Goal: Information Seeking & Learning: Find specific fact

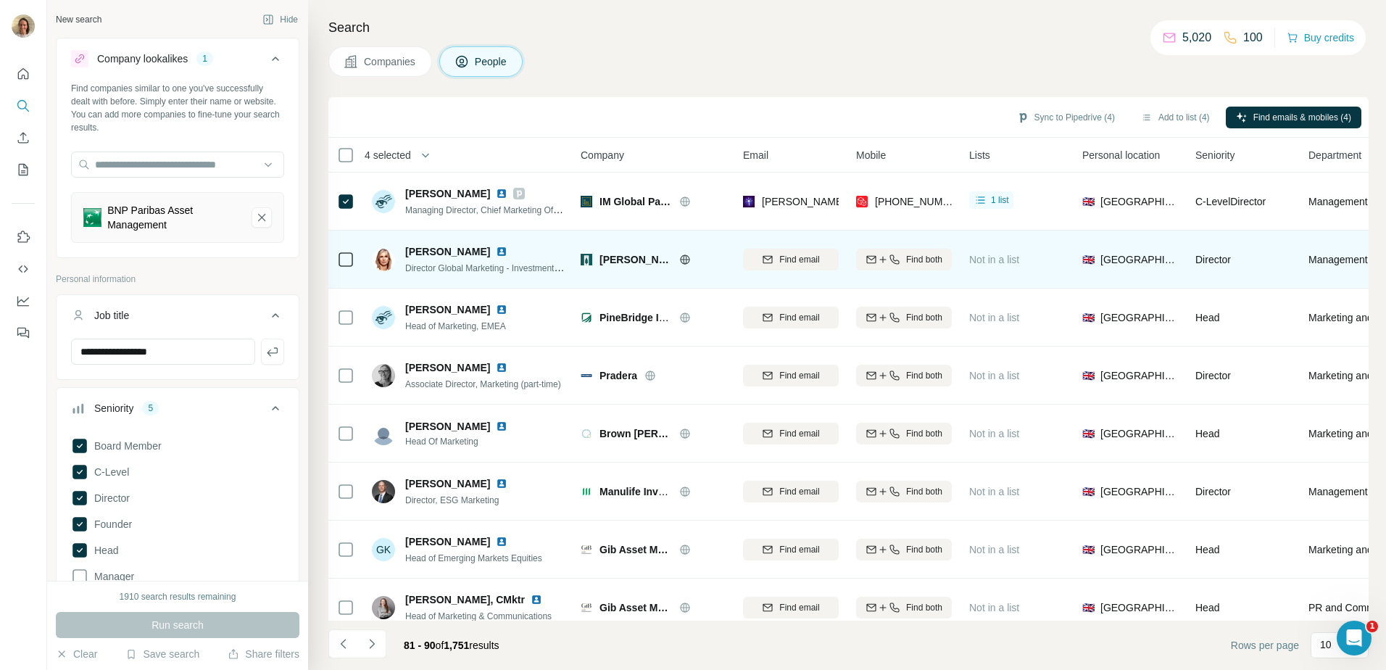
scroll to position [797, 0]
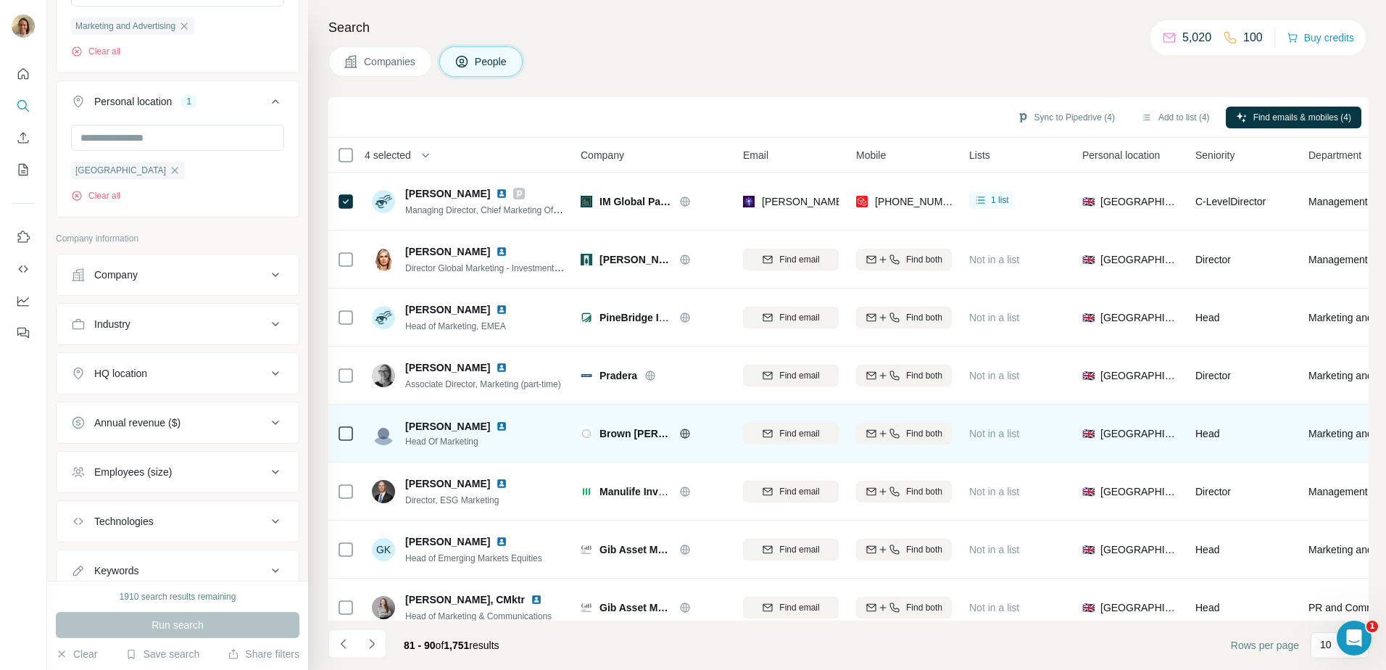
click at [442, 427] on span "Louise Gray" at bounding box center [447, 426] width 85 height 14
click at [899, 430] on div "Find both" at bounding box center [904, 433] width 96 height 13
click at [1054, 122] on button "Sync to Pipedrive (5)" at bounding box center [1066, 118] width 118 height 22
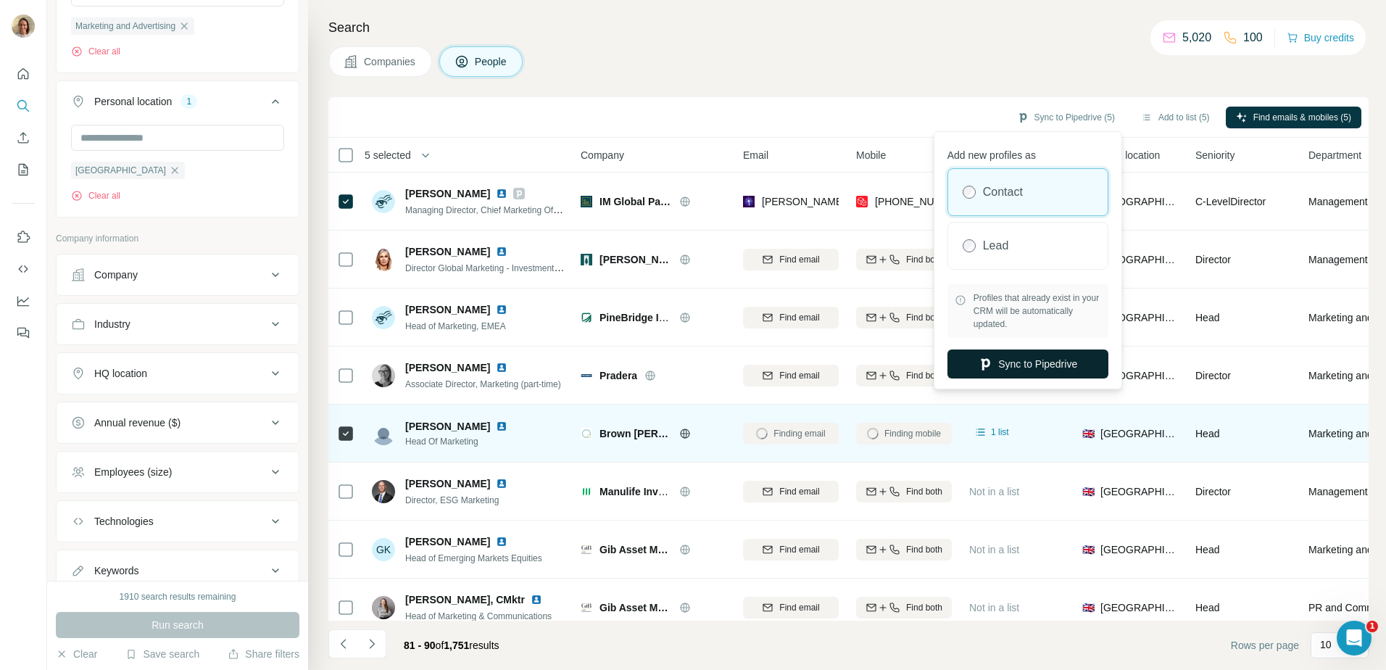
click at [1036, 362] on button "Sync to Pipedrive" at bounding box center [1027, 363] width 161 height 29
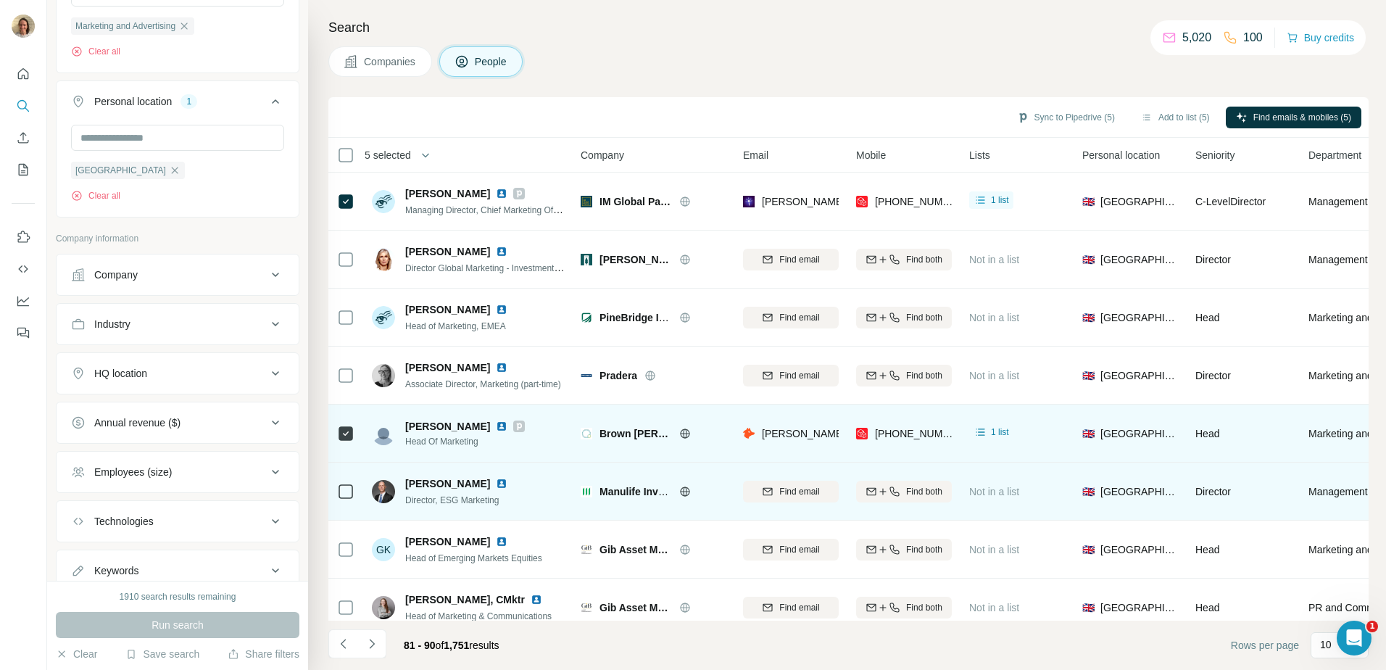
click at [683, 490] on icon at bounding box center [685, 492] width 12 height 12
click at [445, 490] on span "Keith Clarke" at bounding box center [447, 483] width 85 height 14
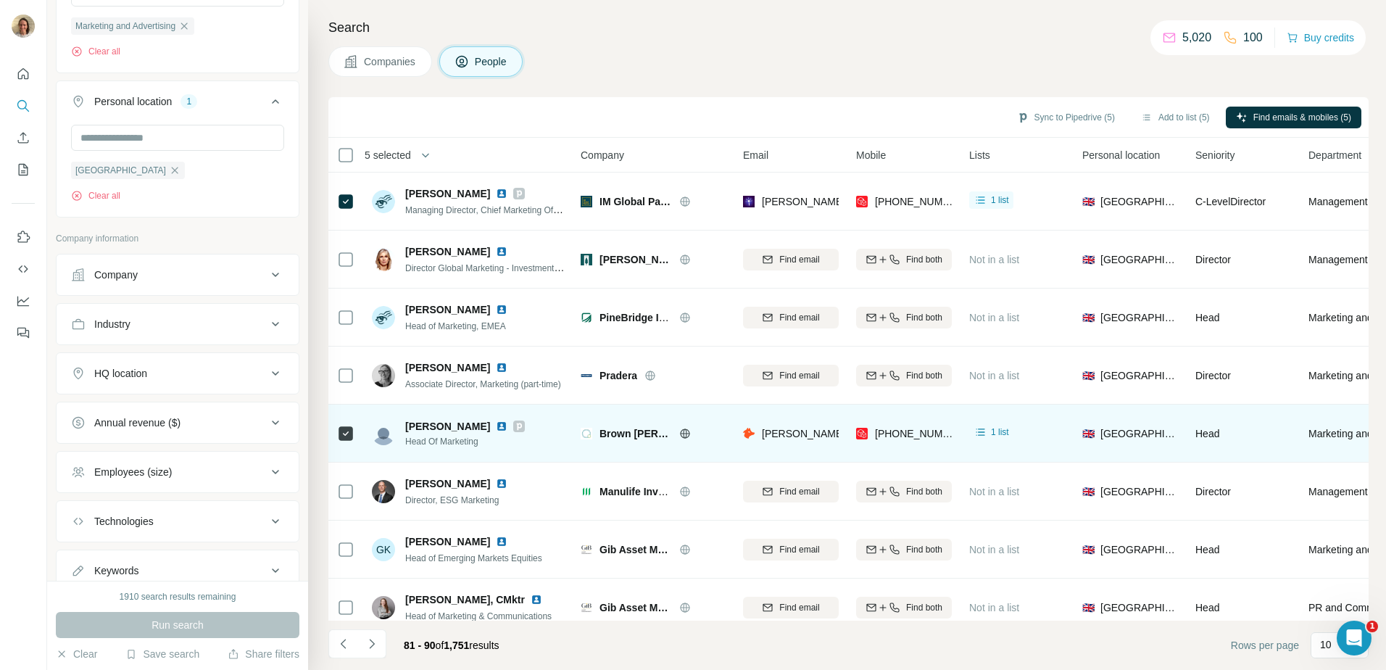
scroll to position [139, 0]
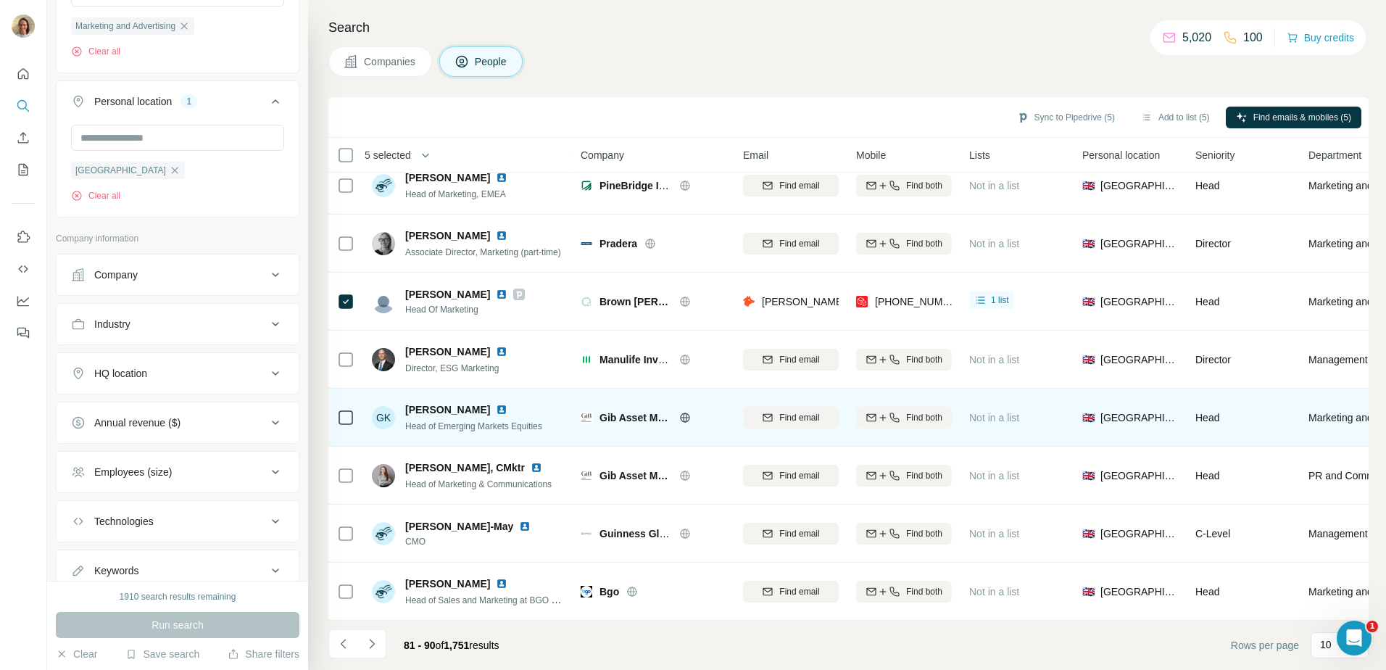
click at [683, 417] on icon at bounding box center [684, 417] width 9 height 1
drag, startPoint x: 416, startPoint y: 407, endPoint x: 571, endPoint y: 404, distance: 155.1
click at [571, 404] on td "GK Greg Konieczny Head of Emerging Markets Equities" at bounding box center [468, 417] width 210 height 58
click at [496, 404] on img at bounding box center [502, 410] width 12 height 12
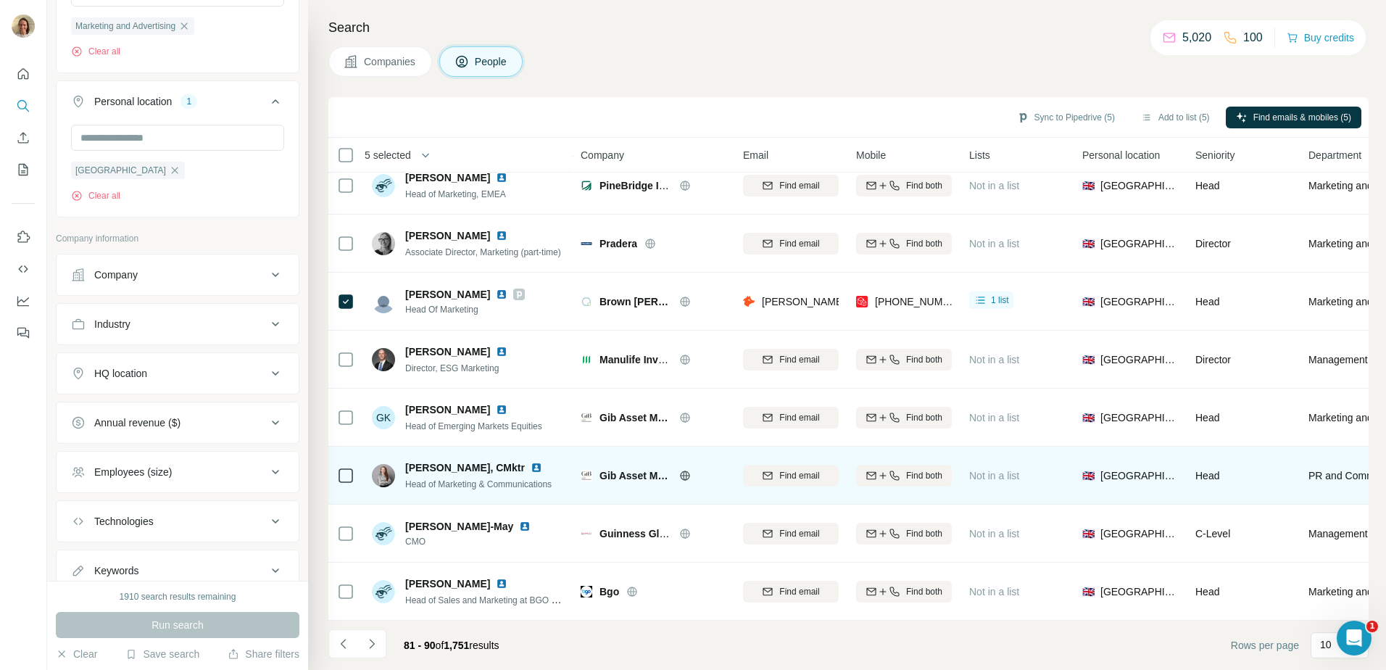
click at [542, 462] on img at bounding box center [537, 468] width 12 height 12
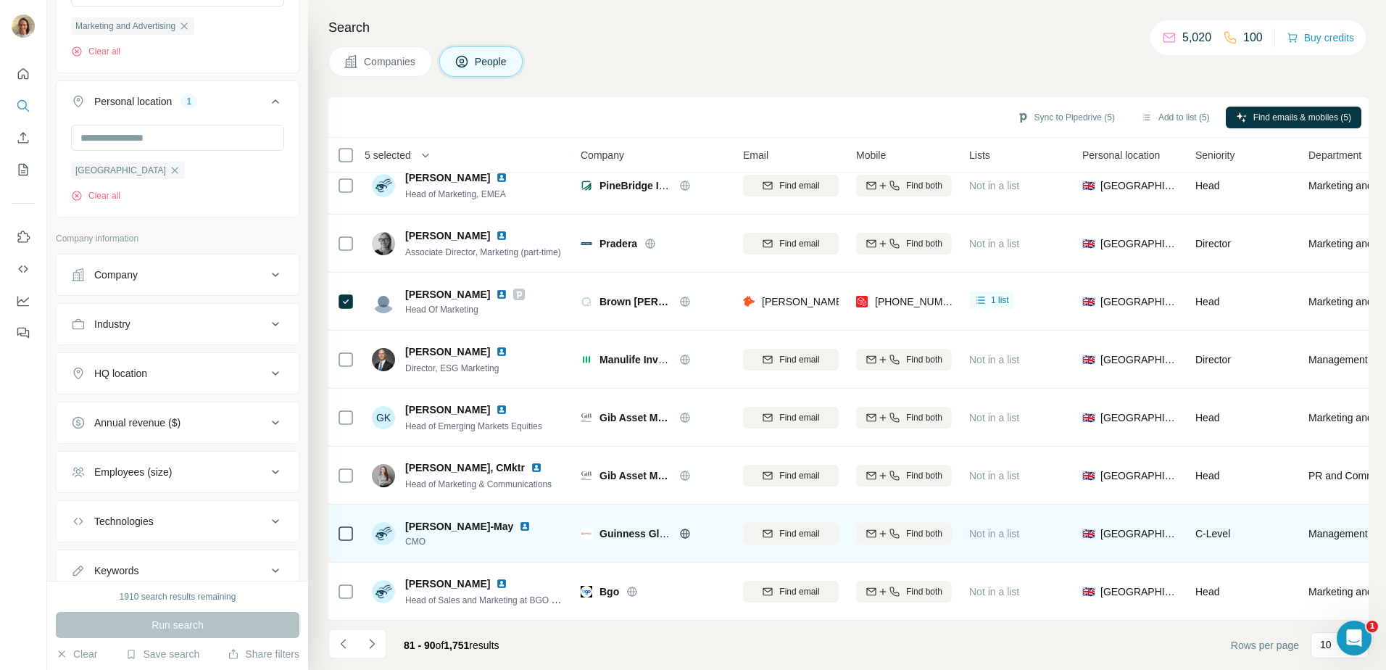
click at [519, 520] on img at bounding box center [525, 526] width 12 height 12
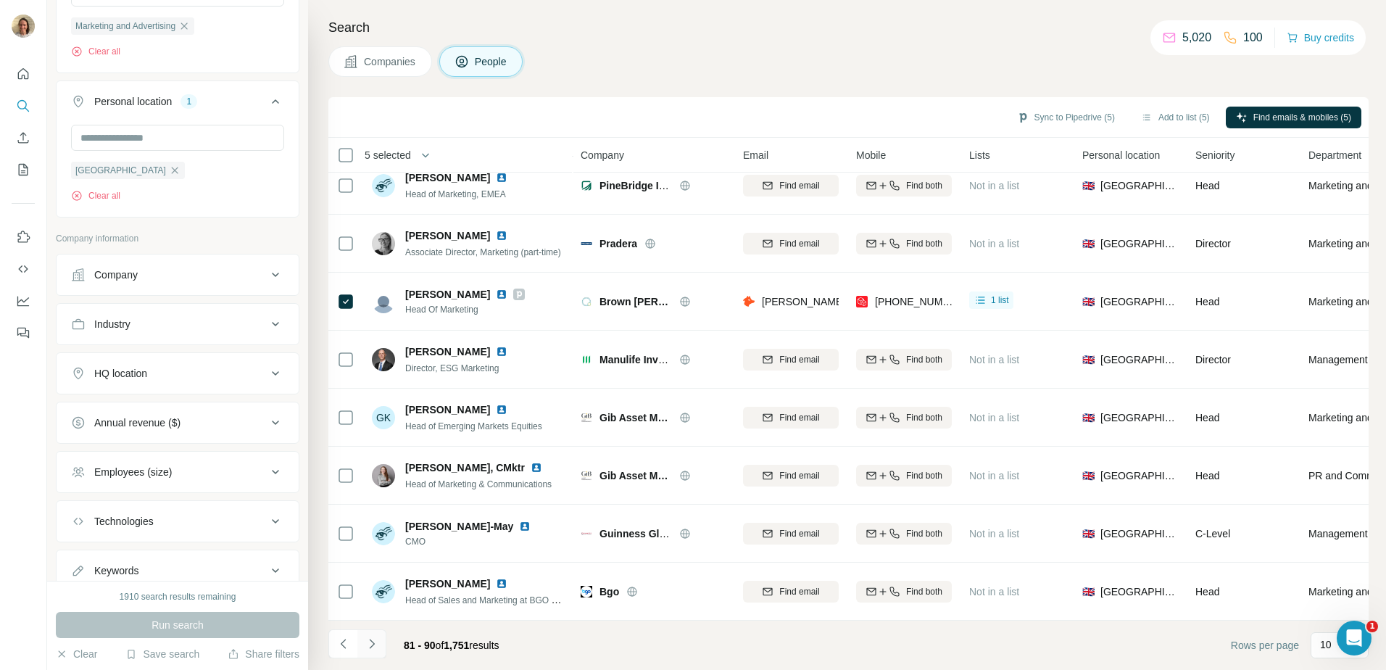
click at [373, 649] on icon "Navigate to next page" at bounding box center [372, 643] width 14 height 14
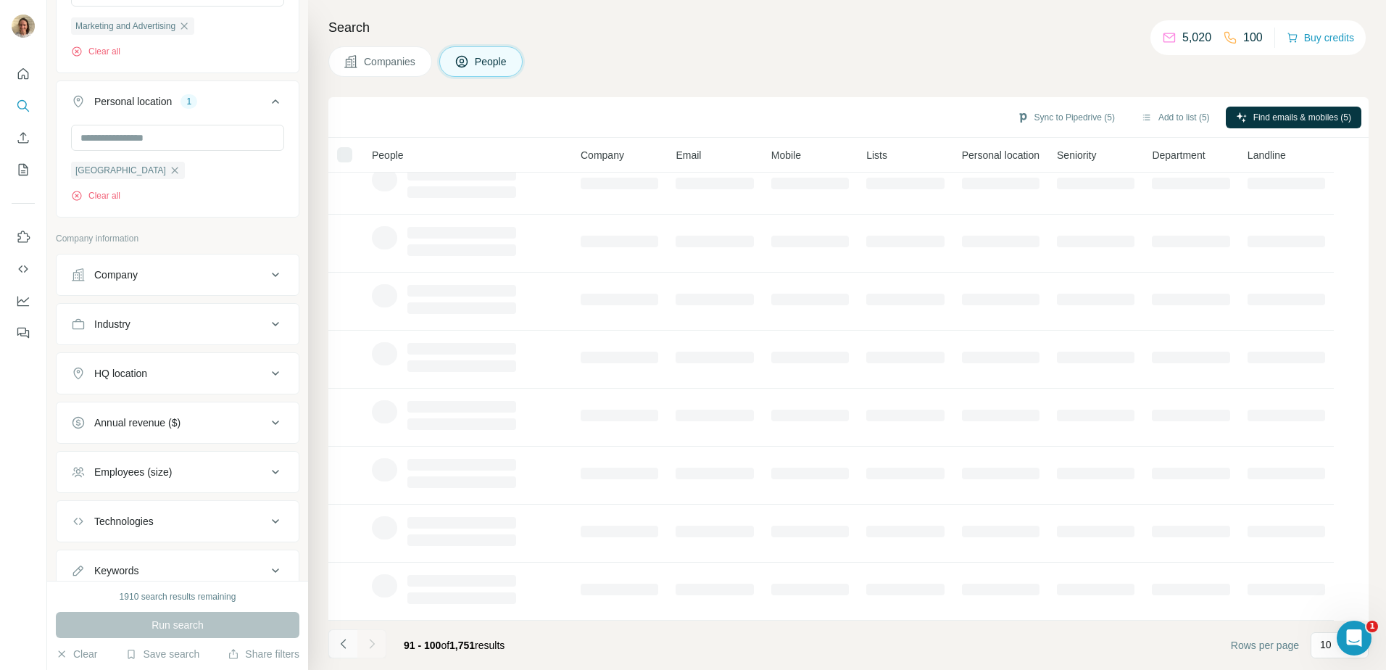
click at [334, 642] on button "Navigate to previous page" at bounding box center [342, 643] width 29 height 29
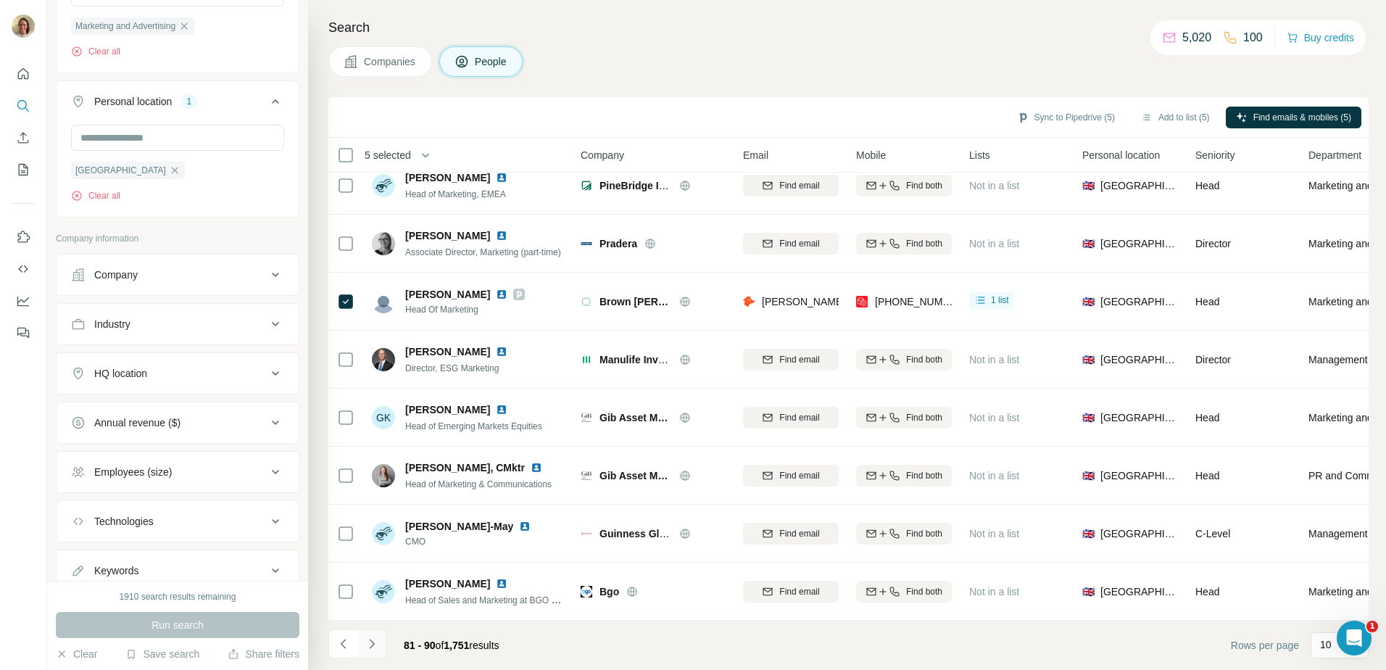
click at [377, 643] on icon "Navigate to next page" at bounding box center [372, 643] width 14 height 14
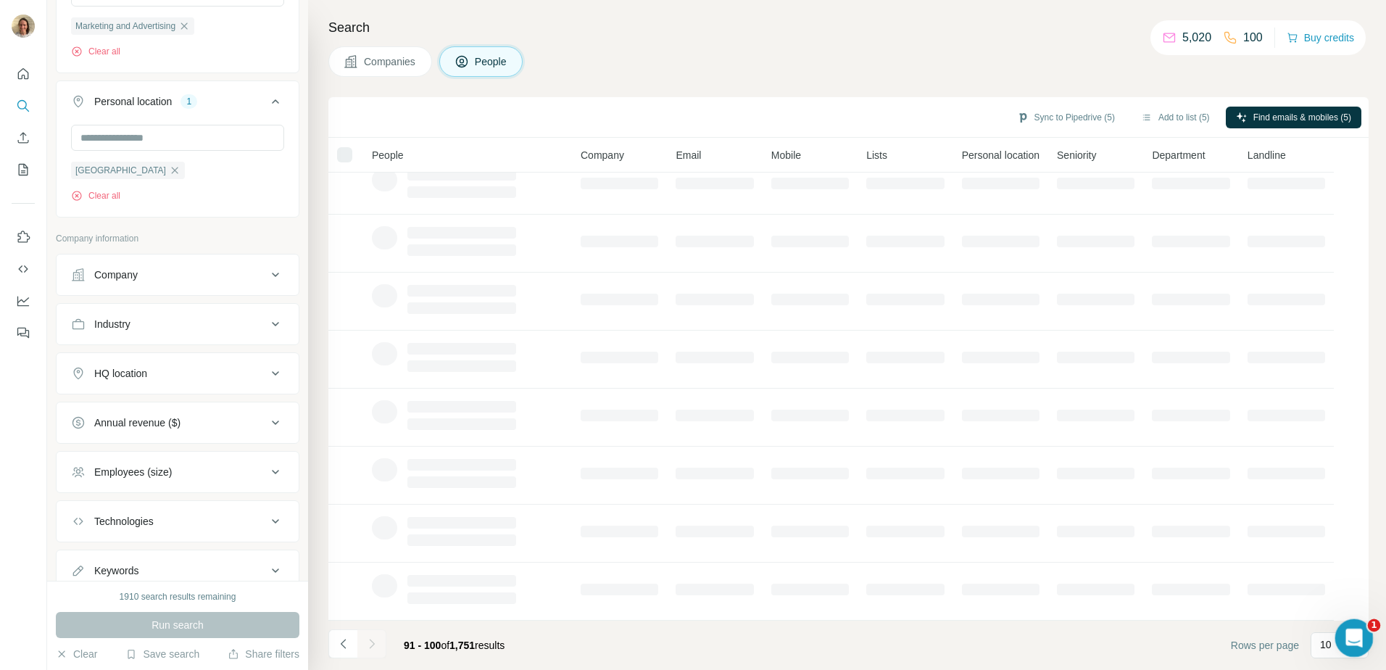
click at [1362, 638] on div "Open Intercom Messenger" at bounding box center [1352, 636] width 48 height 48
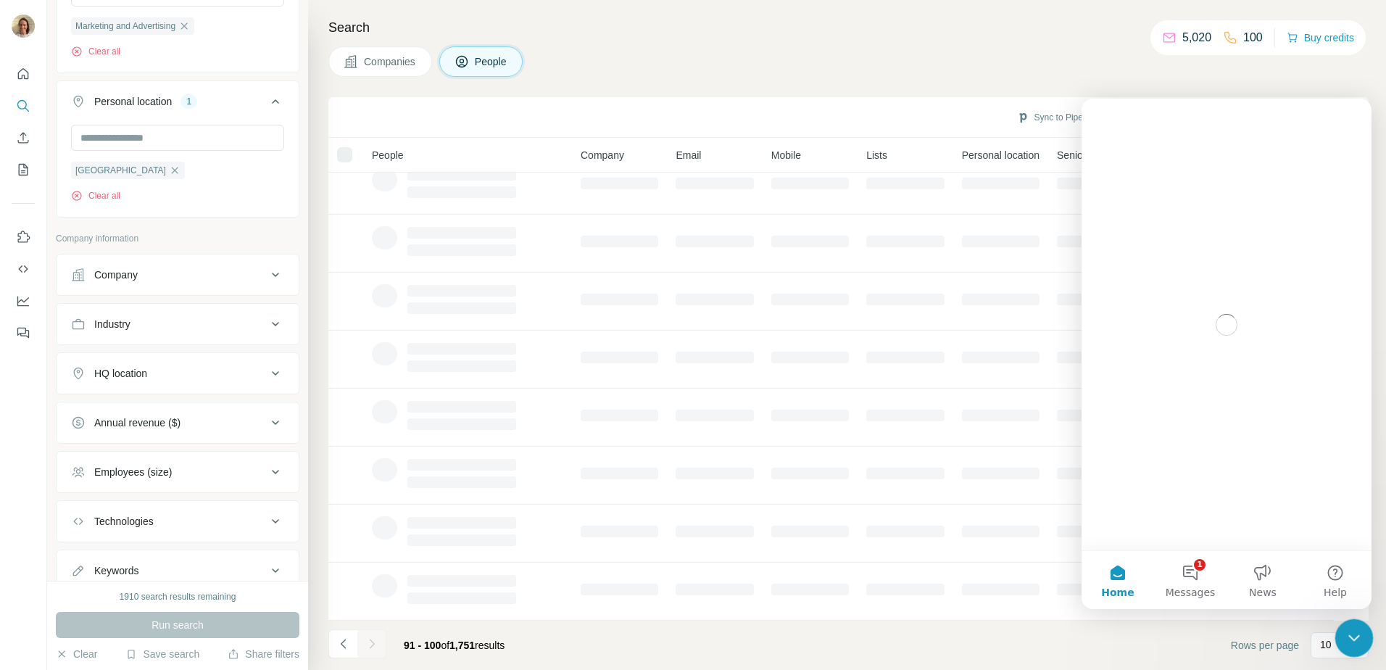
scroll to position [0, 0]
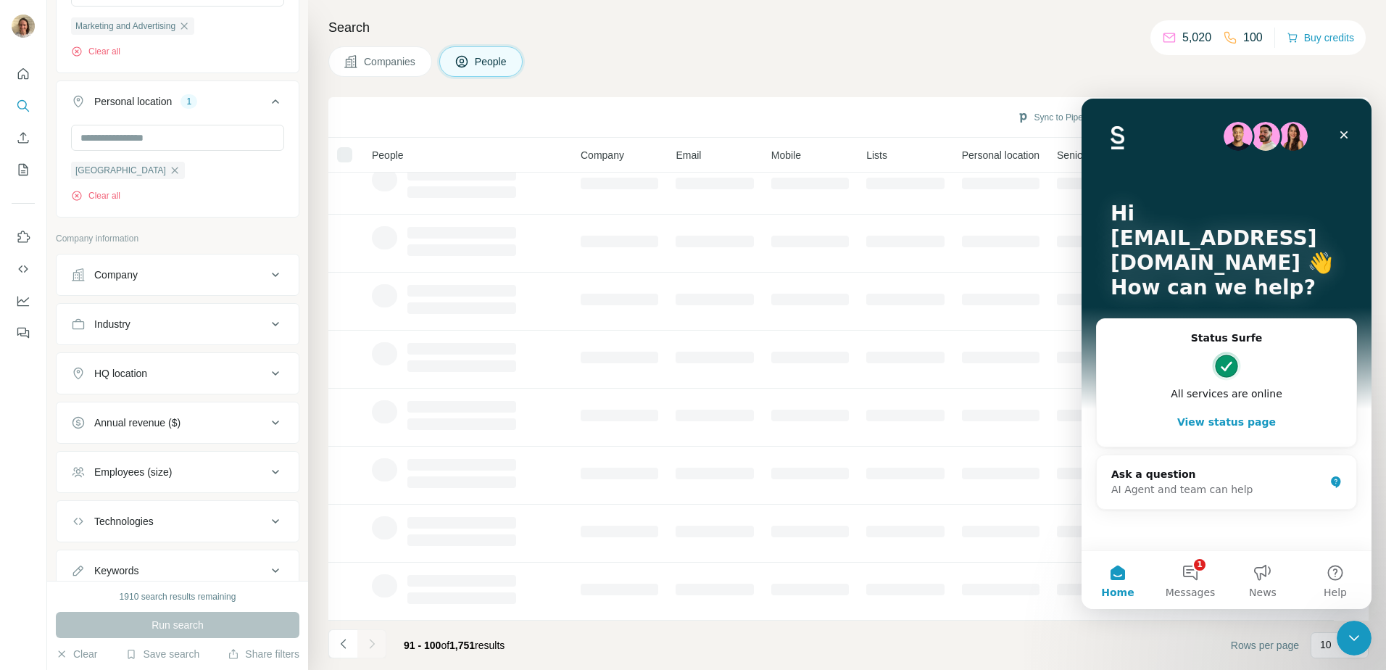
click at [1206, 439] on div "Status Surfe All services are online View status page" at bounding box center [1226, 383] width 259 height 129
click at [1208, 428] on button "View status page" at bounding box center [1226, 421] width 230 height 29
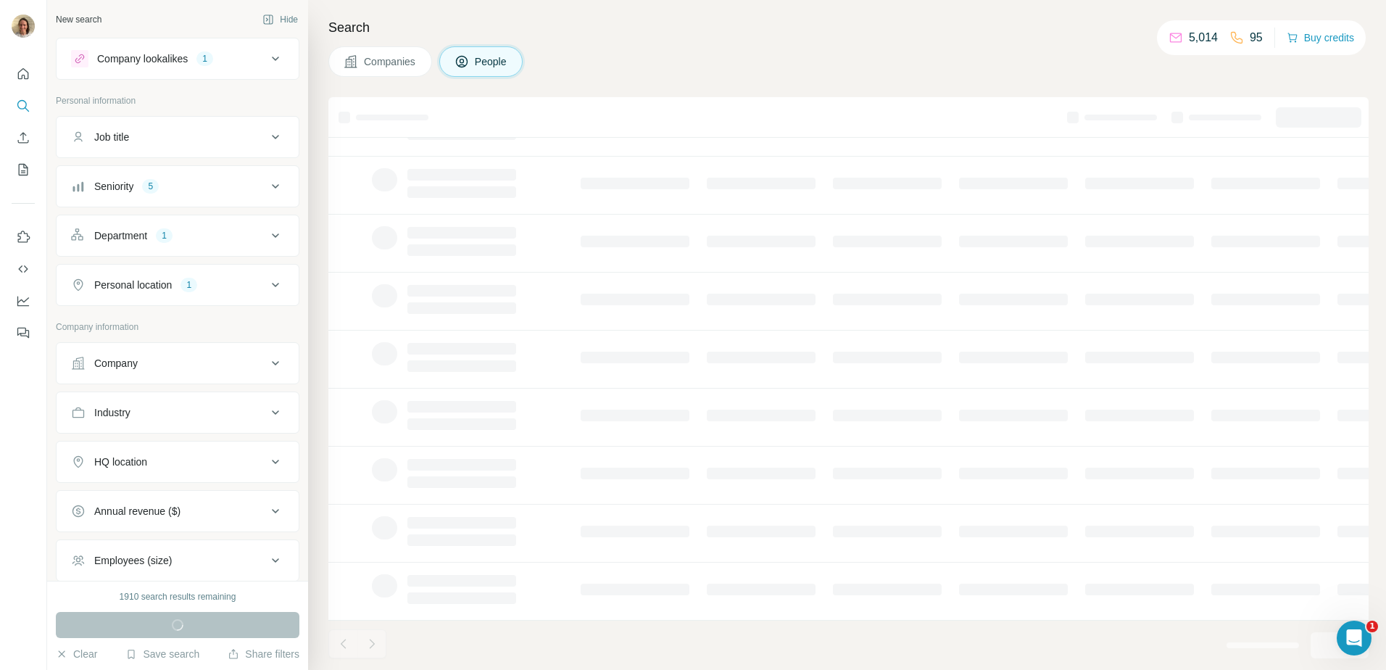
scroll to position [139, 0]
click at [138, 627] on div "Run search" at bounding box center [178, 625] width 244 height 26
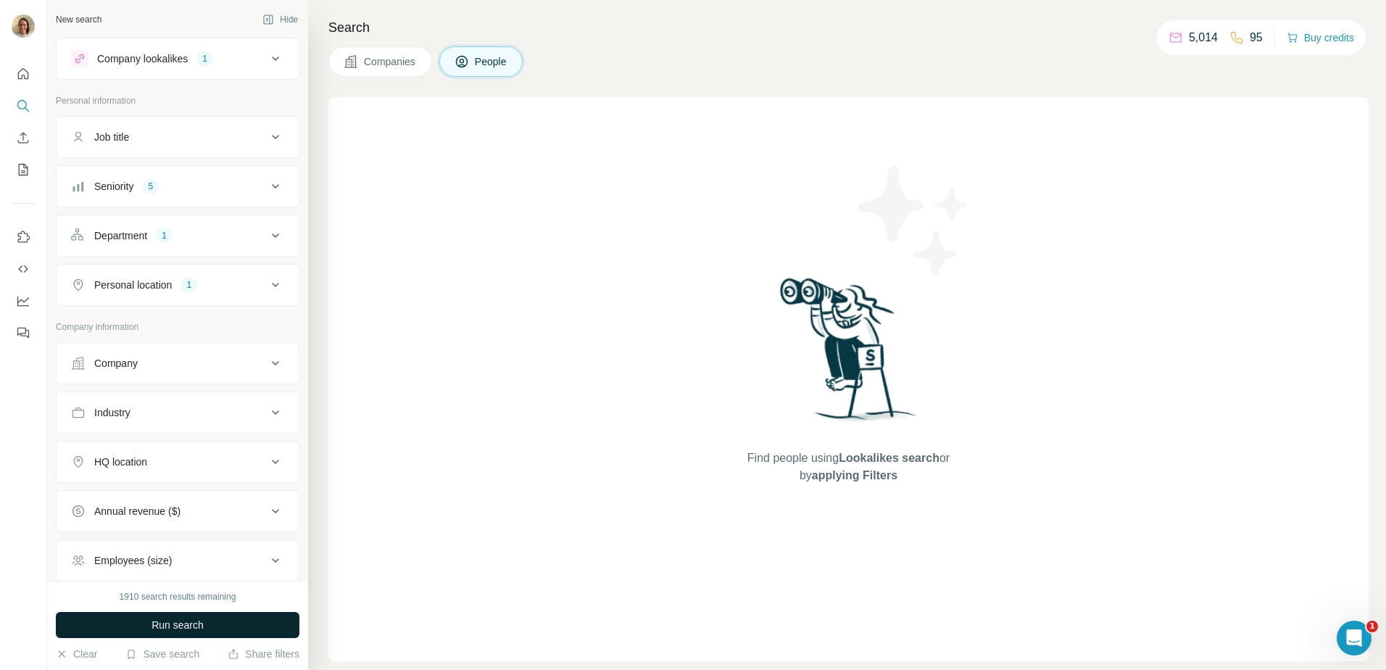
click at [186, 615] on button "Run search" at bounding box center [178, 625] width 244 height 26
click at [189, 618] on span "Run search" at bounding box center [177, 624] width 52 height 14
click at [314, 552] on div "Search Companies People Find people using Lookalikes search or by applying Filt…" at bounding box center [847, 335] width 1078 height 670
click at [154, 617] on button "Run search" at bounding box center [178, 625] width 244 height 26
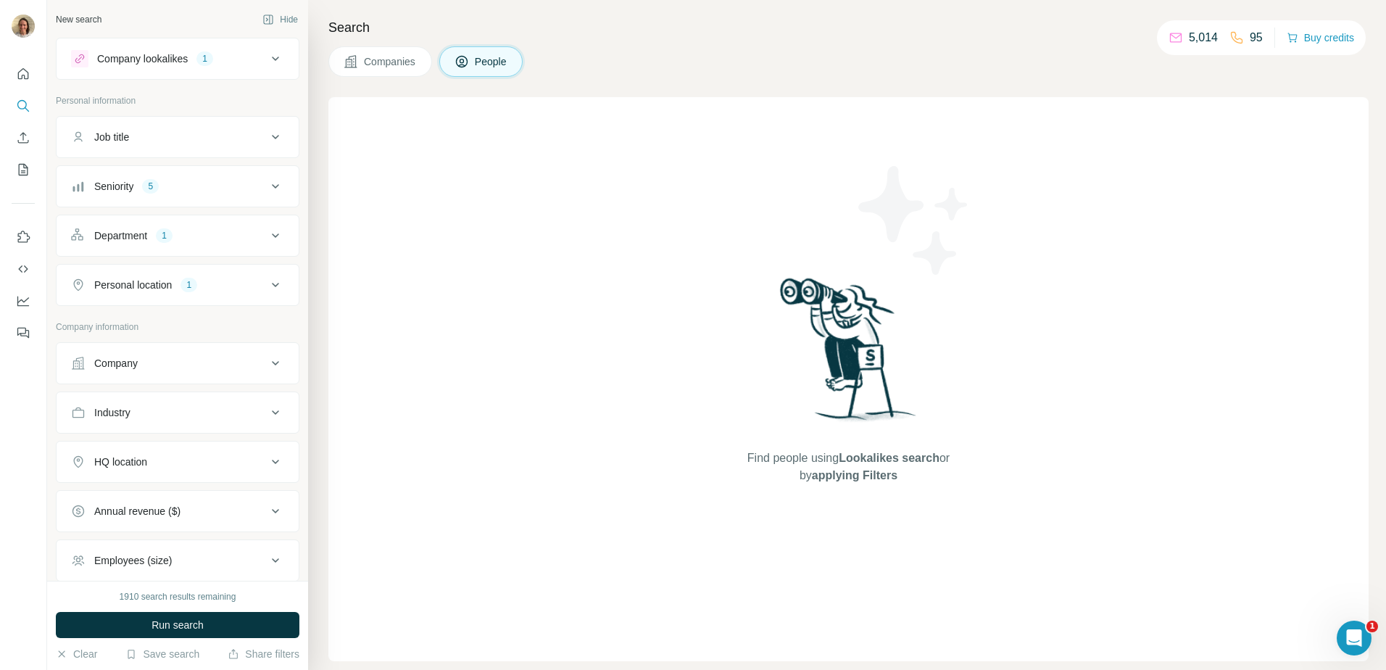
click at [400, 63] on span "Companies" at bounding box center [390, 61] width 53 height 14
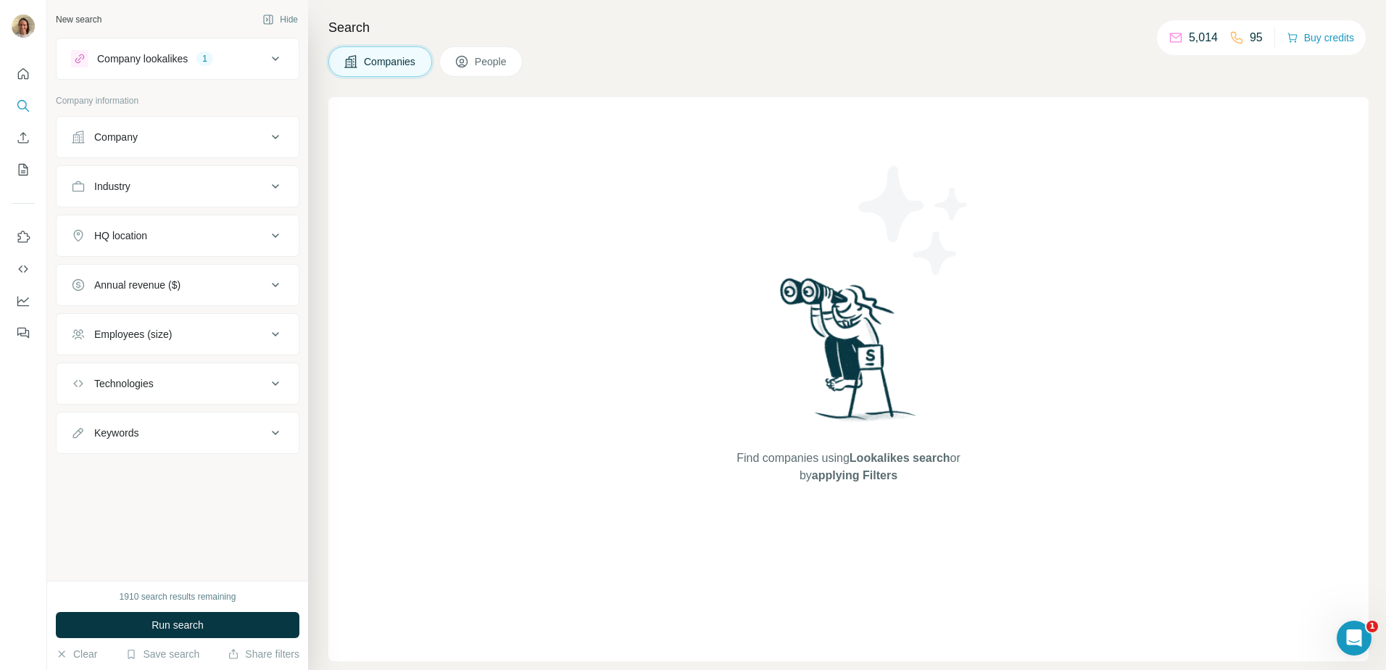
click at [453, 63] on button "People" at bounding box center [481, 61] width 84 height 30
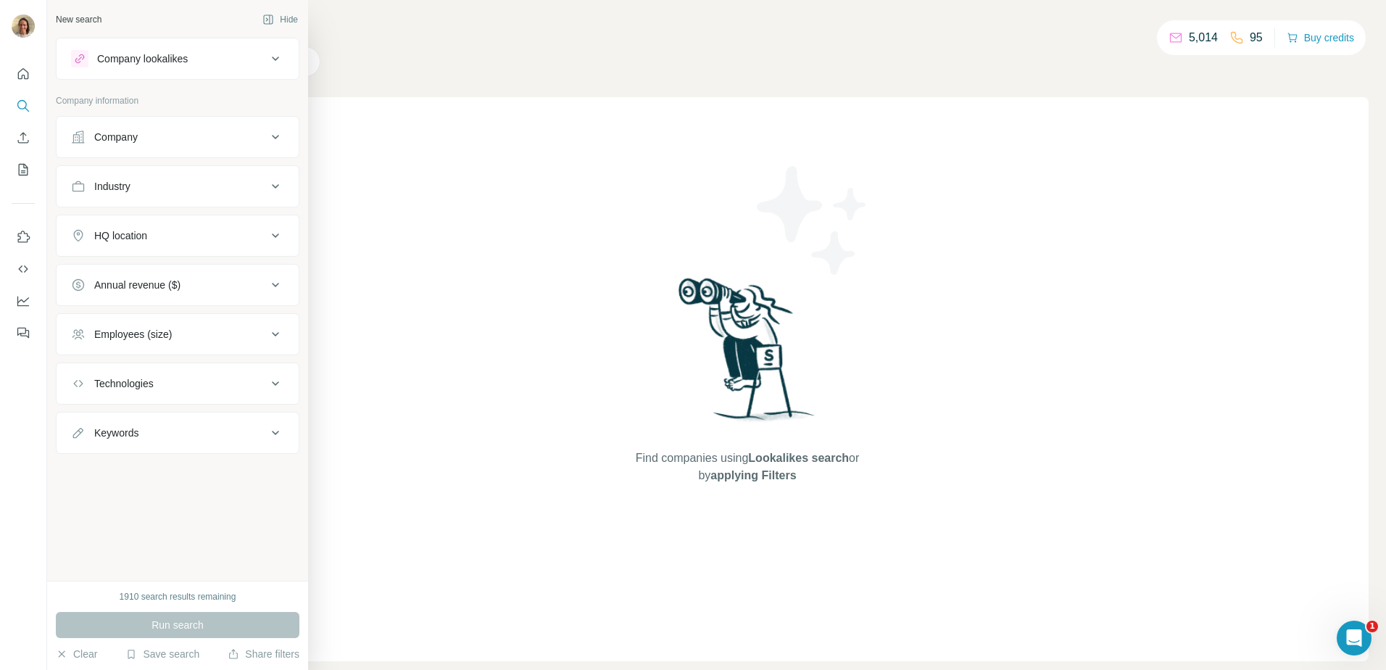
click at [154, 49] on button "Company lookalikes" at bounding box center [178, 58] width 242 height 35
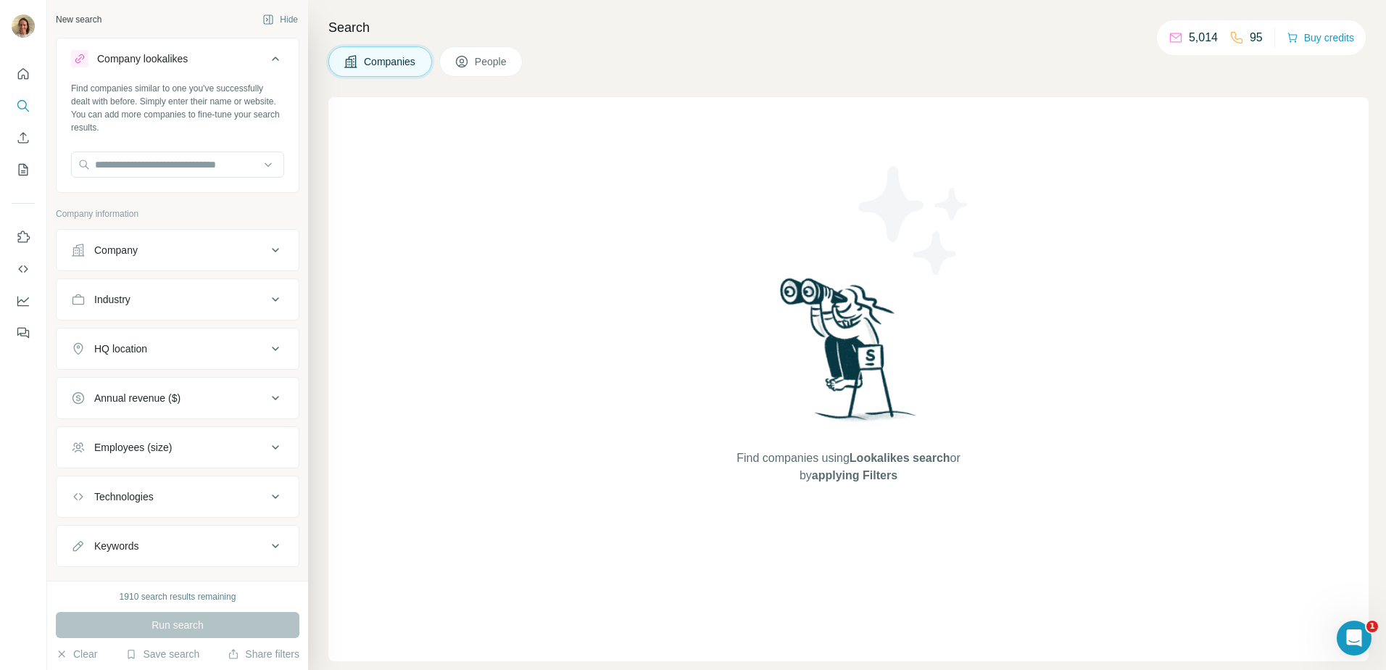
click at [59, 661] on div "1910 search results remaining Run search Clear Save search Share filters" at bounding box center [177, 625] width 261 height 89
click at [104, 167] on input "text" at bounding box center [177, 164] width 213 height 26
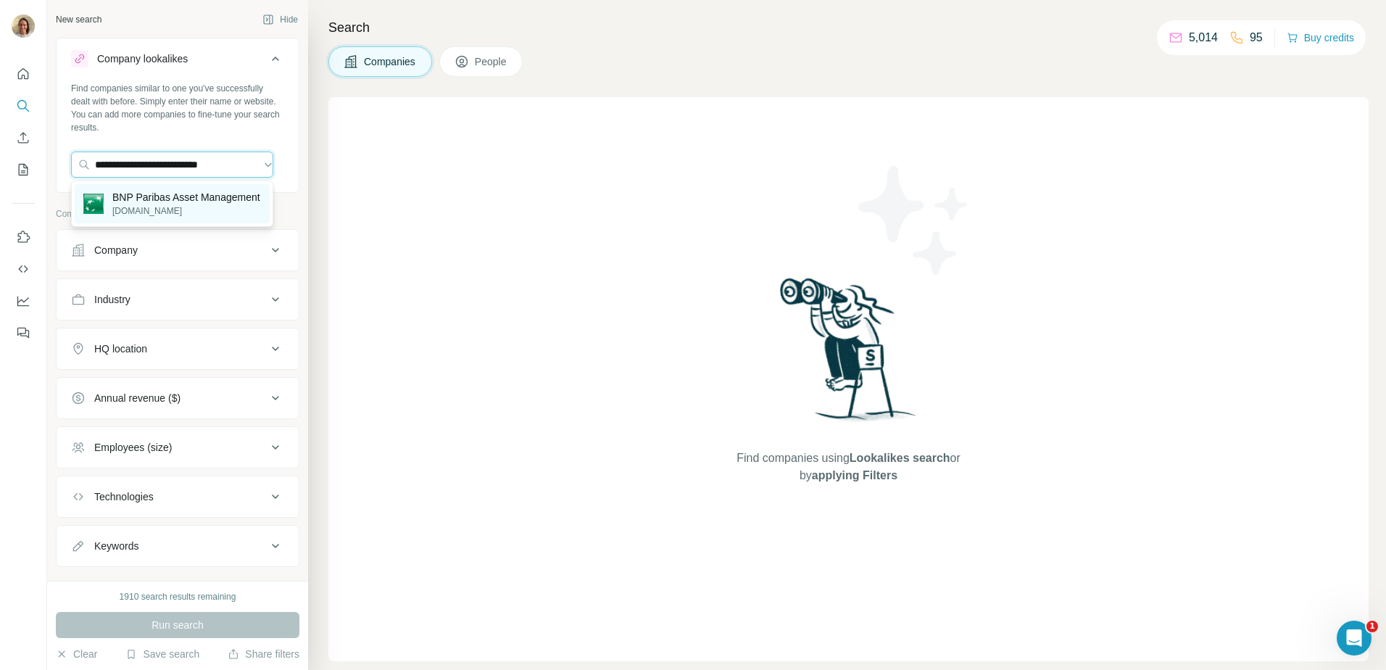
type input "**********"
click at [123, 198] on p "BNP Paribas Asset Management" at bounding box center [186, 197] width 148 height 14
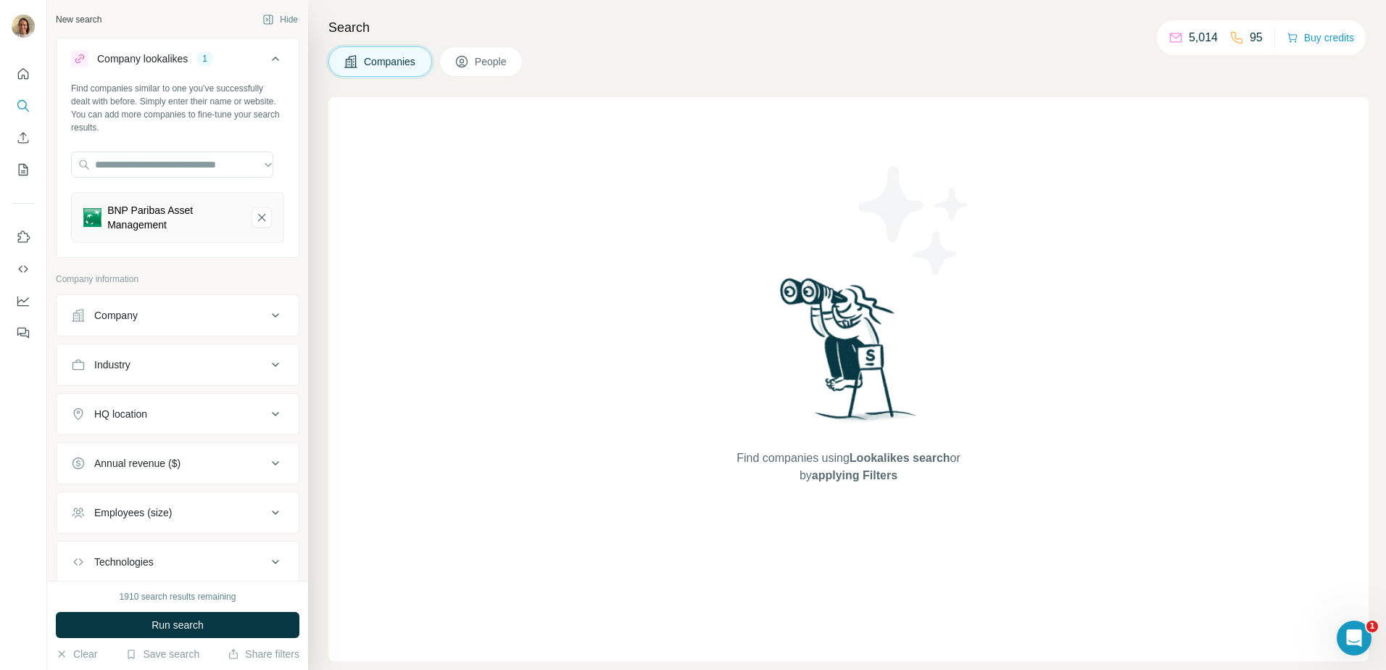
click at [126, 331] on button "Company" at bounding box center [178, 315] width 242 height 35
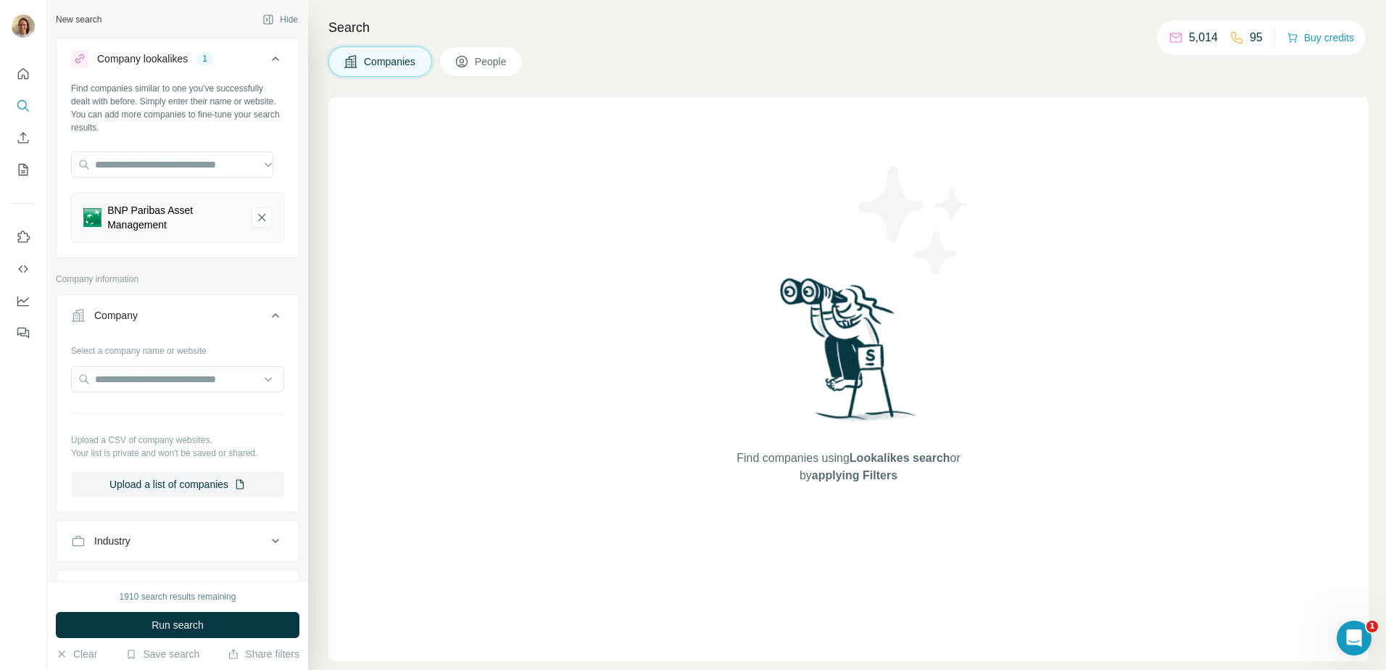
click at [481, 68] on span "People" at bounding box center [491, 61] width 33 height 14
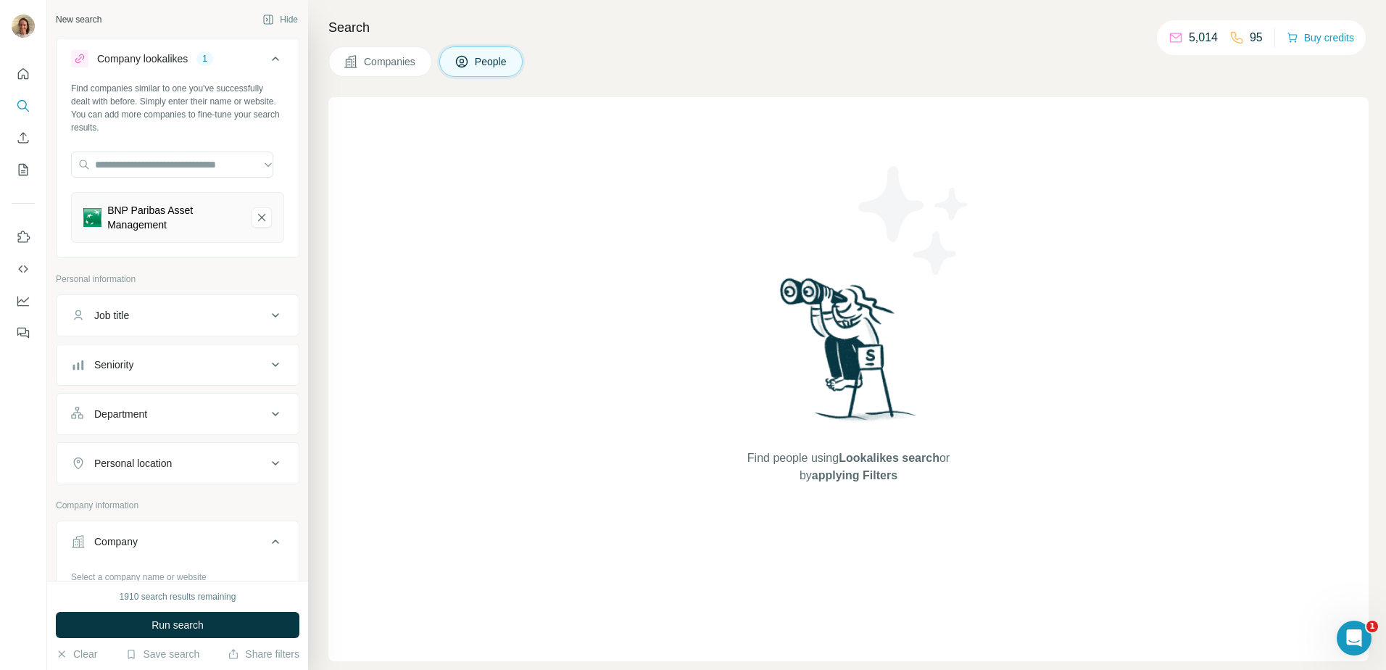
click at [165, 309] on div "Job title" at bounding box center [169, 315] width 196 height 14
click at [165, 341] on input "text" at bounding box center [163, 351] width 184 height 26
type input "**********"
click at [167, 392] on button "Seniority" at bounding box center [178, 408] width 242 height 35
click at [168, 438] on div "Board Member C-Level Director Founder Head Manager Other Owner Partner VP" at bounding box center [177, 560] width 213 height 258
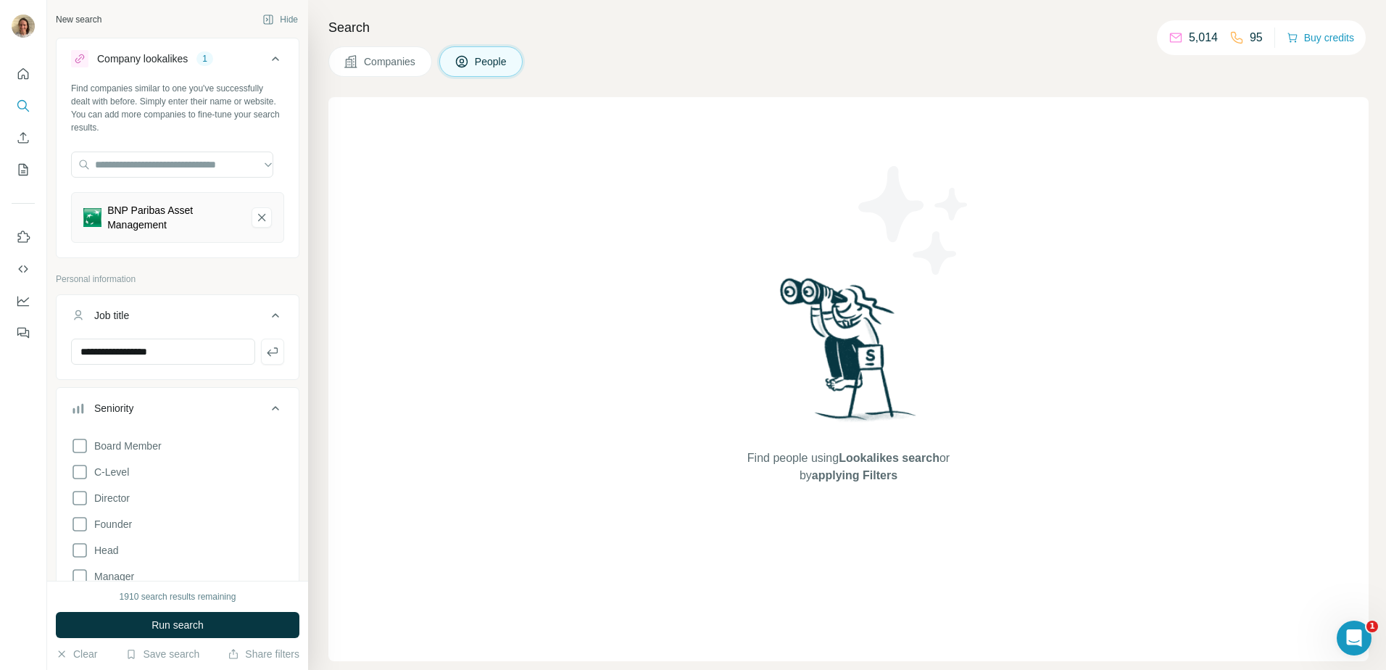
click at [94, 461] on div "Board Member C-Level Director Founder Head Manager Other Owner Partner VP" at bounding box center [177, 560] width 213 height 258
click at [78, 435] on div "Board Member C-Level Director Founder Head Manager Other Owner Partner VP" at bounding box center [177, 560] width 213 height 258
click at [76, 444] on icon at bounding box center [79, 445] width 17 height 17
click at [76, 475] on icon at bounding box center [79, 471] width 17 height 17
click at [79, 493] on icon at bounding box center [79, 497] width 17 height 17
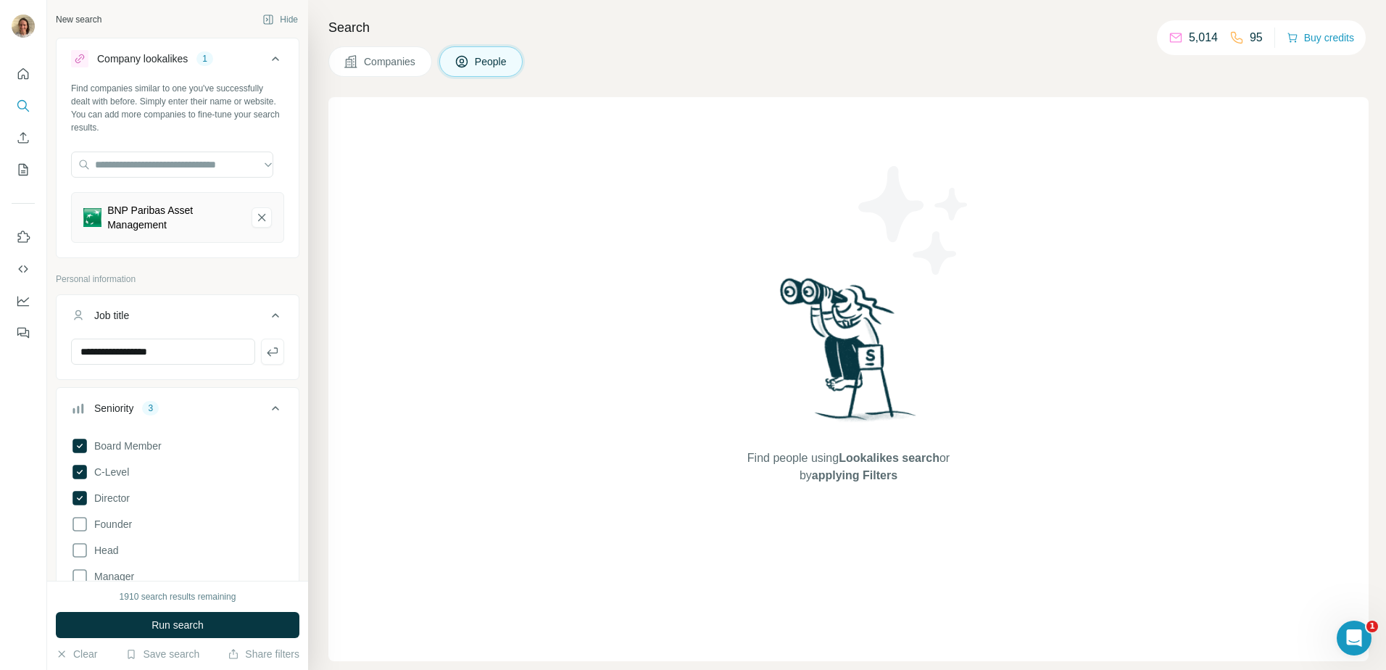
scroll to position [145, 0]
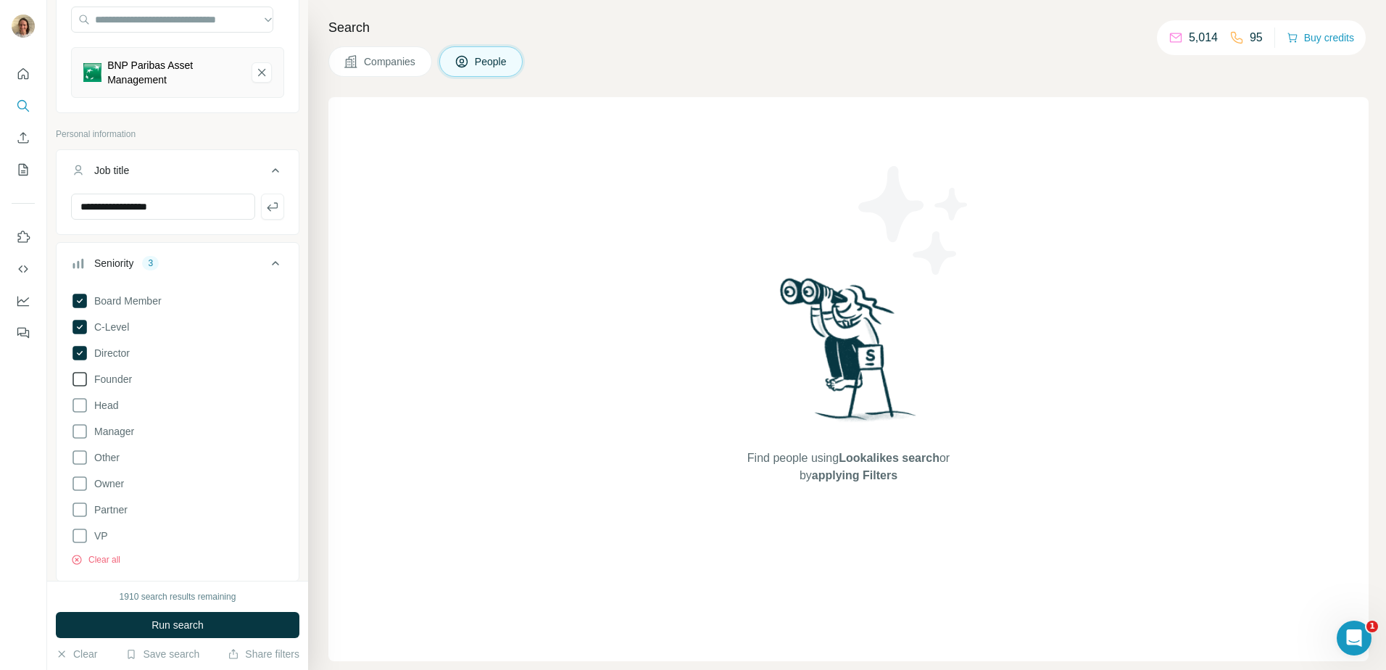
click at [78, 377] on icon at bounding box center [79, 378] width 17 height 17
click at [78, 408] on icon at bounding box center [79, 404] width 17 height 17
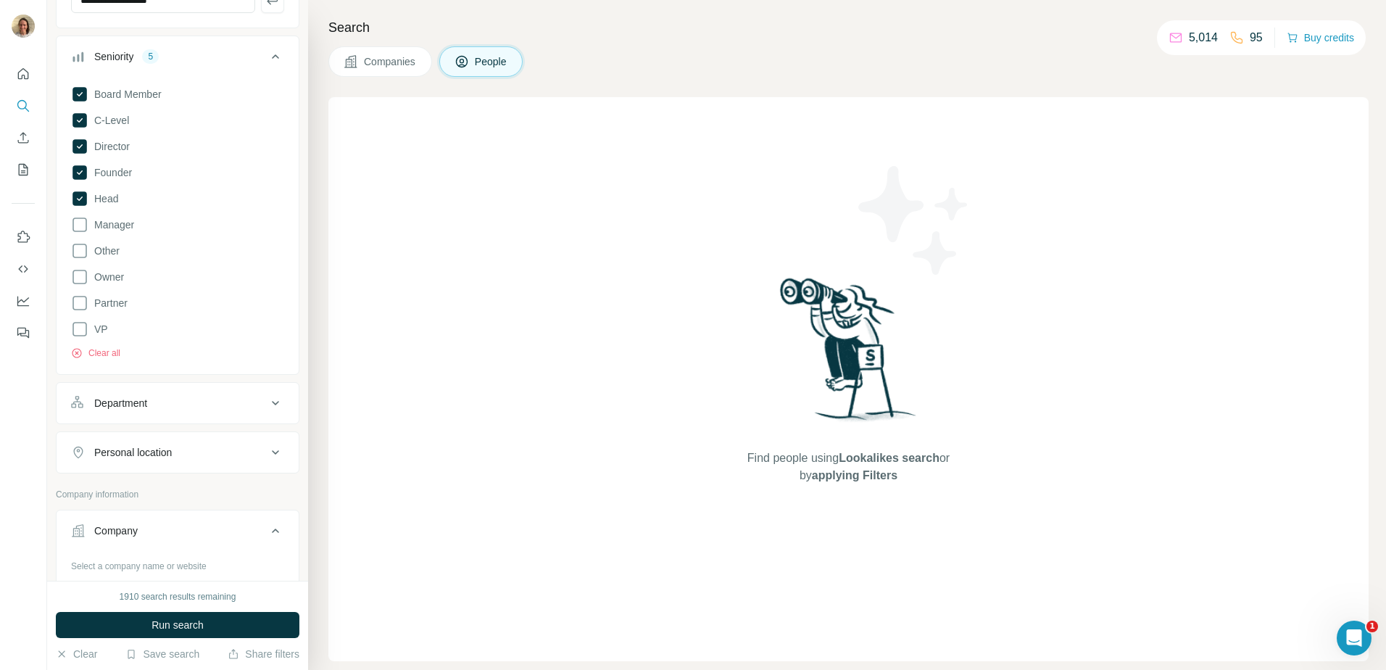
scroll to position [435, 0]
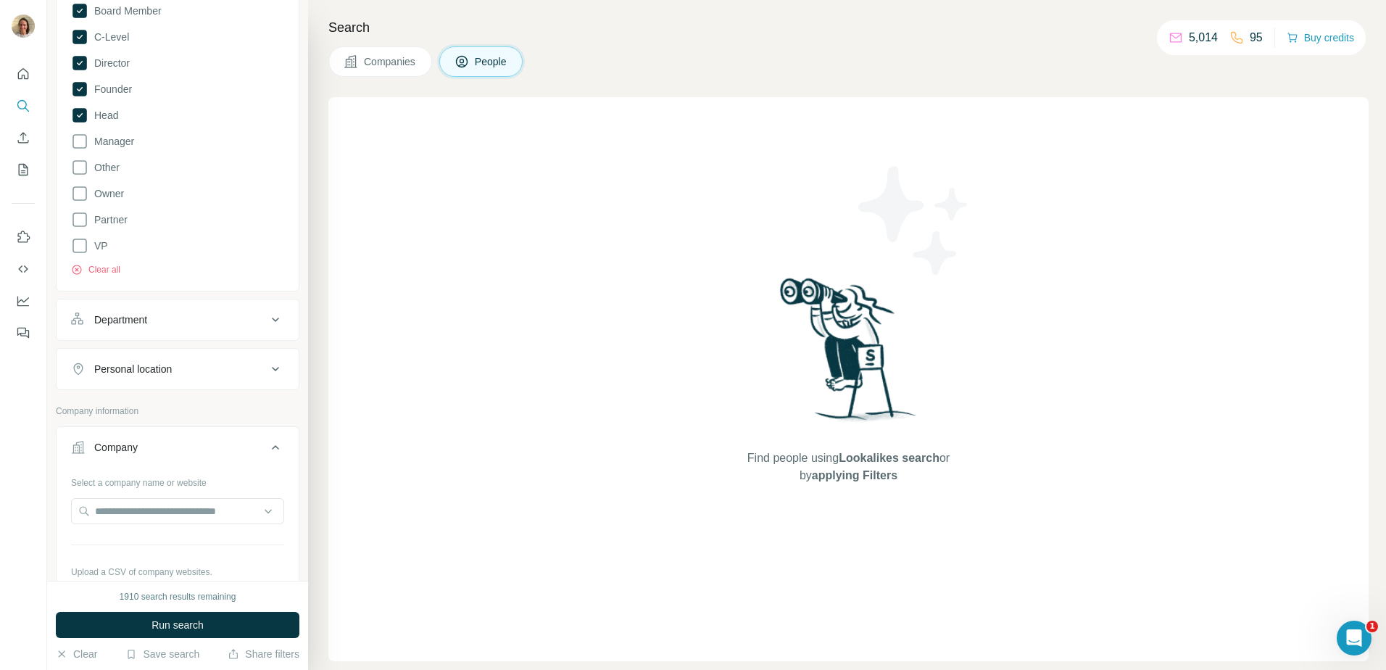
click at [160, 320] on div "Department" at bounding box center [169, 319] width 196 height 14
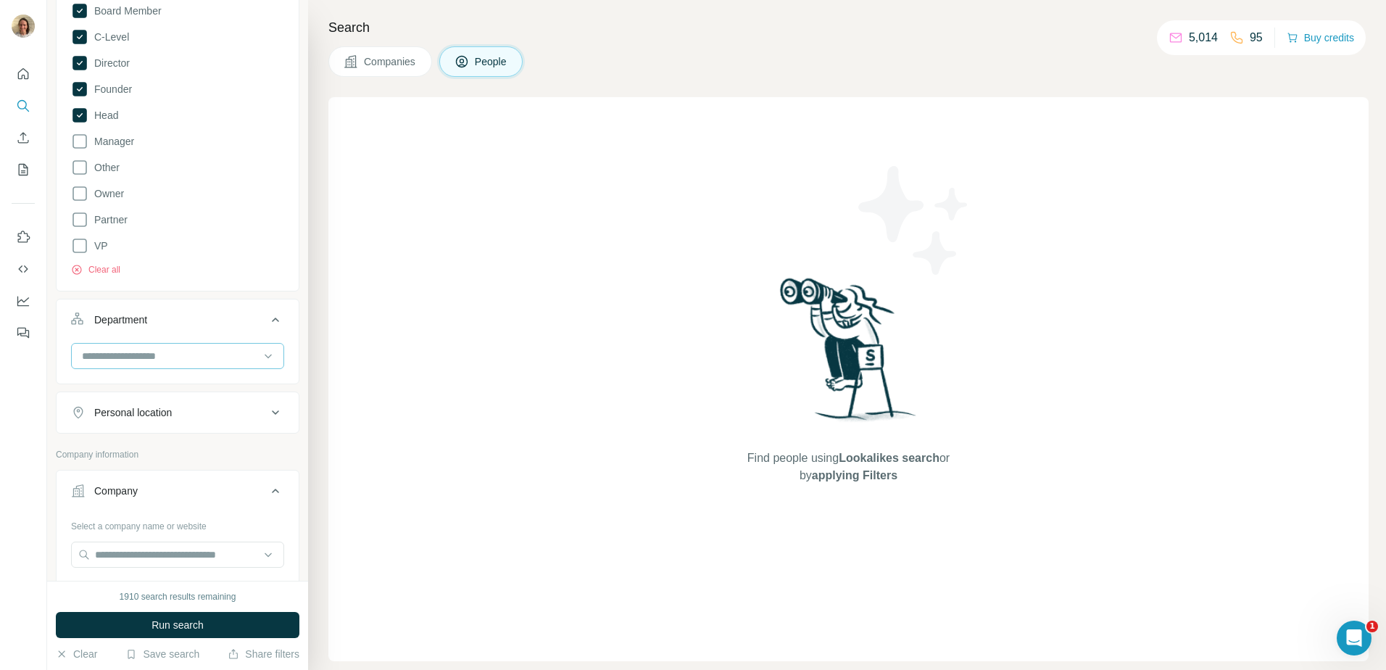
click at [159, 348] on input at bounding box center [169, 356] width 179 height 16
type input "***"
click at [134, 387] on p "Marketing and Advertising" at bounding box center [141, 388] width 117 height 14
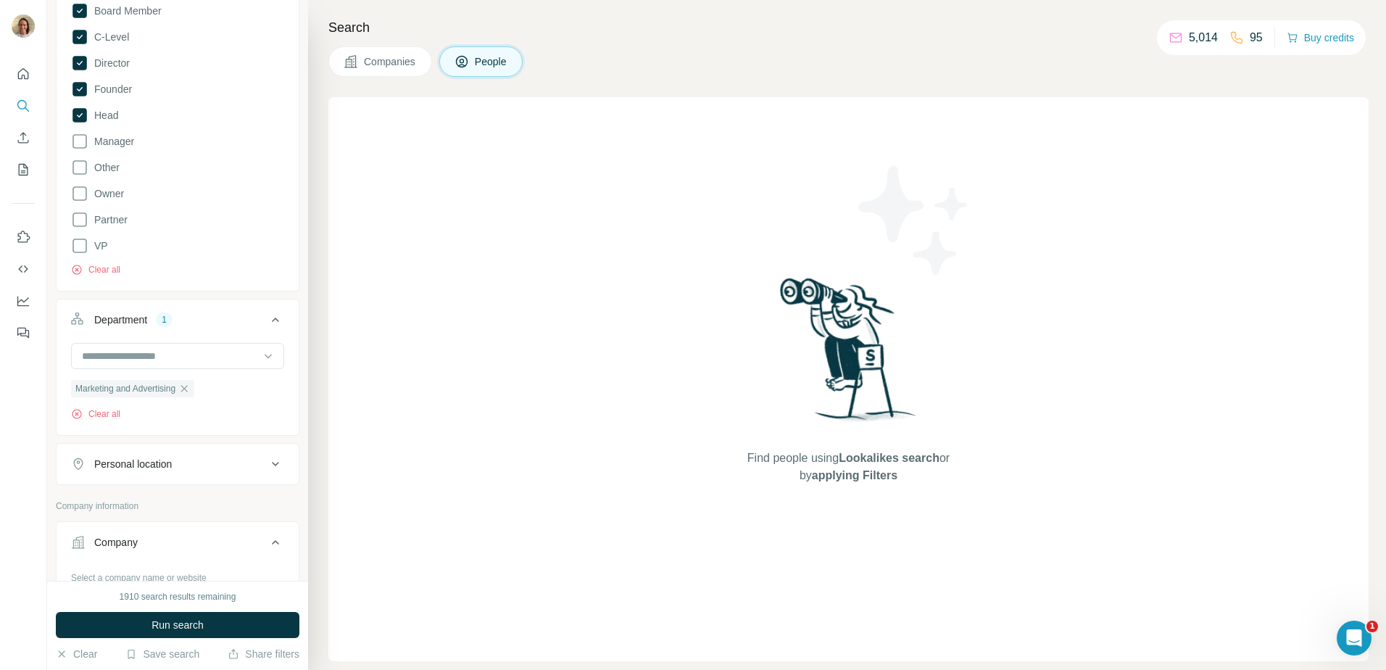
click at [134, 465] on div "Personal location" at bounding box center [133, 464] width 78 height 14
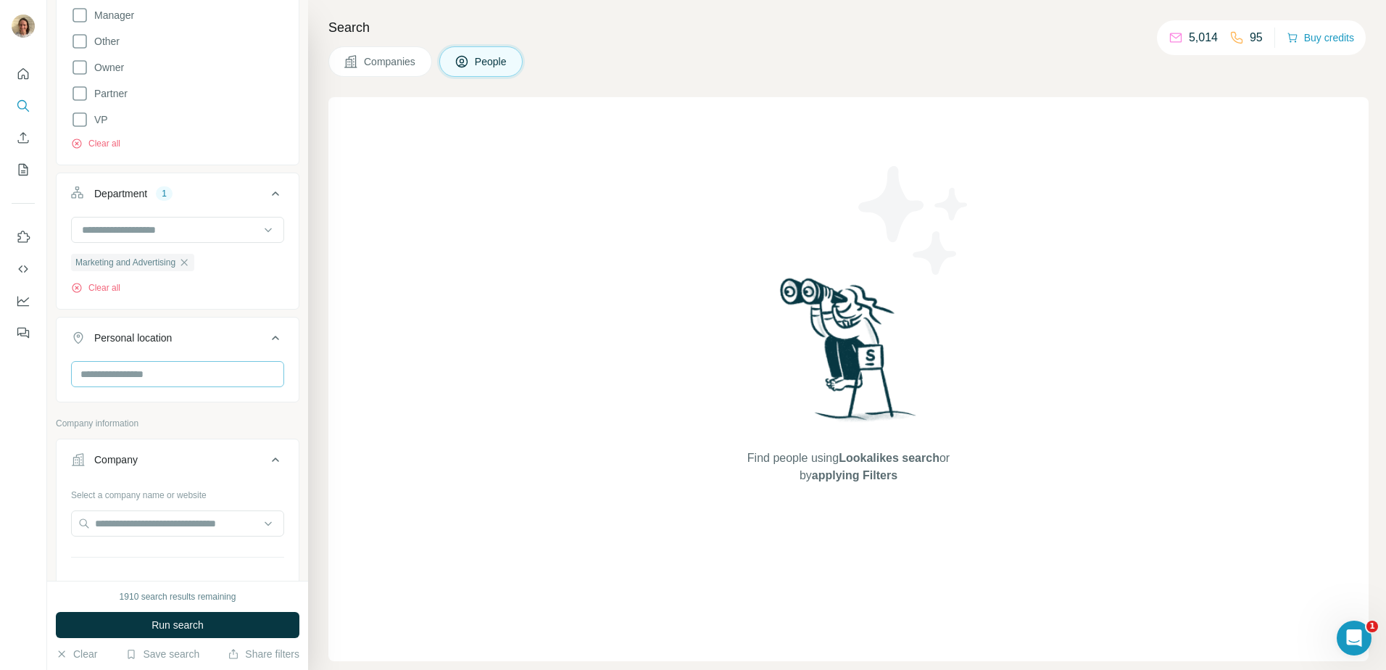
scroll to position [580, 0]
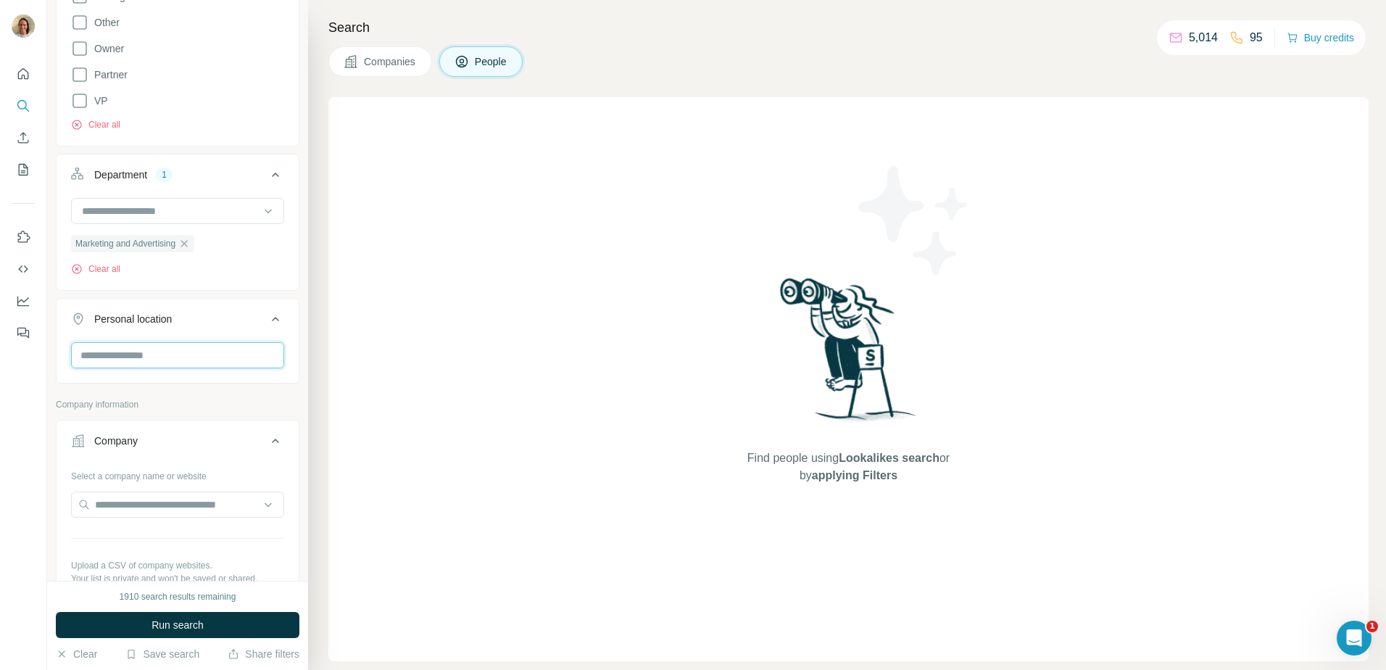
click at [119, 354] on input "text" at bounding box center [177, 355] width 213 height 26
type input "******"
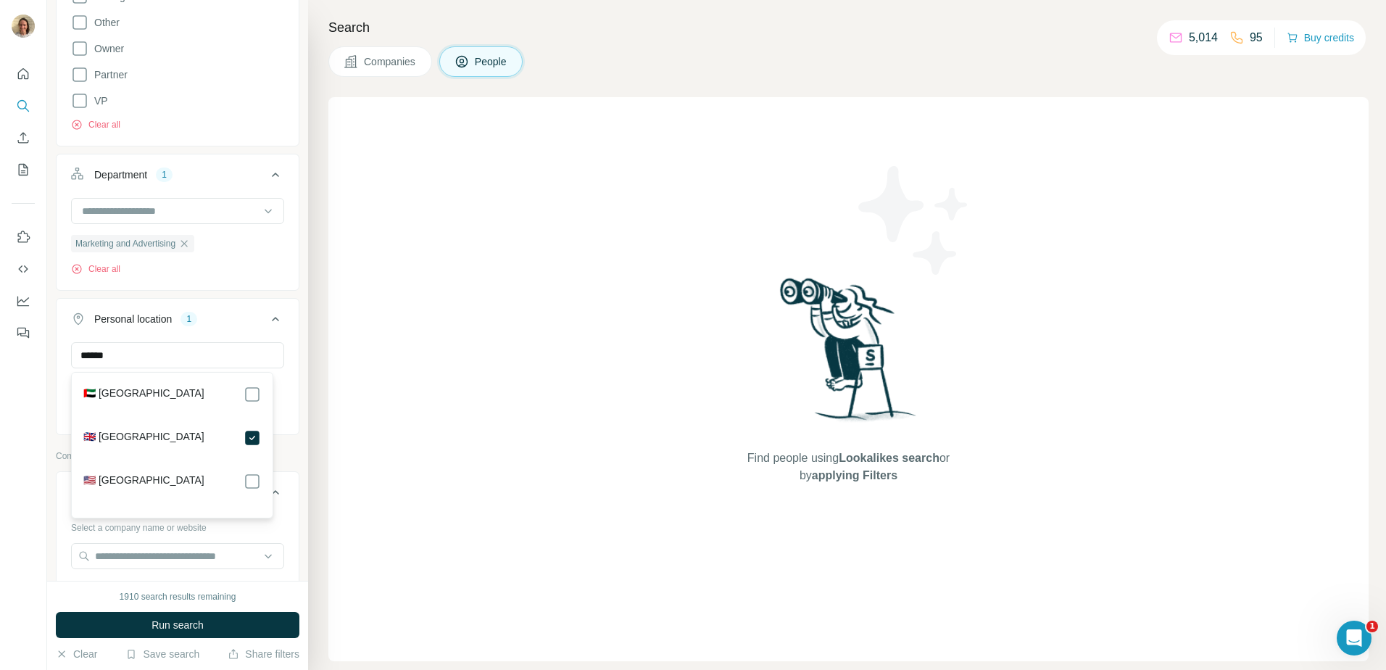
click at [297, 396] on div "**********" at bounding box center [177, 290] width 261 height 581
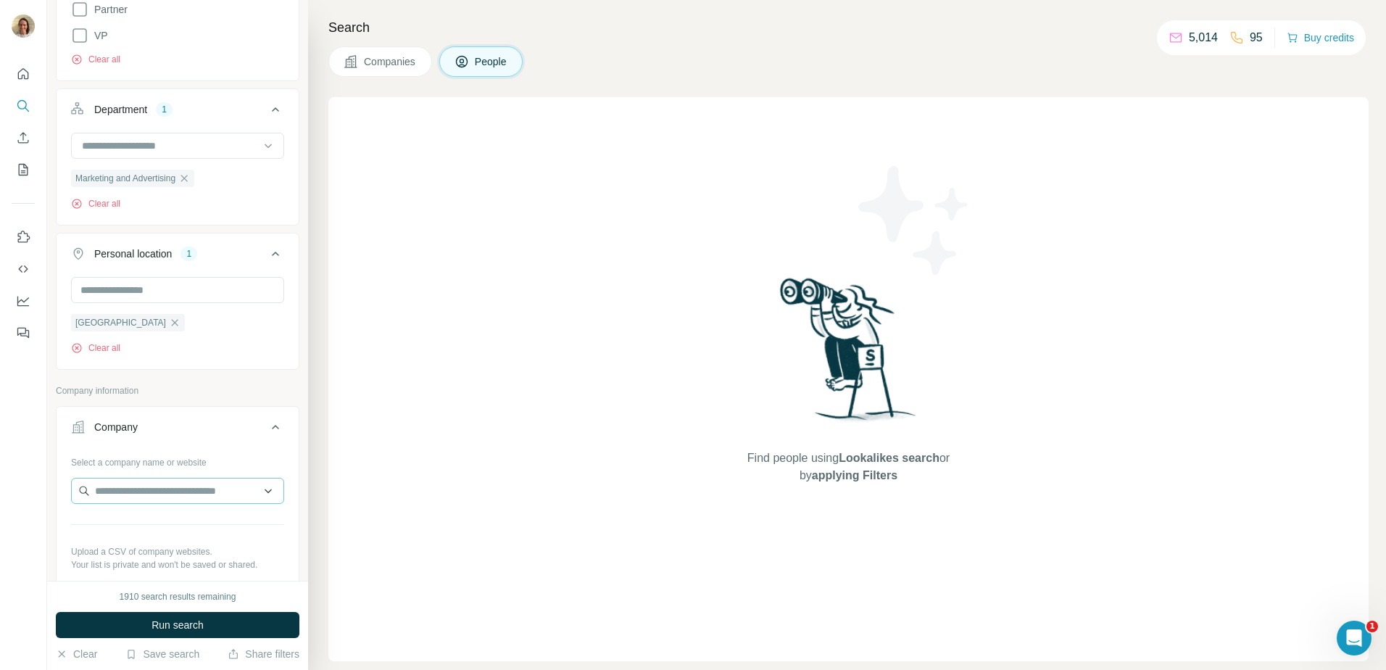
scroll to position [652, 0]
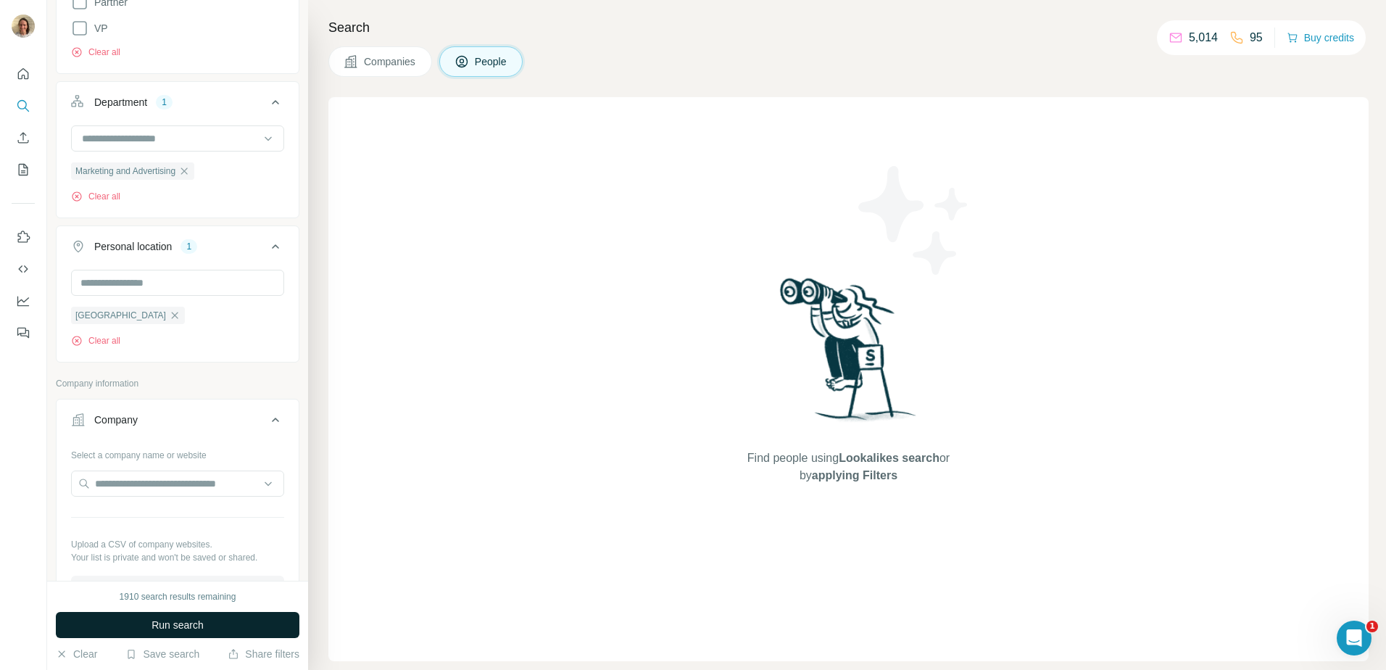
click at [159, 612] on button "Run search" at bounding box center [178, 625] width 244 height 26
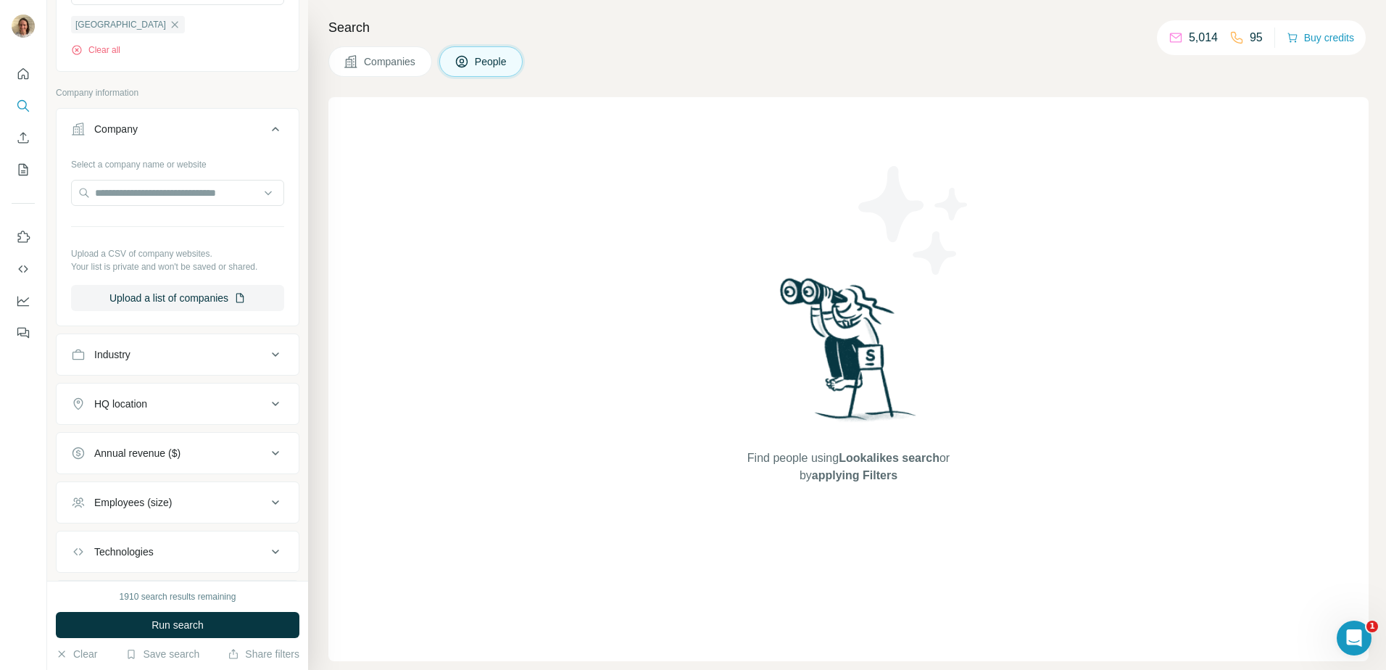
scroll to position [1026, 0]
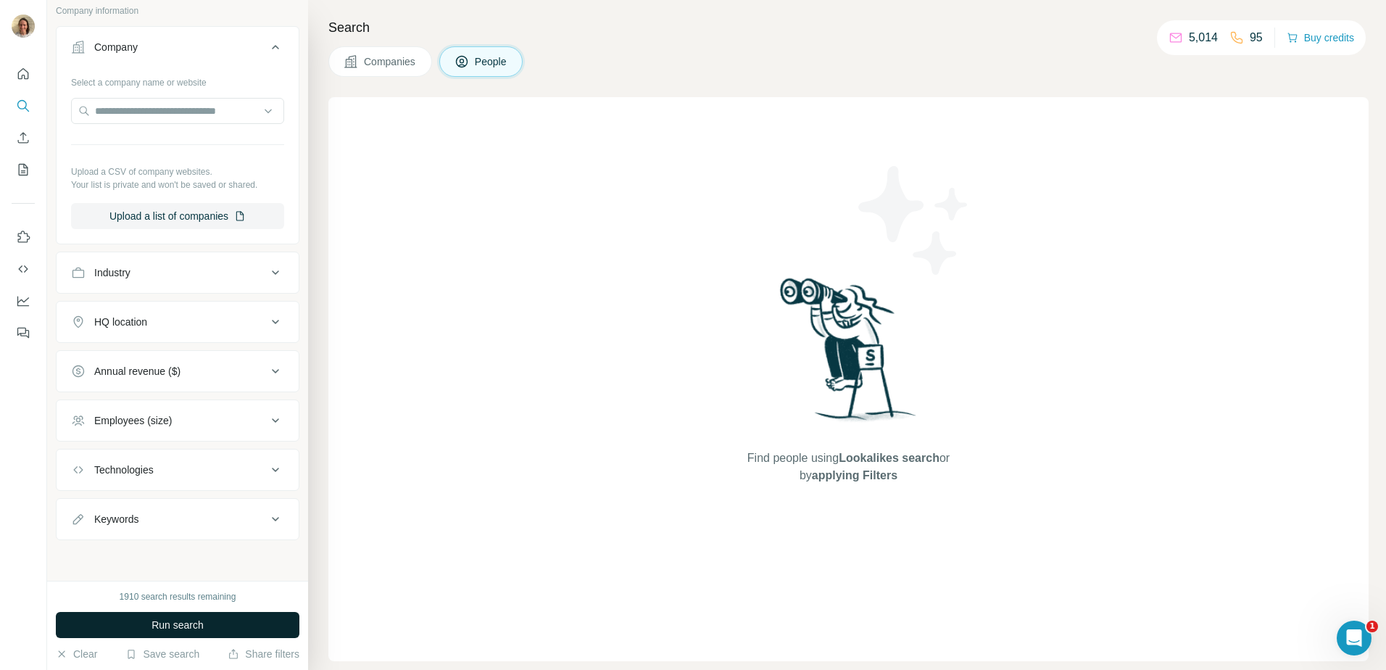
click at [225, 625] on button "Run search" at bounding box center [178, 625] width 244 height 26
click at [186, 620] on span "Run search" at bounding box center [177, 624] width 52 height 14
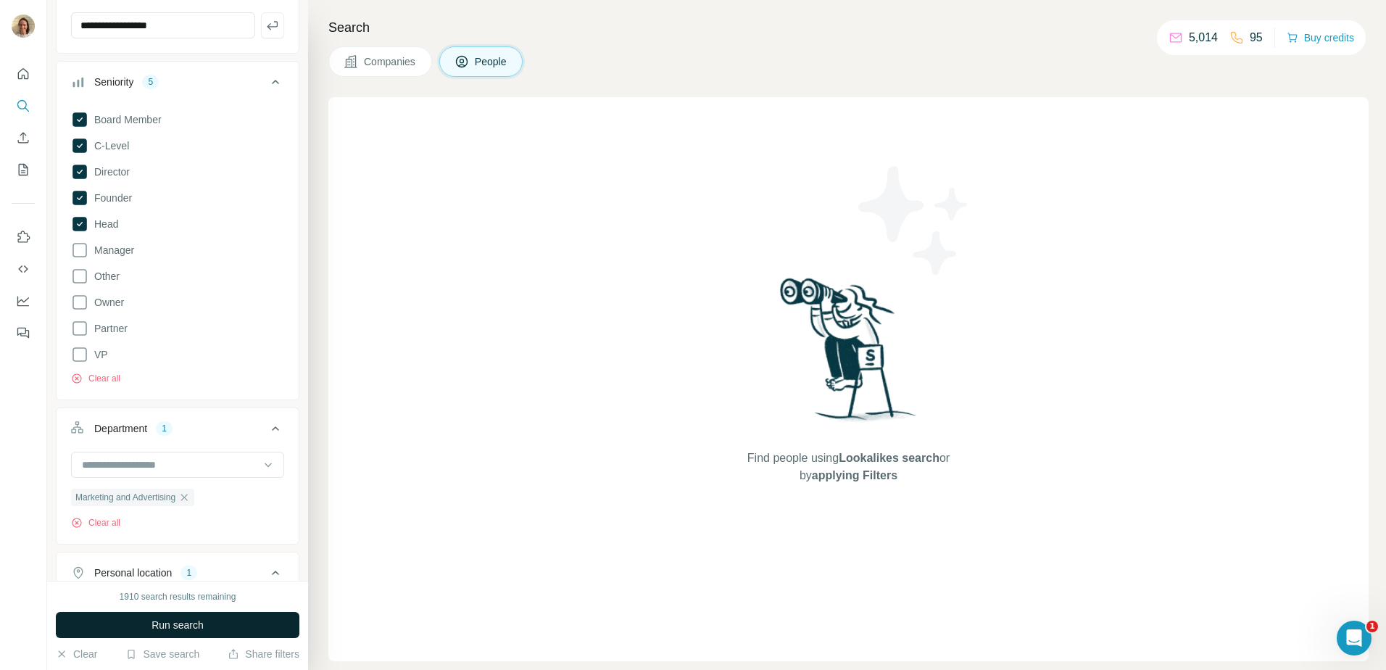
scroll to position [446, 0]
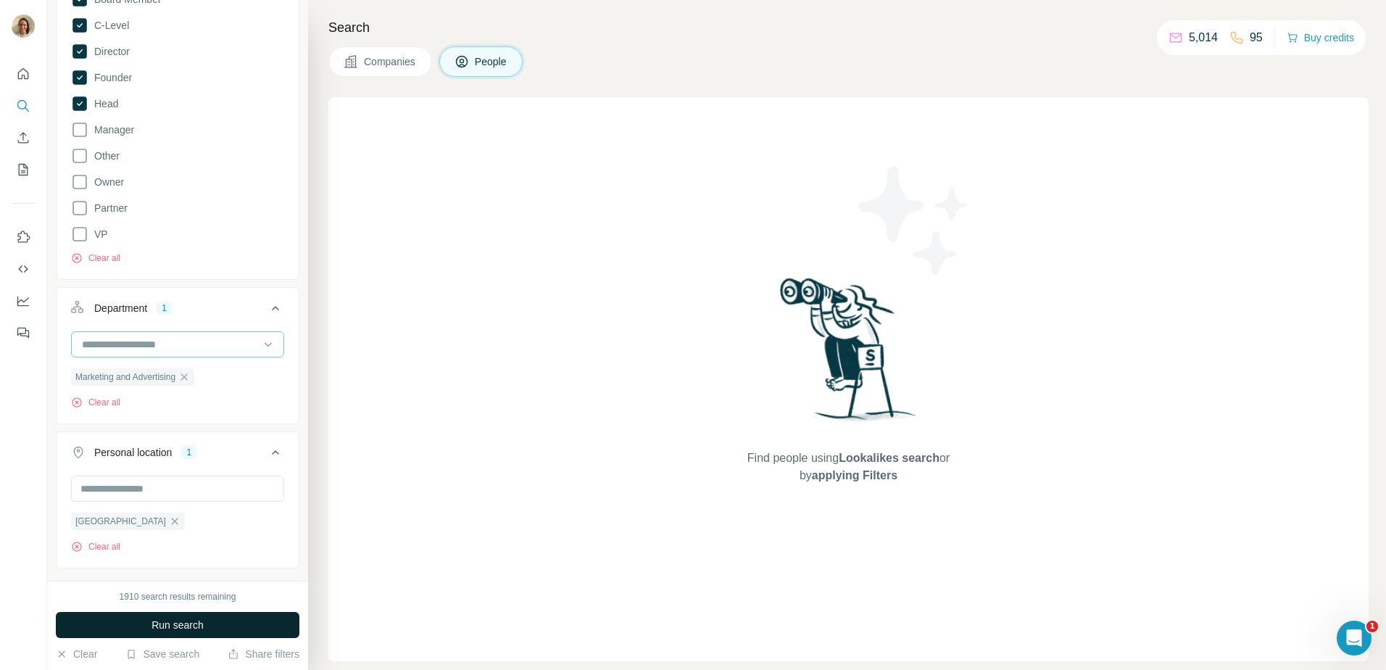
click at [148, 340] on input at bounding box center [169, 344] width 179 height 16
click at [147, 374] on span "Marketing and Advertising" at bounding box center [125, 376] width 100 height 13
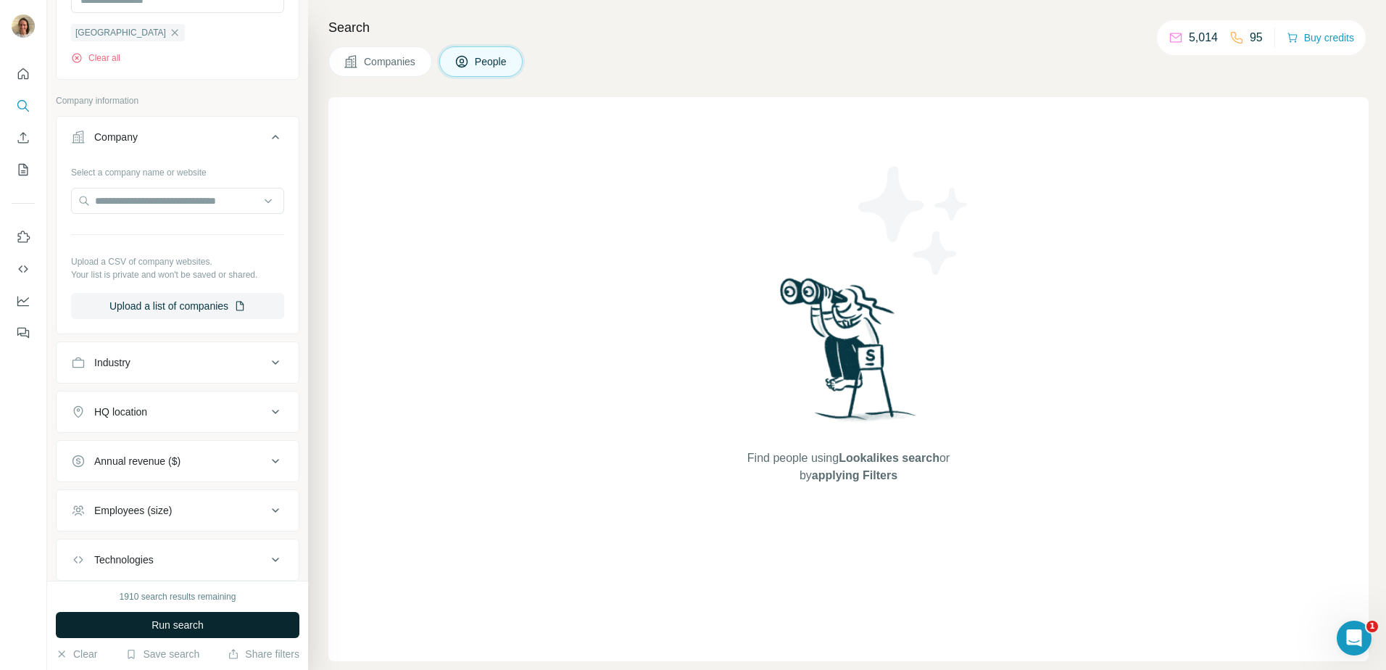
scroll to position [1026, 0]
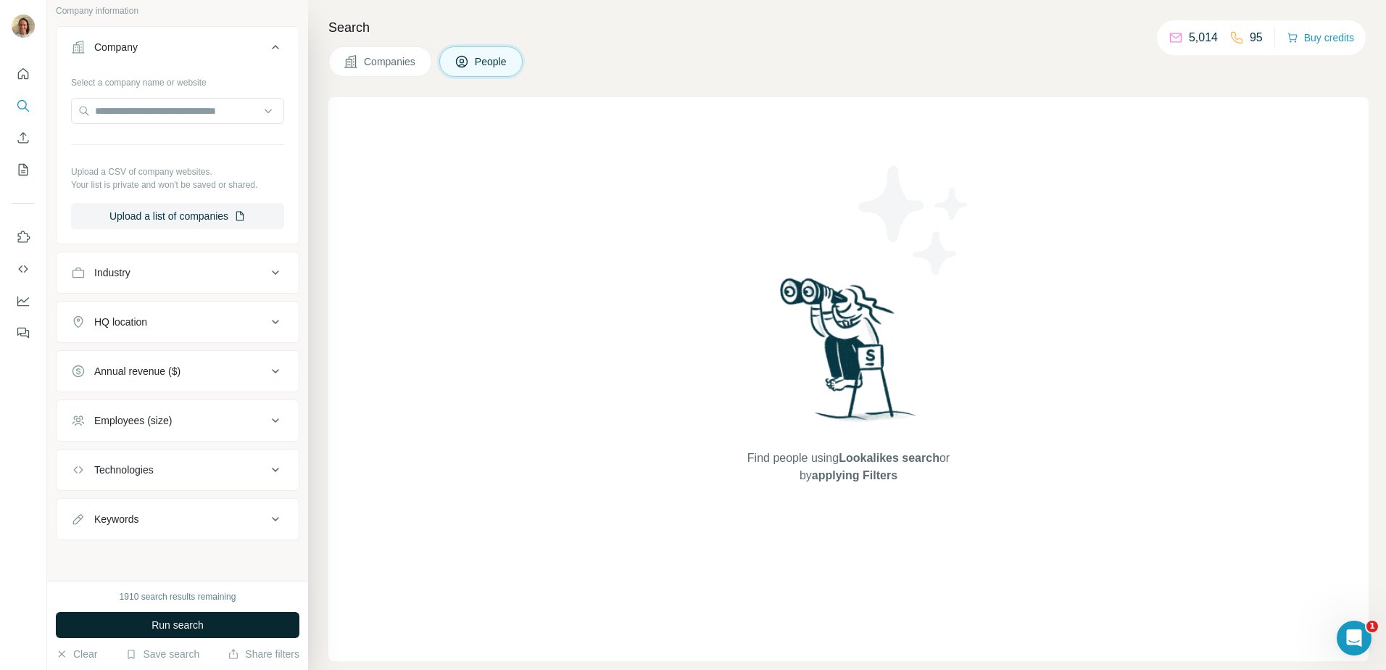
click at [154, 624] on span "Run search" at bounding box center [177, 624] width 52 height 14
click at [181, 621] on span "Run search" at bounding box center [177, 624] width 52 height 14
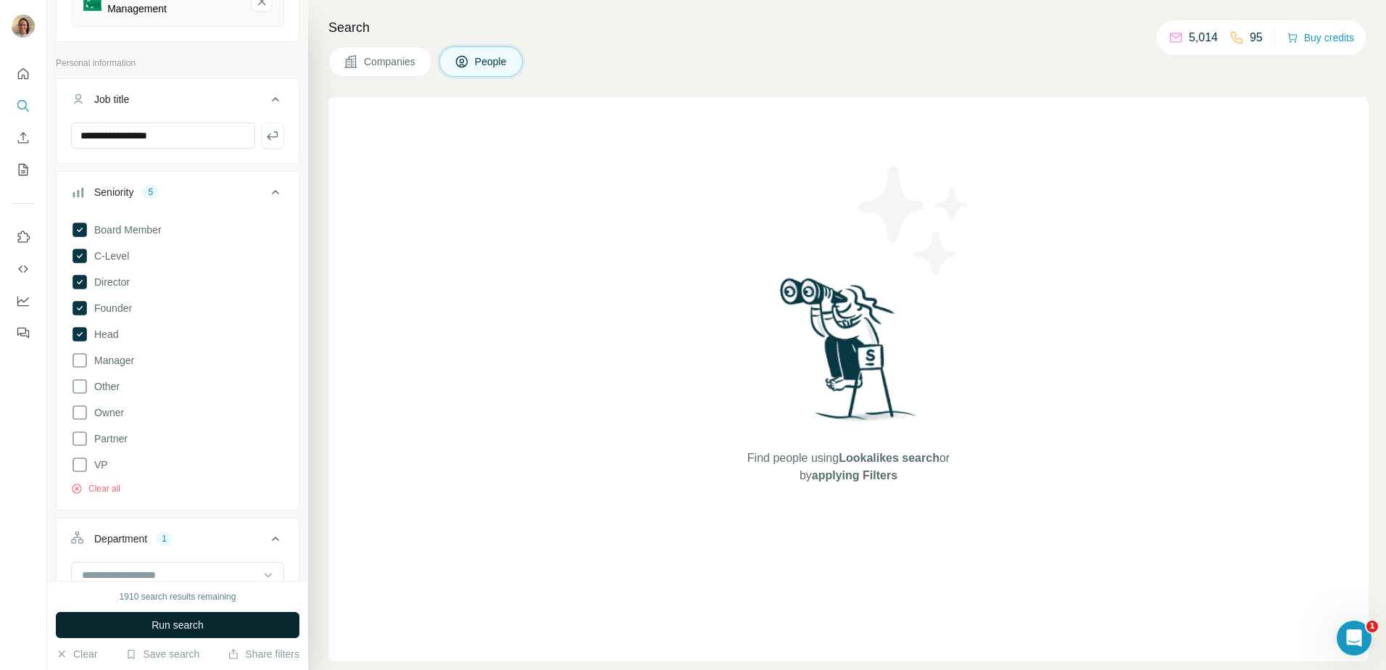
scroll to position [217, 0]
click at [105, 484] on button "Clear all" at bounding box center [95, 486] width 49 height 13
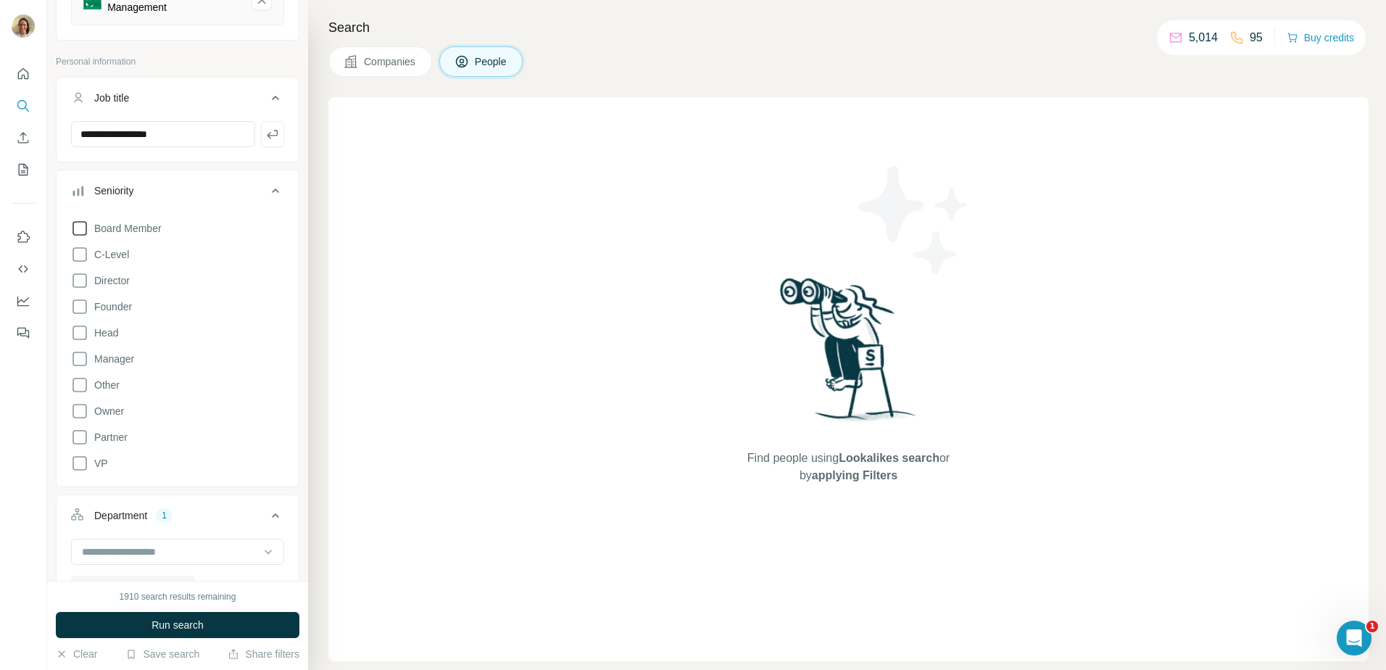
click at [78, 221] on icon at bounding box center [79, 228] width 17 height 17
click at [74, 258] on icon at bounding box center [79, 254] width 17 height 17
click at [74, 273] on div "Board Member C-Level Director Founder Head Manager Other Owner Partner VP Clear…" at bounding box center [177, 354] width 213 height 280
click at [74, 291] on div "Board Member C-Level Director Founder Head Manager Other Owner Partner VP Clear…" at bounding box center [177, 354] width 213 height 280
click at [74, 307] on icon at bounding box center [79, 306] width 17 height 17
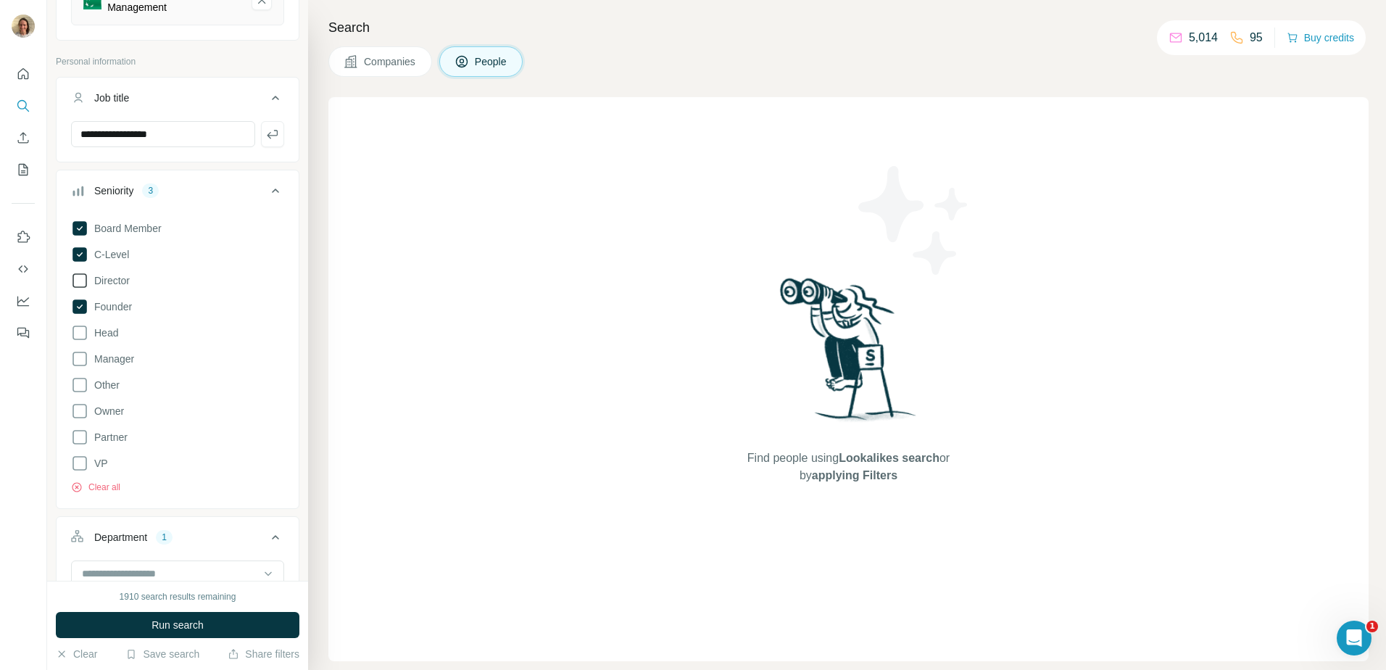
click at [76, 278] on icon at bounding box center [79, 280] width 17 height 17
click at [78, 328] on icon at bounding box center [79, 332] width 17 height 17
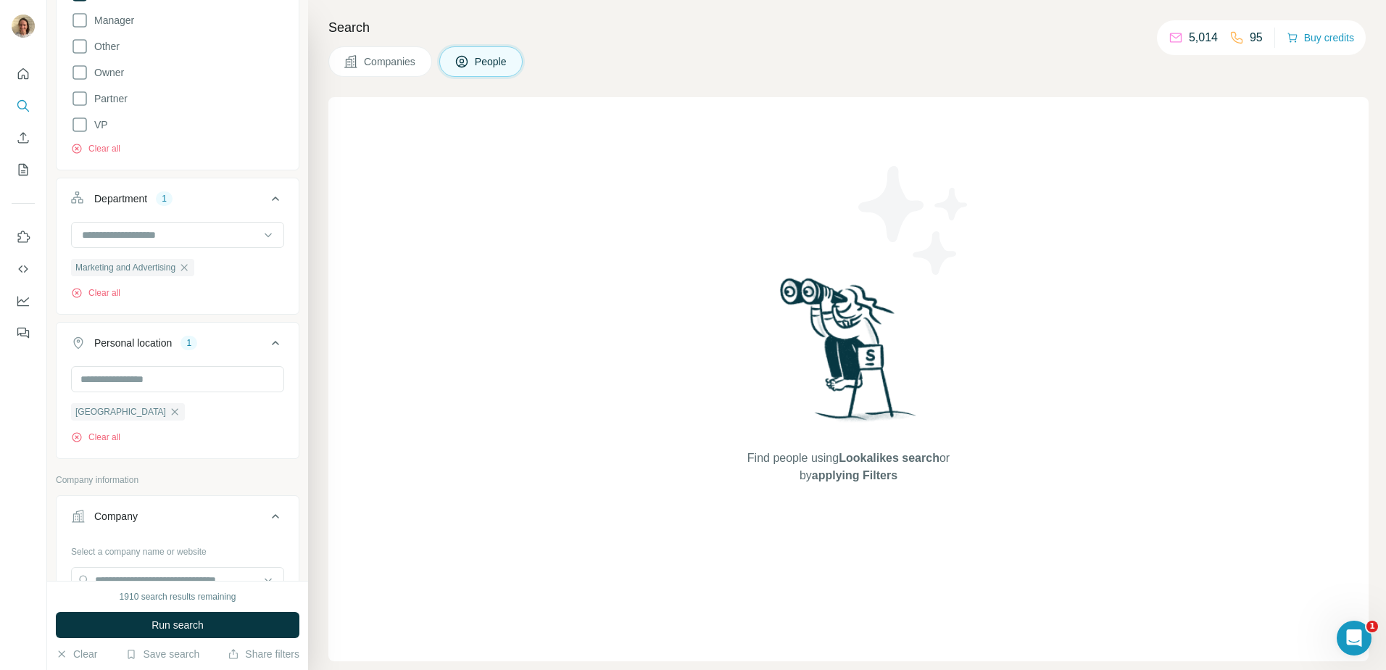
scroll to position [580, 0]
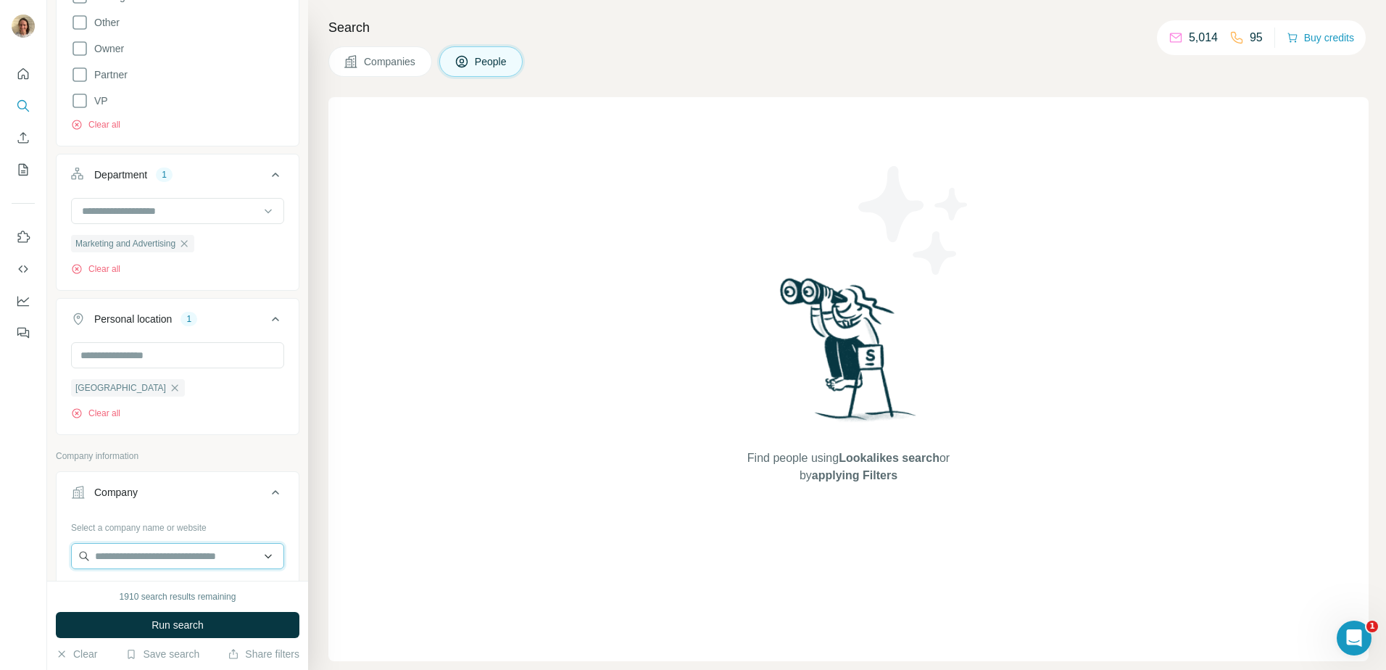
click at [206, 551] on input "text" at bounding box center [177, 556] width 213 height 26
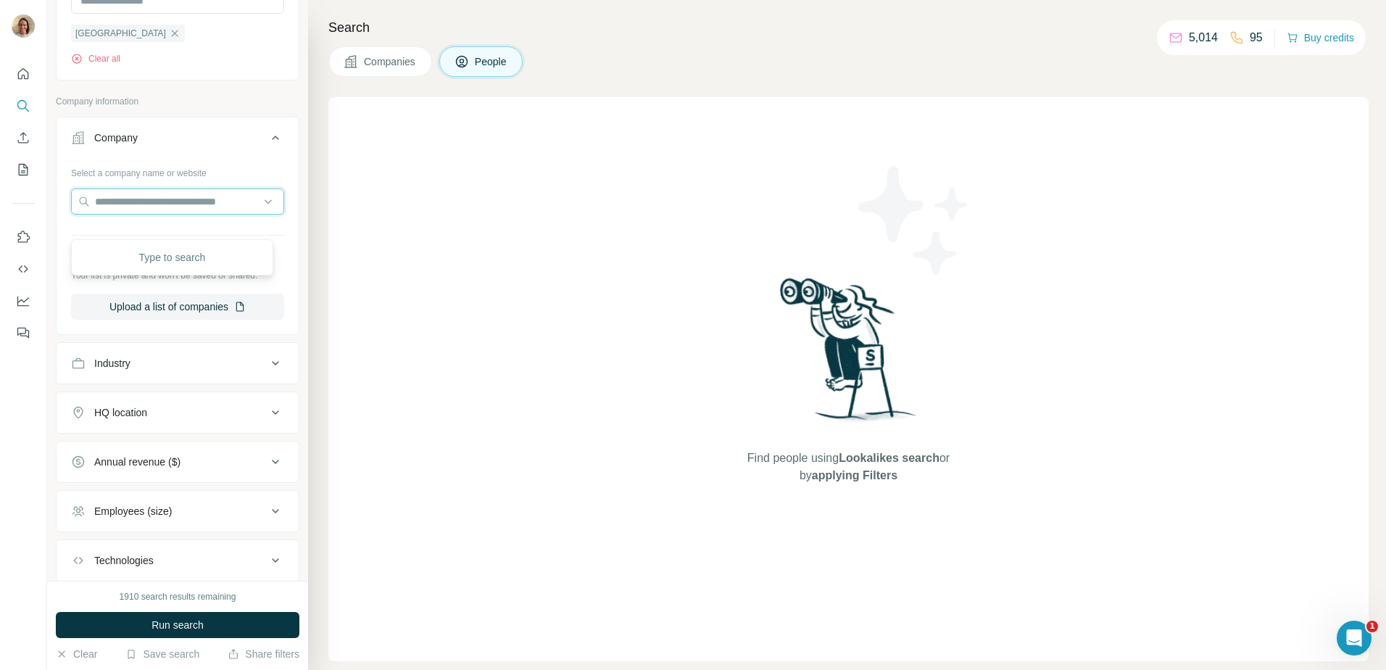
scroll to position [942, 0]
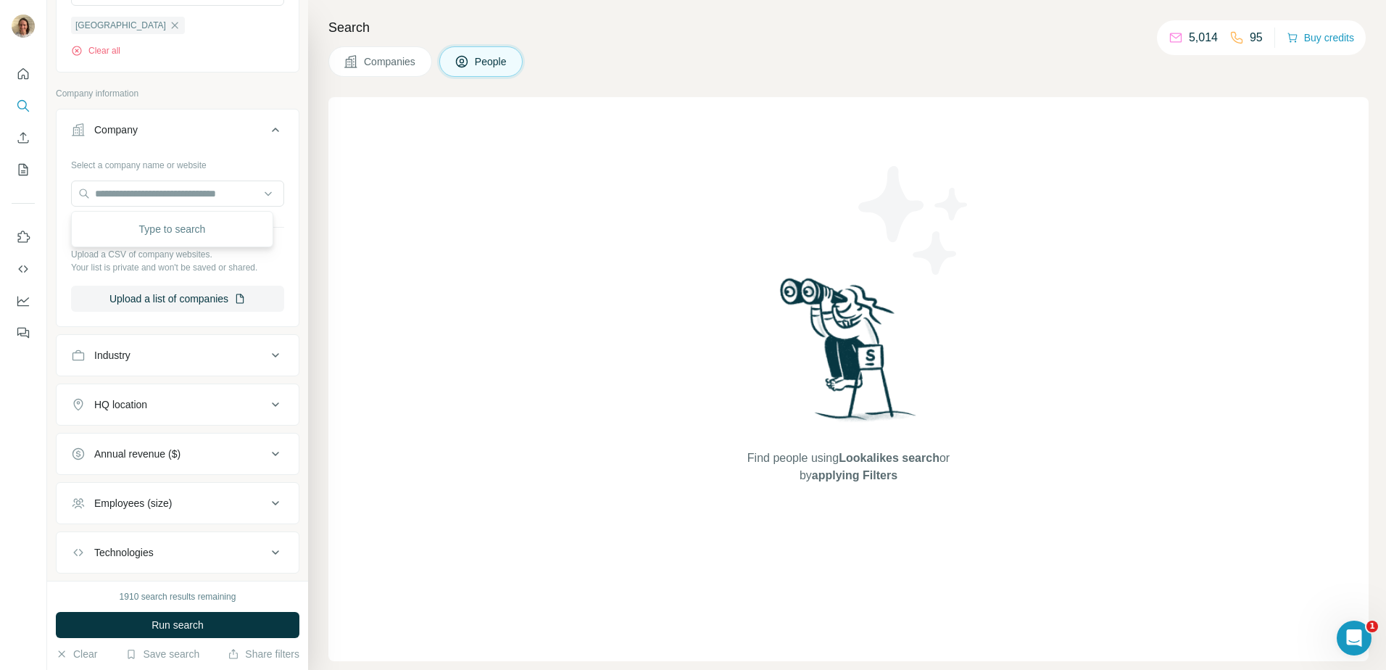
click at [167, 361] on div "Industry" at bounding box center [169, 355] width 196 height 14
click at [170, 392] on input at bounding box center [169, 391] width 179 height 16
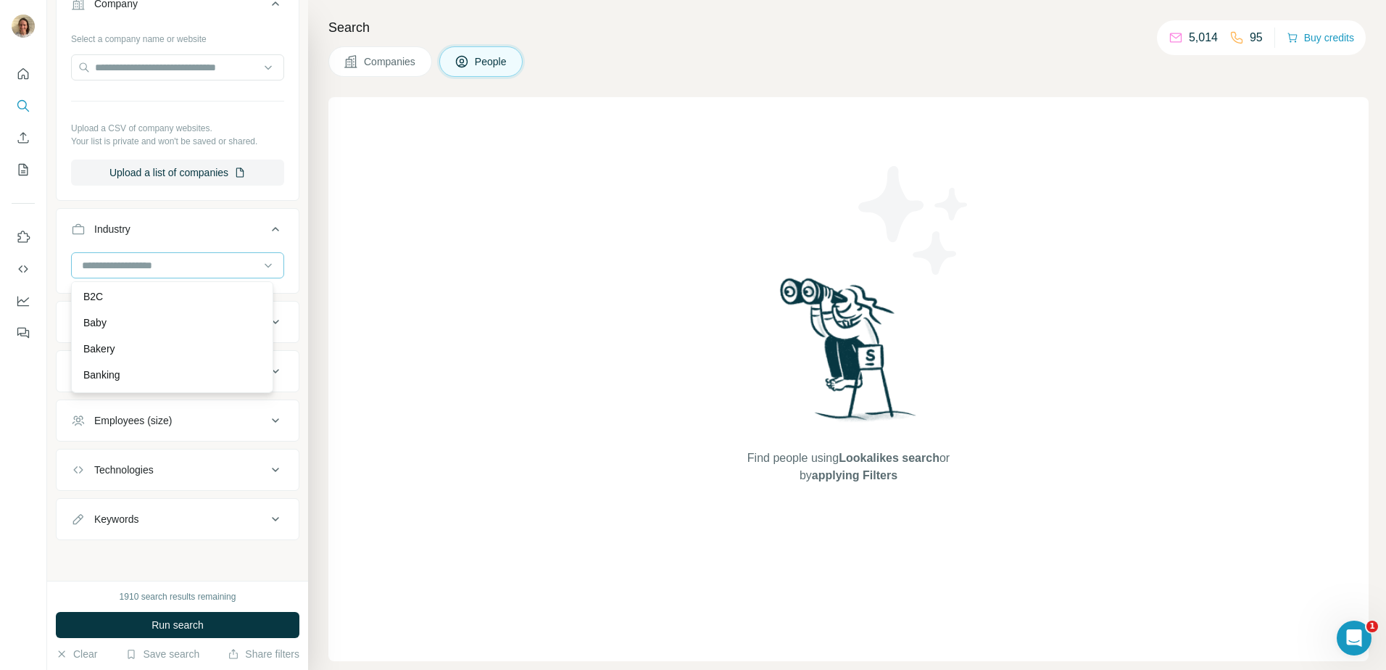
scroll to position [1087, 0]
click at [494, 68] on span "People" at bounding box center [491, 61] width 33 height 14
click at [151, 261] on input at bounding box center [169, 265] width 179 height 16
click at [149, 271] on input at bounding box center [169, 265] width 179 height 16
click at [122, 246] on button "Industry" at bounding box center [178, 232] width 242 height 41
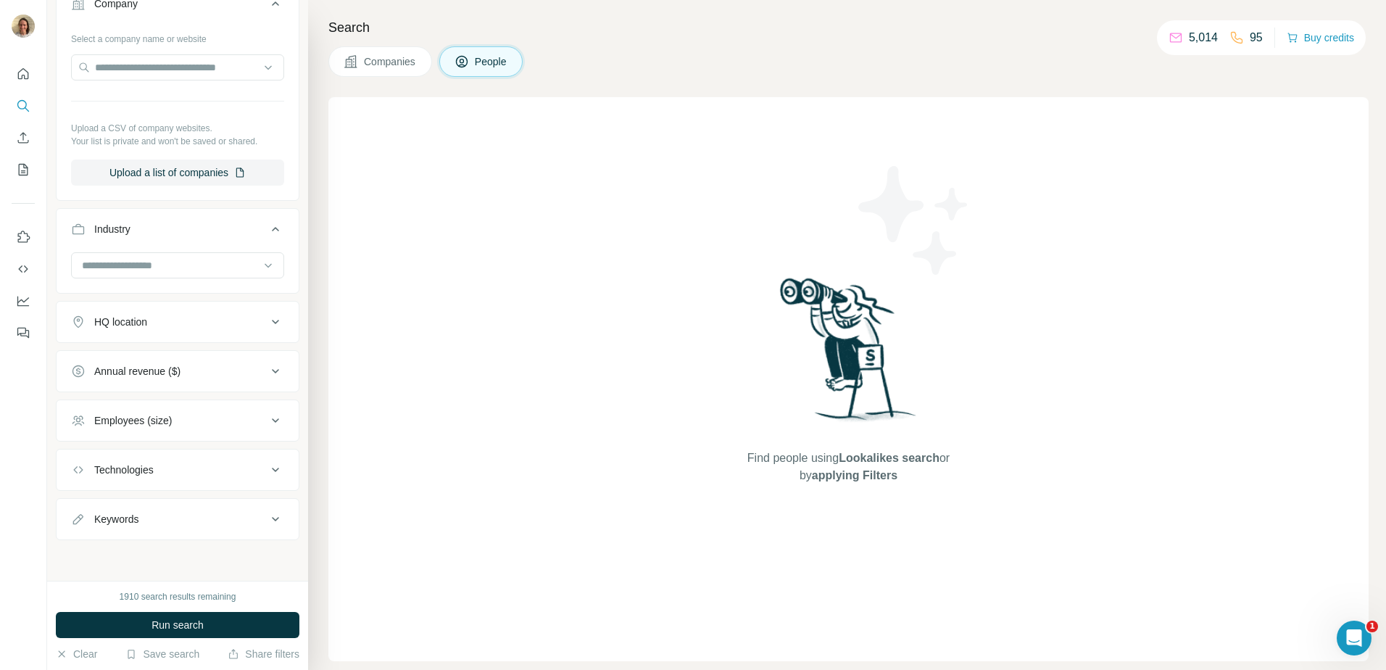
scroll to position [1026, 0]
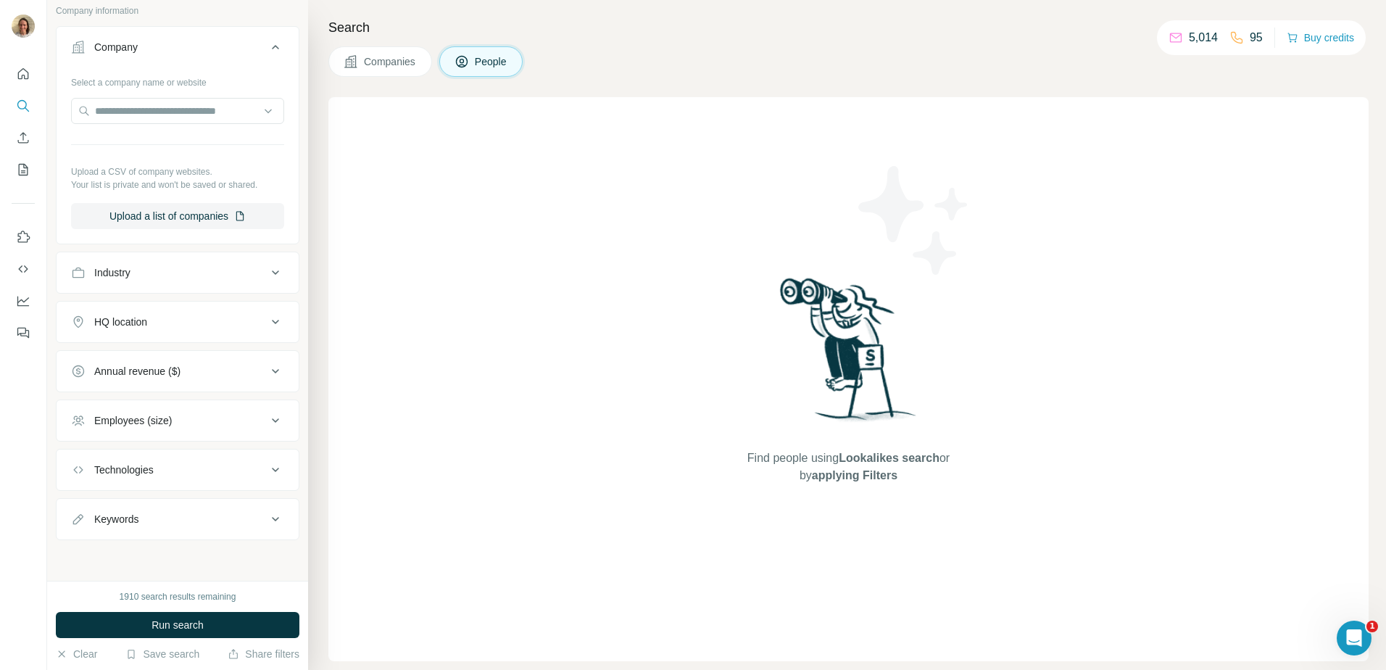
click at [142, 265] on div "Industry" at bounding box center [169, 272] width 196 height 14
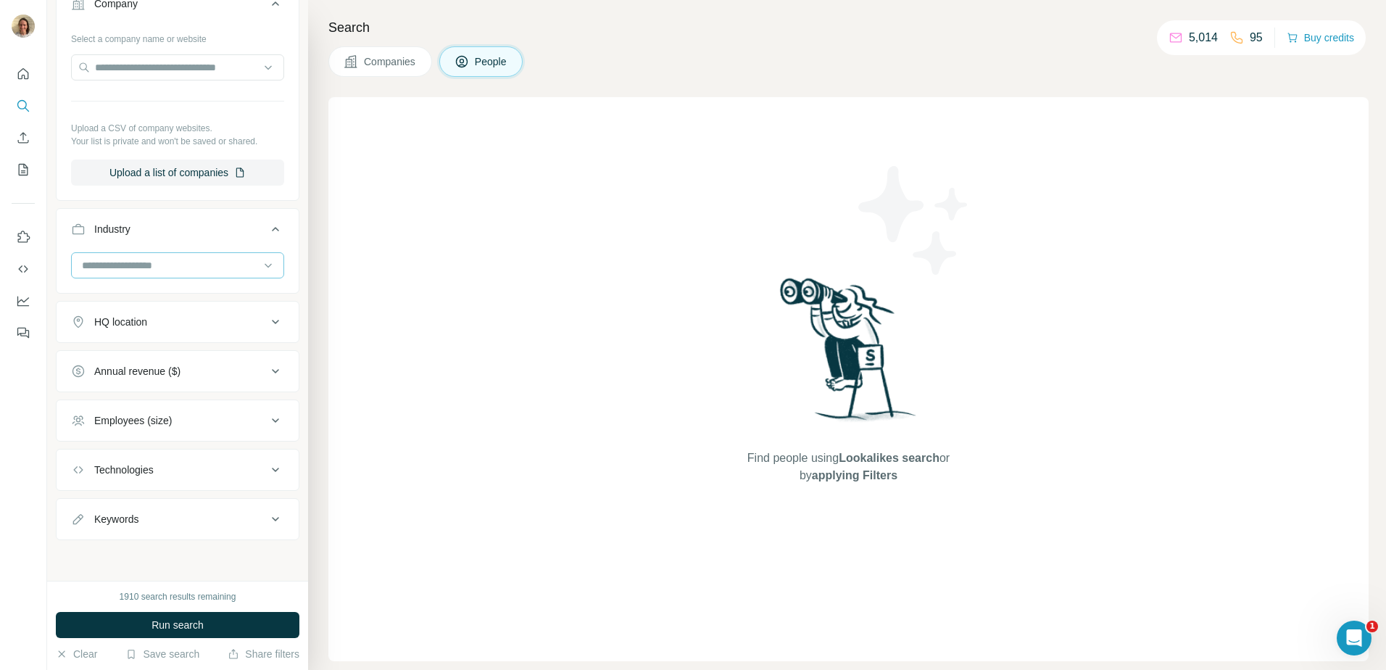
drag, startPoint x: 252, startPoint y: 270, endPoint x: 244, endPoint y: 272, distance: 8.3
click at [261, 270] on icon at bounding box center [268, 265] width 14 height 14
click at [158, 244] on div "Financial Exchanges" at bounding box center [172, 231] width 195 height 26
click at [162, 372] on div "HQ location" at bounding box center [169, 372] width 196 height 14
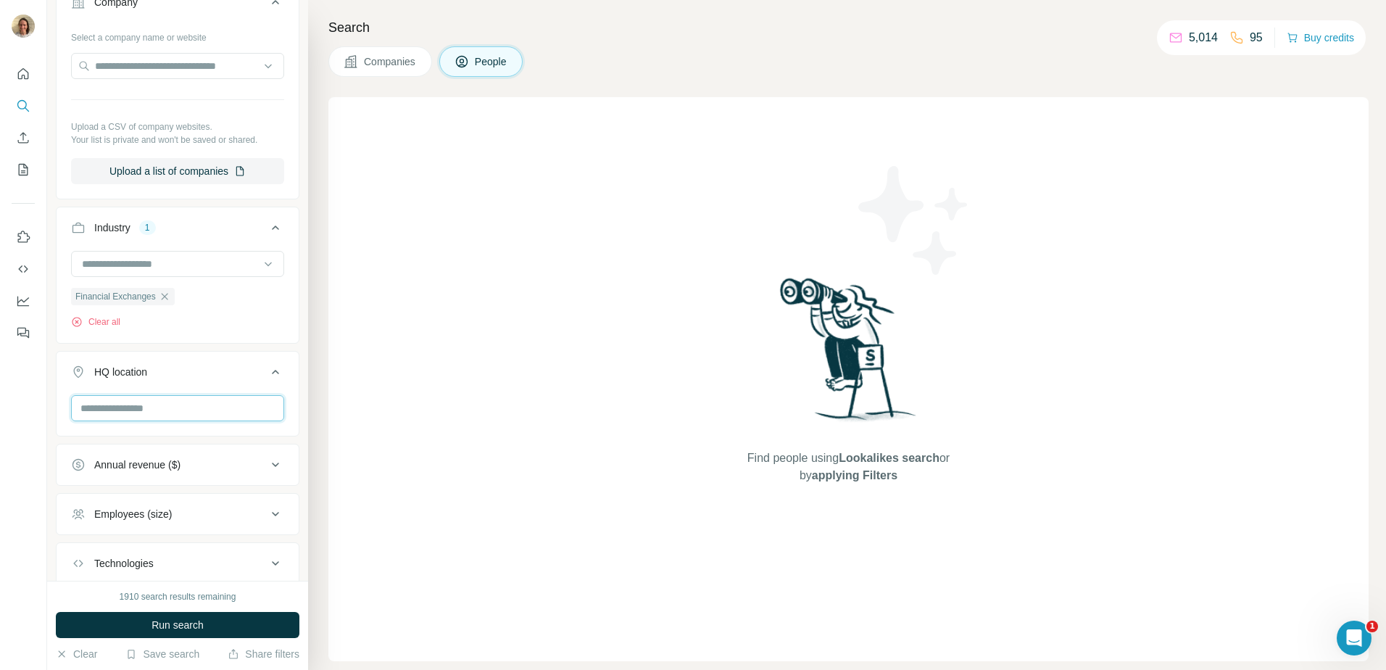
click at [147, 397] on input "text" at bounding box center [177, 408] width 213 height 26
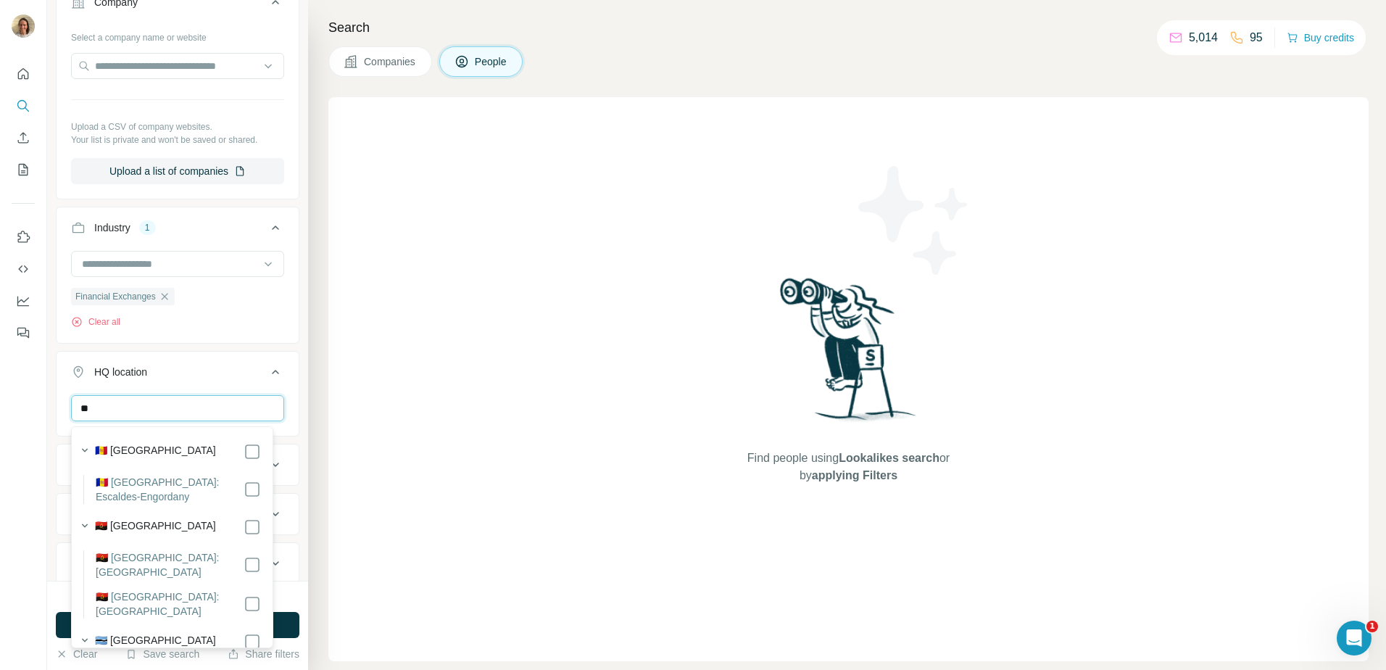
type input "*"
type input "**********"
click at [128, 453] on label "🇬🇧 [GEOGRAPHIC_DATA]" at bounding box center [155, 451] width 121 height 17
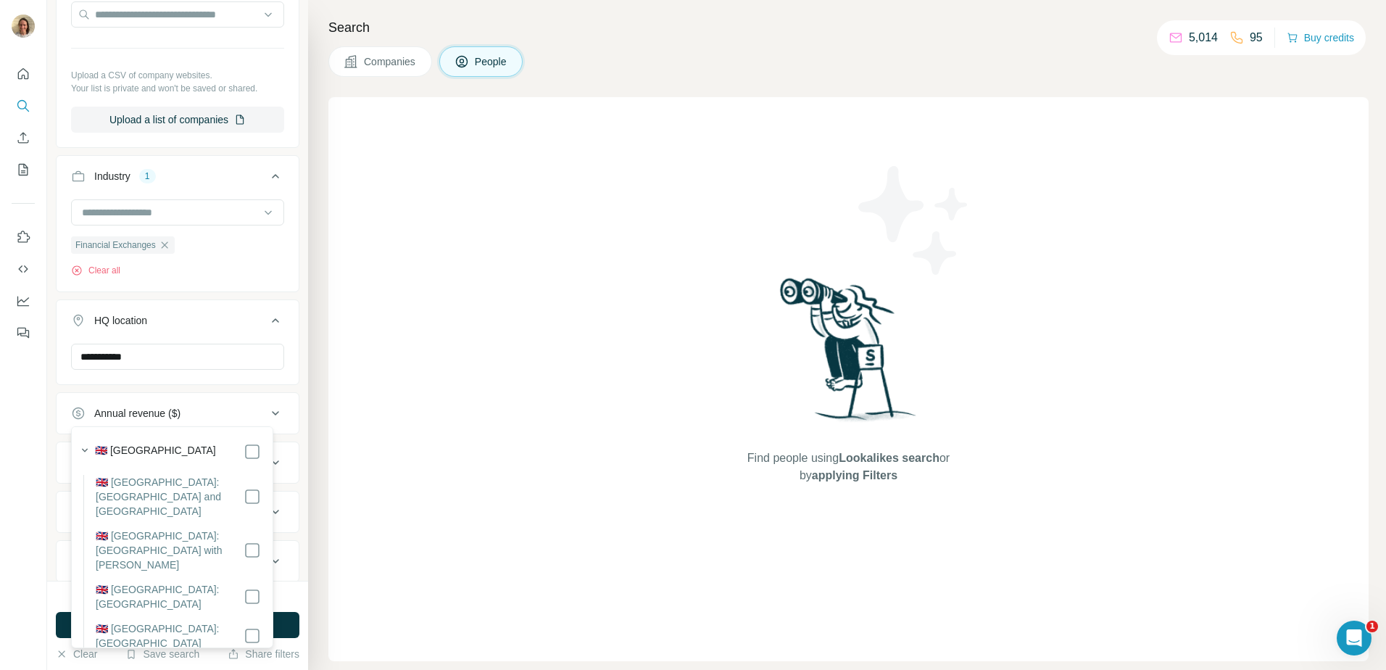
scroll to position [1018, 0]
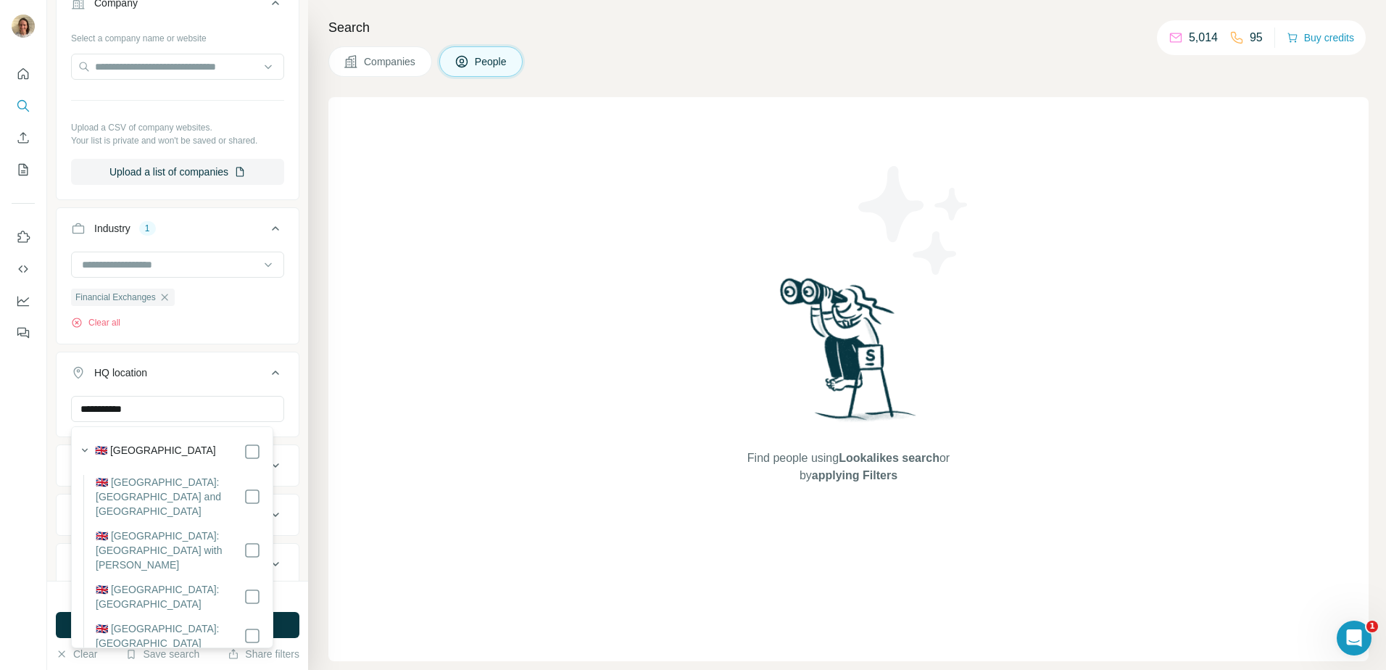
click at [354, 442] on div "Find people using Lookalikes search or by applying Filters" at bounding box center [848, 379] width 1040 height 564
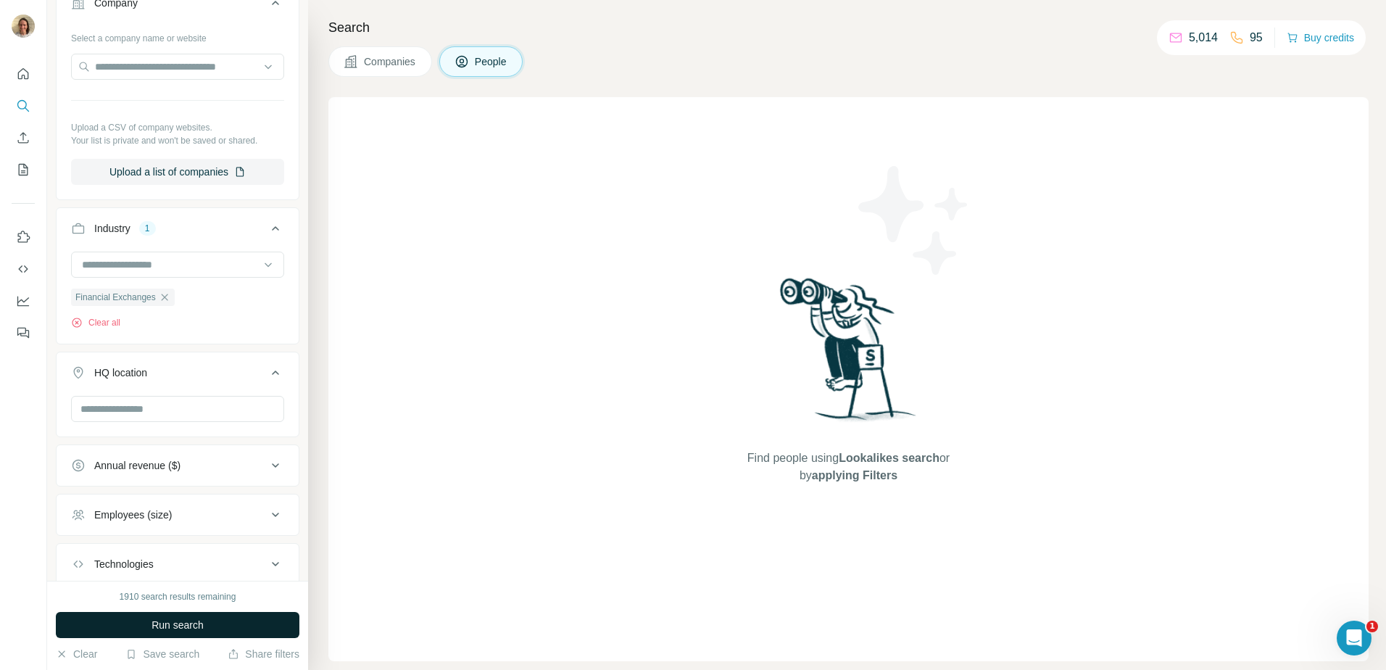
click at [171, 620] on span "Run search" at bounding box center [177, 624] width 52 height 14
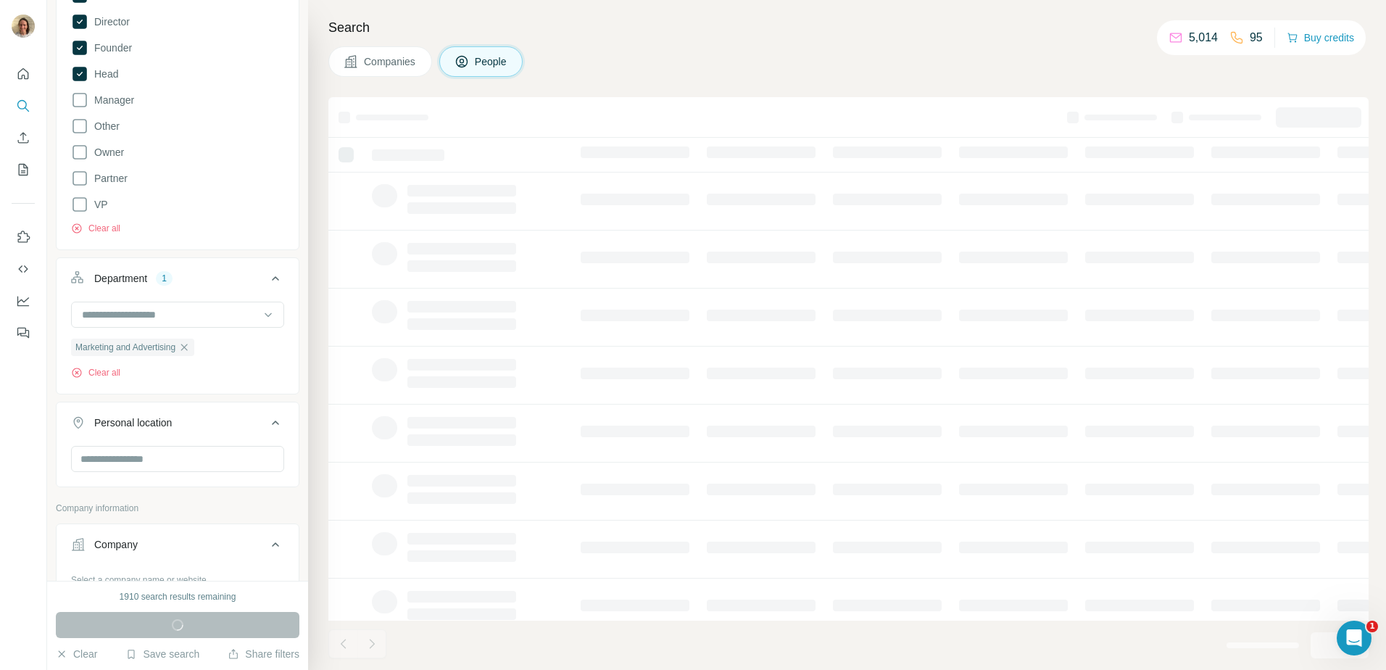
scroll to position [583, 0]
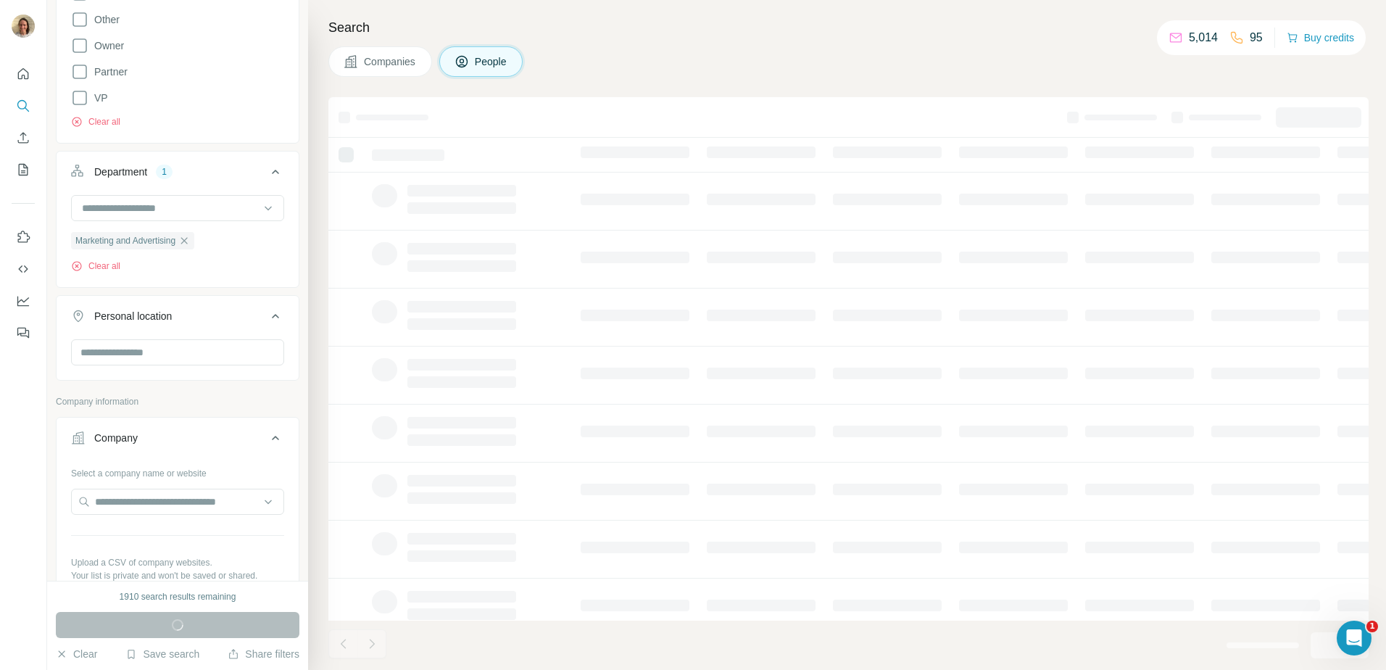
click at [347, 67] on icon at bounding box center [350, 61] width 12 height 12
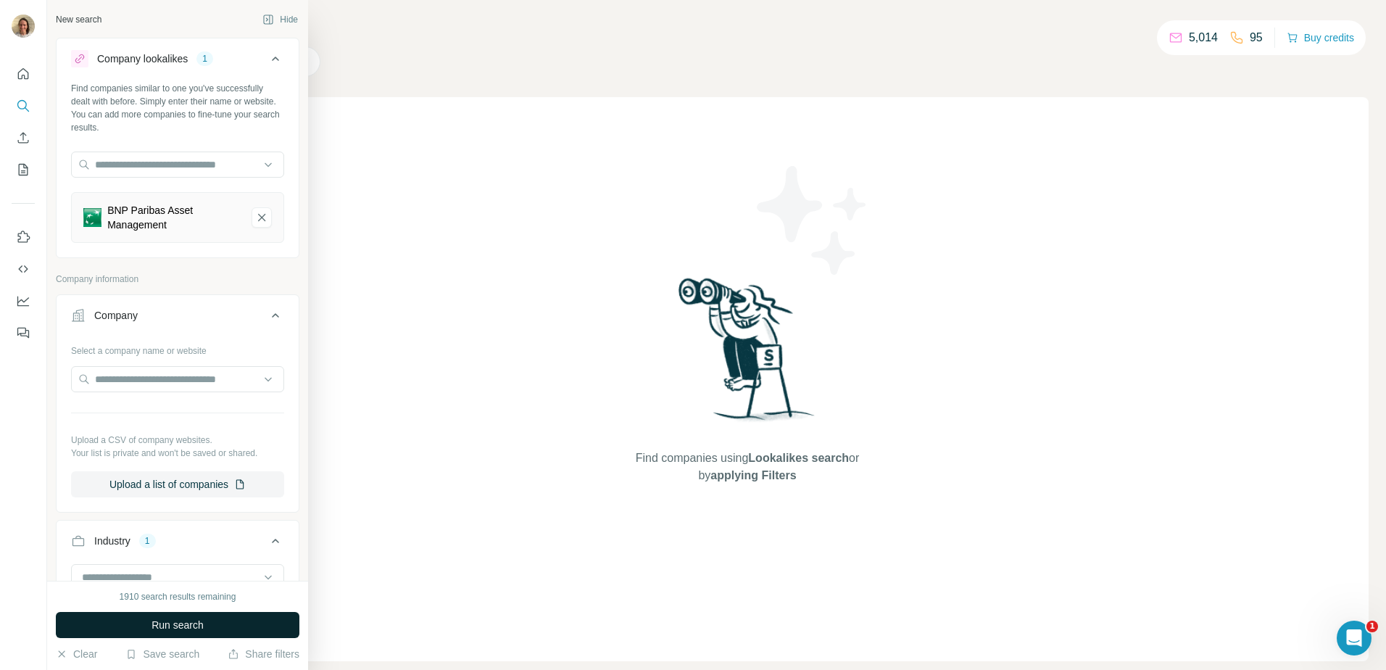
click at [157, 613] on button "Run search" at bounding box center [178, 625] width 244 height 26
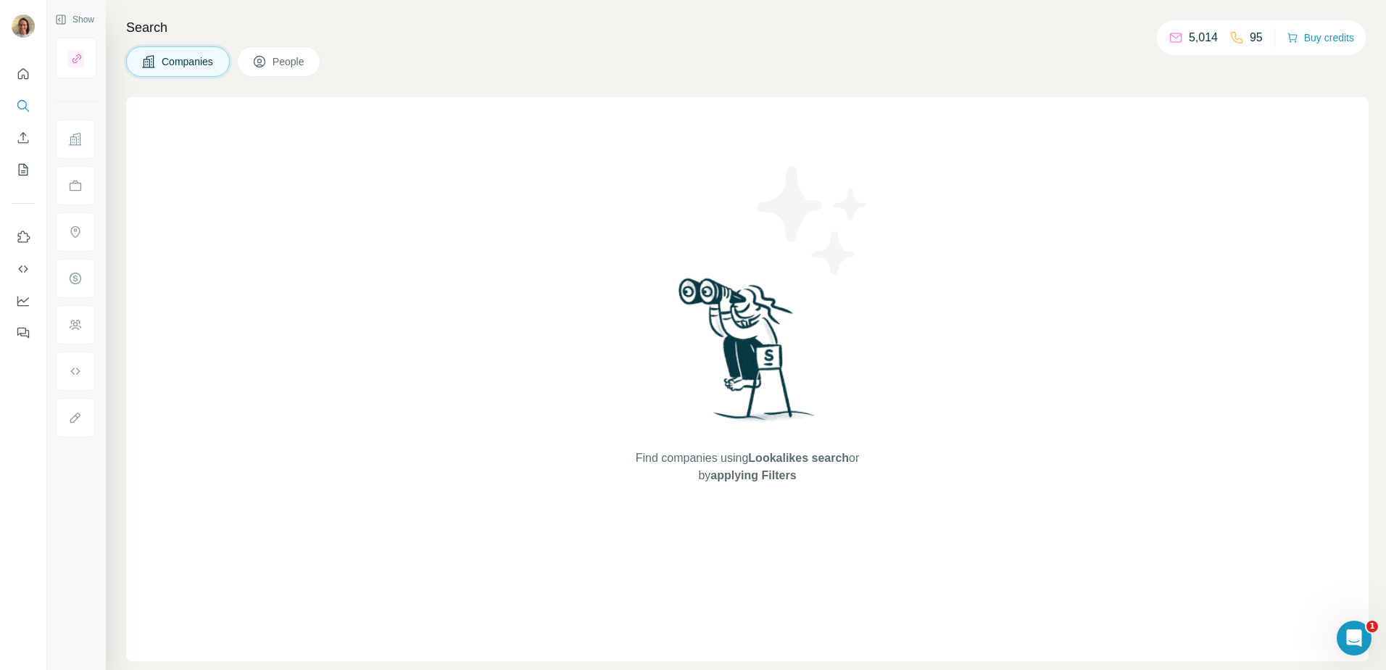
click at [292, 51] on button "People" at bounding box center [279, 61] width 84 height 30
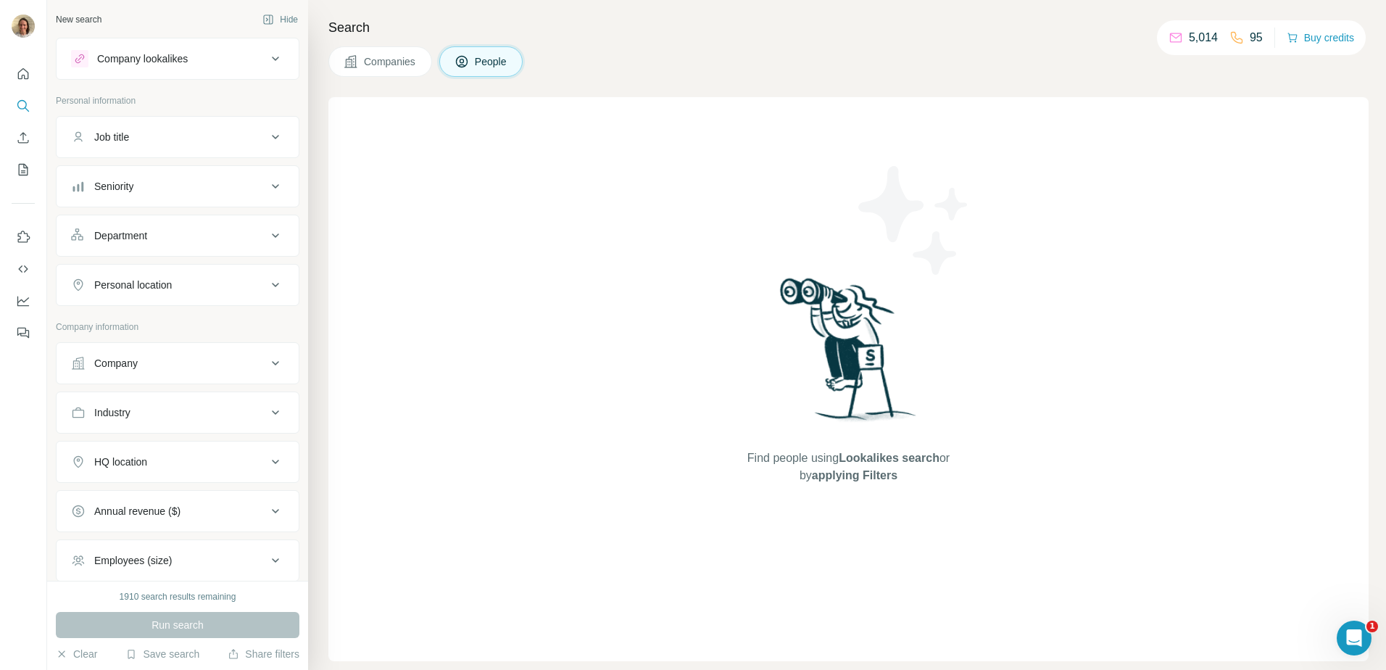
click at [217, 53] on div "Company lookalikes" at bounding box center [169, 58] width 196 height 17
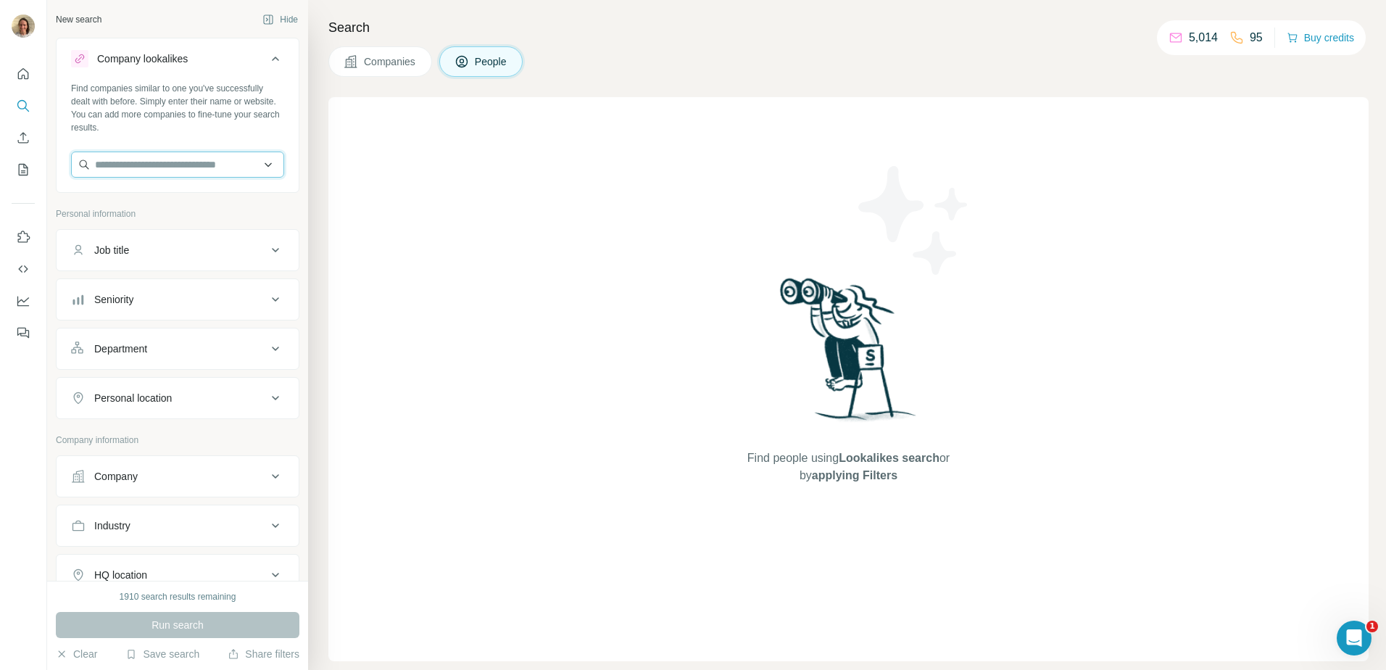
click at [197, 154] on input "text" at bounding box center [177, 164] width 213 height 26
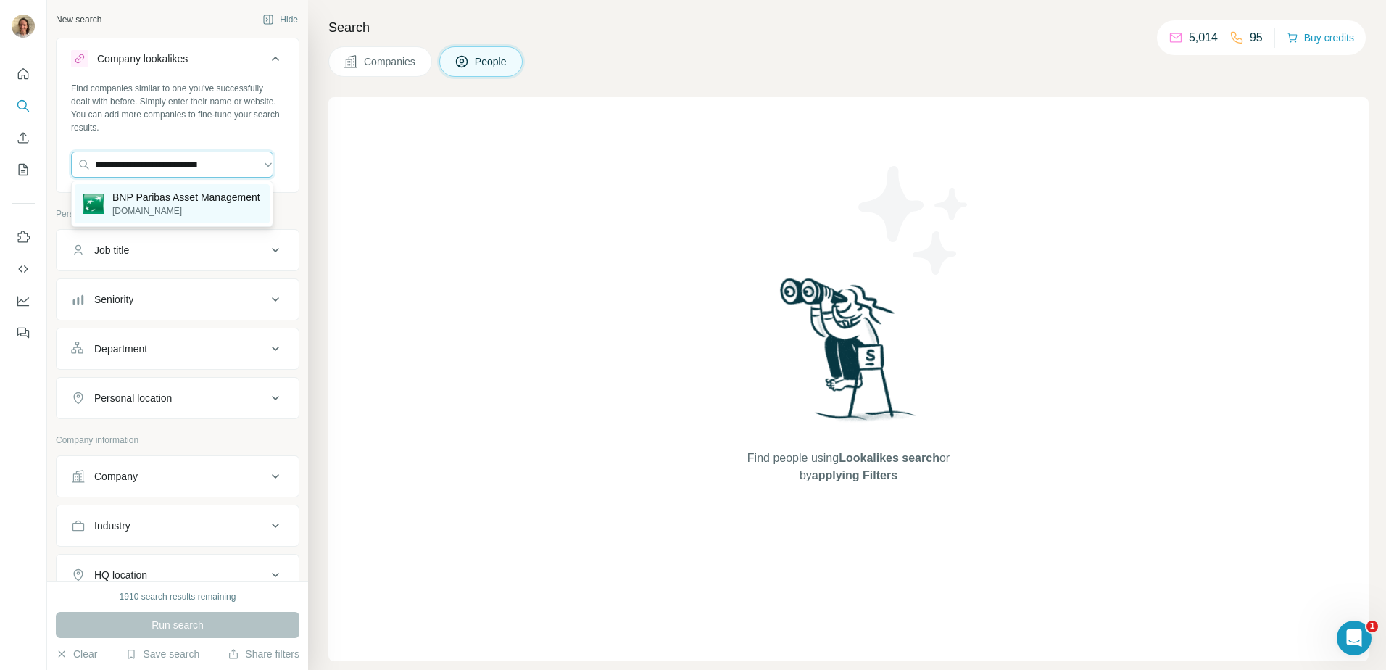
type input "**********"
click at [170, 204] on p "BNP Paribas Asset Management" at bounding box center [186, 197] width 148 height 14
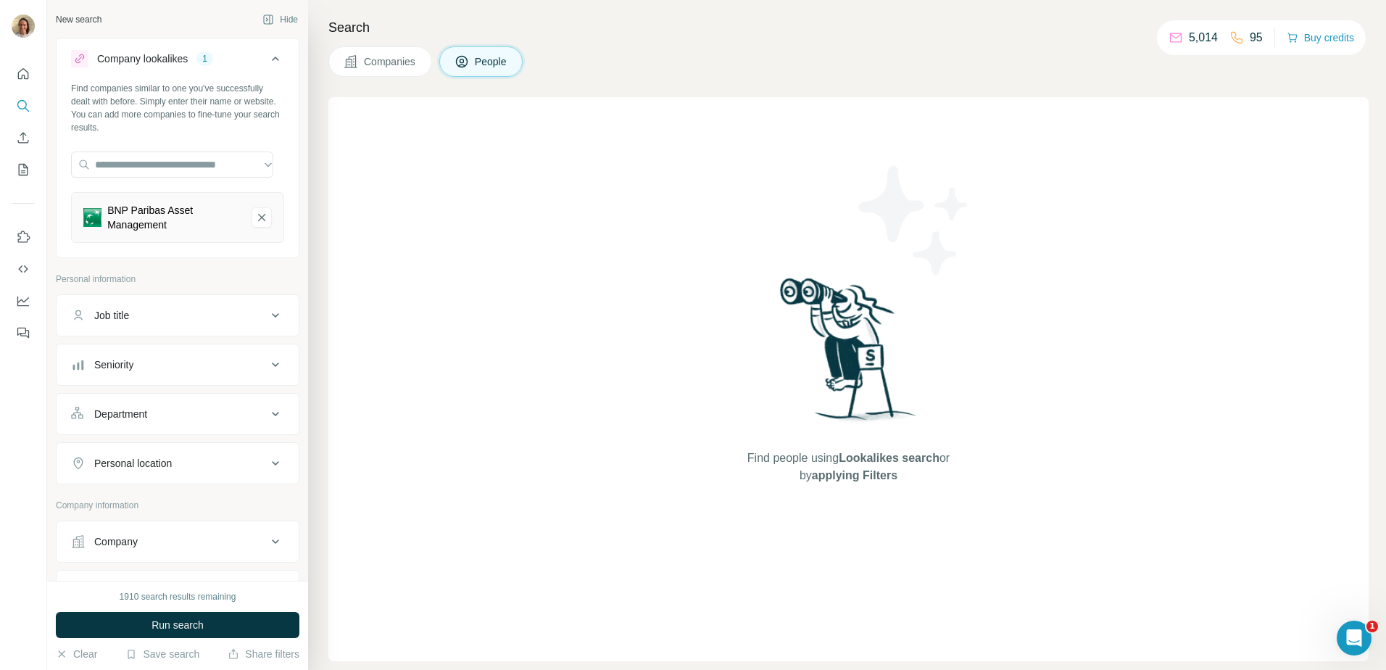
click at [135, 321] on div "Job title" at bounding box center [169, 315] width 196 height 14
click at [135, 346] on input "text" at bounding box center [163, 351] width 184 height 26
type input "**********"
click at [167, 405] on div "Seniority" at bounding box center [169, 408] width 196 height 14
click at [138, 454] on div "Board Member C-Level Director Founder Head Manager Other Owner Partner VP" at bounding box center [177, 560] width 213 height 258
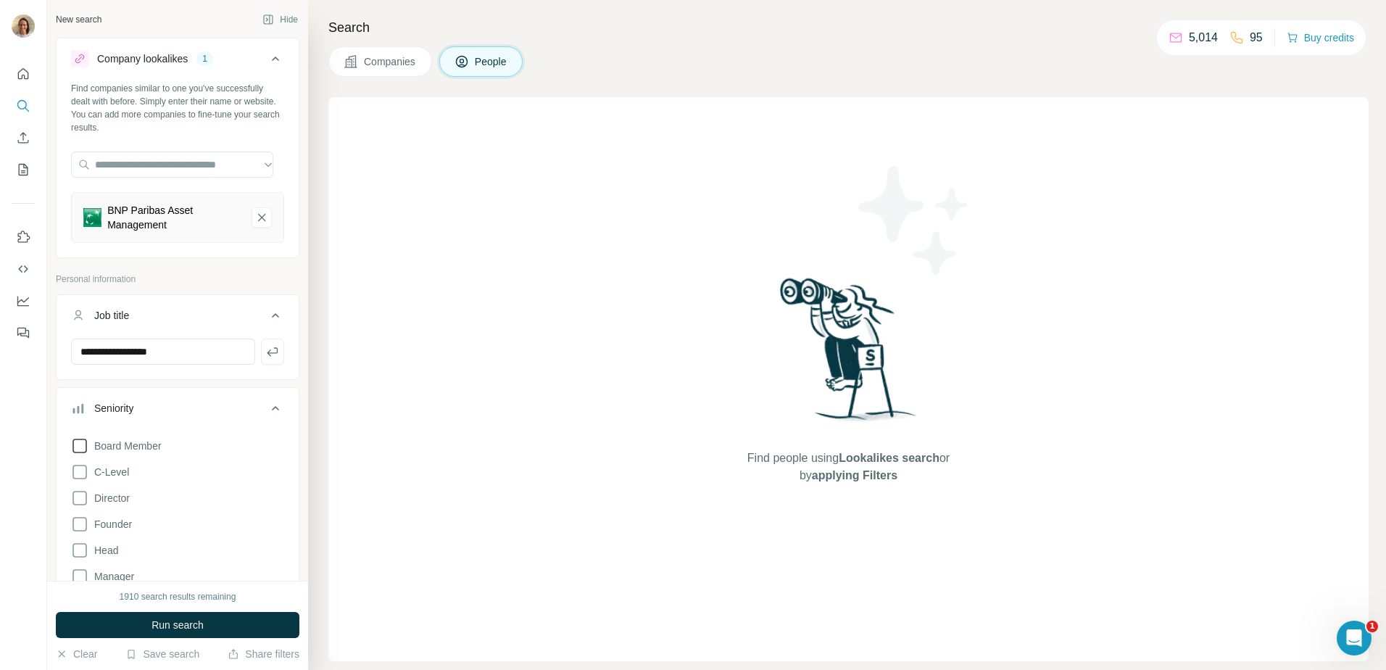
click at [76, 454] on icon at bounding box center [79, 445] width 17 height 17
click at [76, 462] on div "Board Member C-Level Director Founder Head Manager Other Owner Partner VP Clear…" at bounding box center [177, 571] width 213 height 280
click at [76, 465] on icon at bounding box center [79, 472] width 14 height 14
click at [76, 490] on icon at bounding box center [79, 497] width 17 height 17
click at [78, 526] on icon at bounding box center [79, 523] width 17 height 17
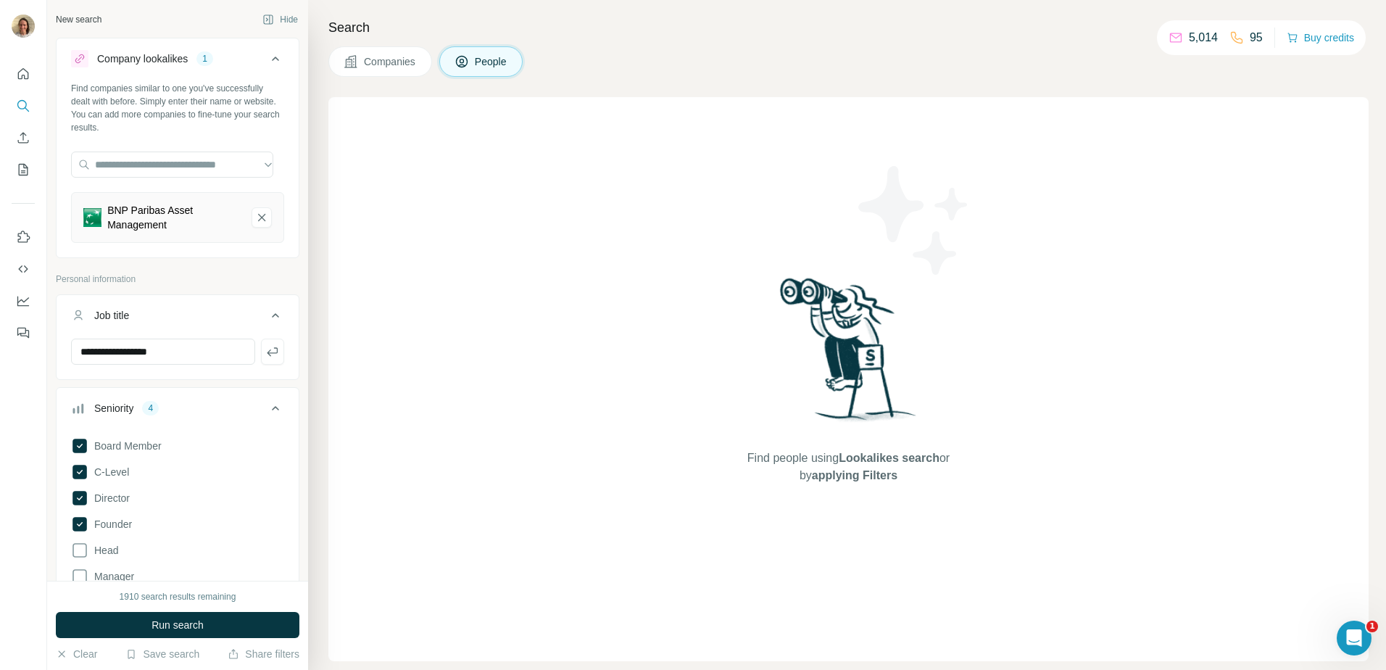
click at [74, 559] on div "Board Member C-Level Director Founder Head Manager Other Owner Partner VP Clear…" at bounding box center [177, 571] width 213 height 280
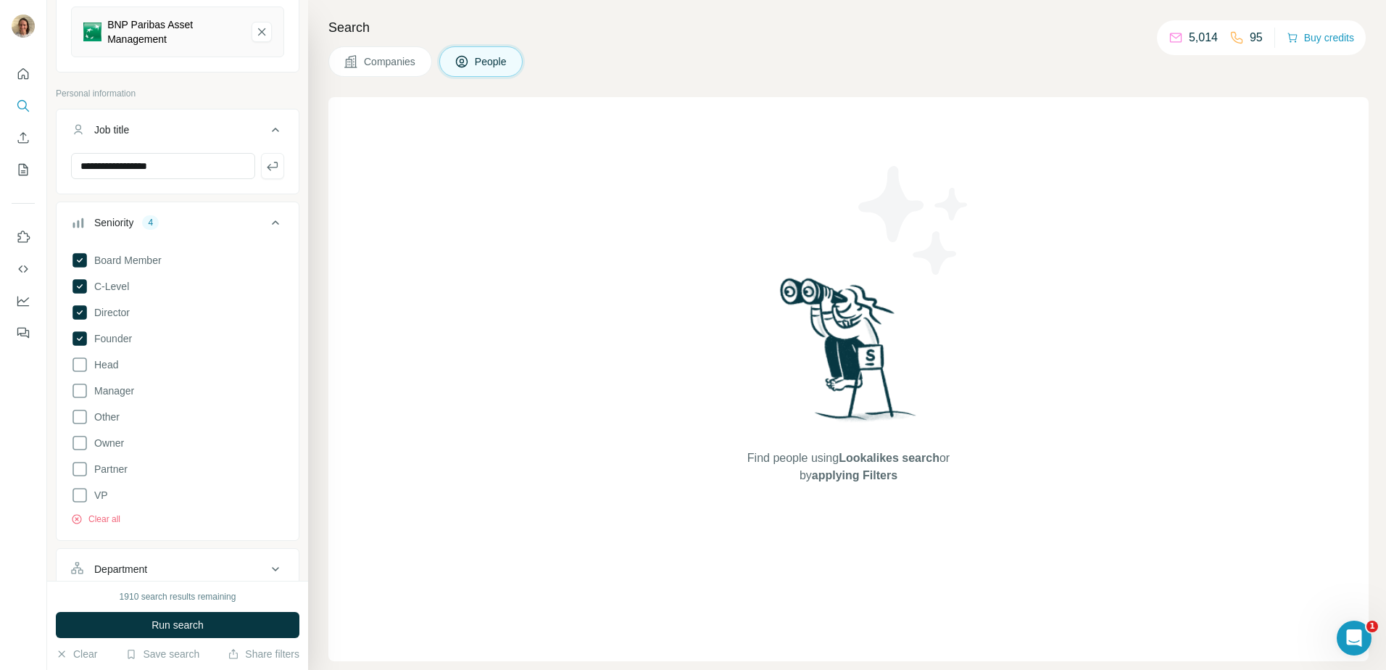
scroll to position [217, 0]
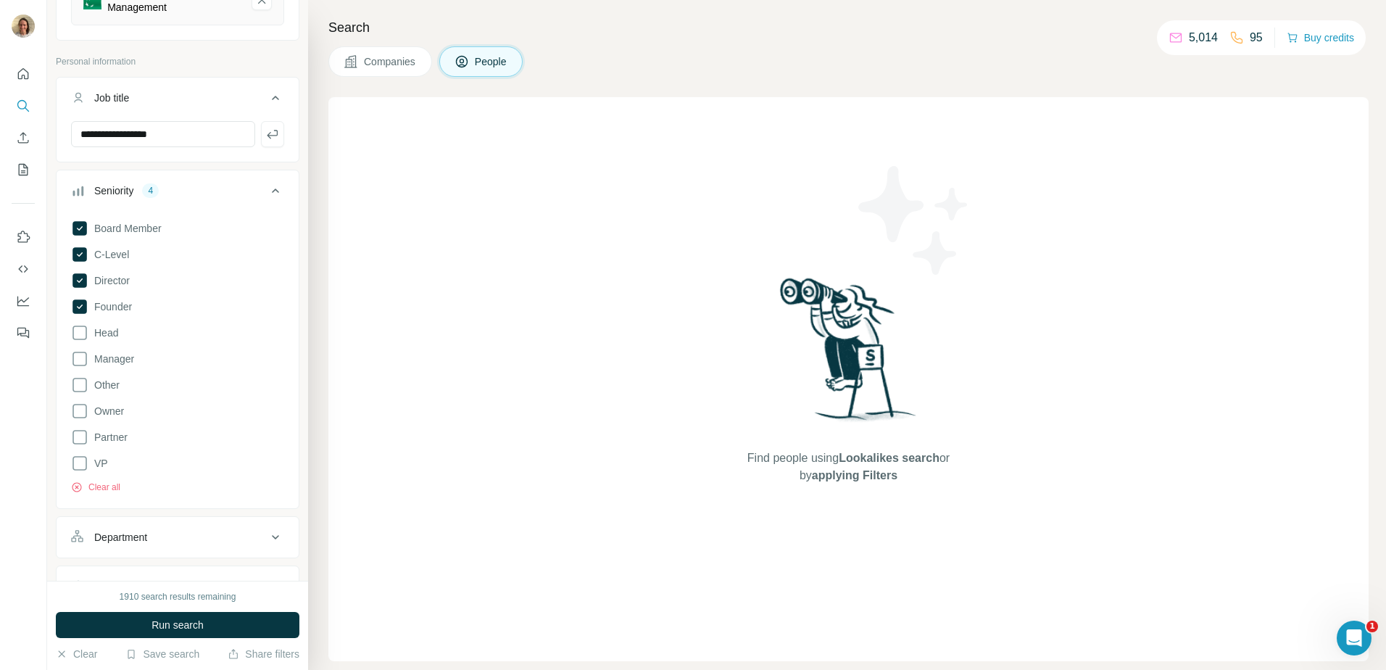
click at [145, 528] on button "Department" at bounding box center [178, 537] width 242 height 35
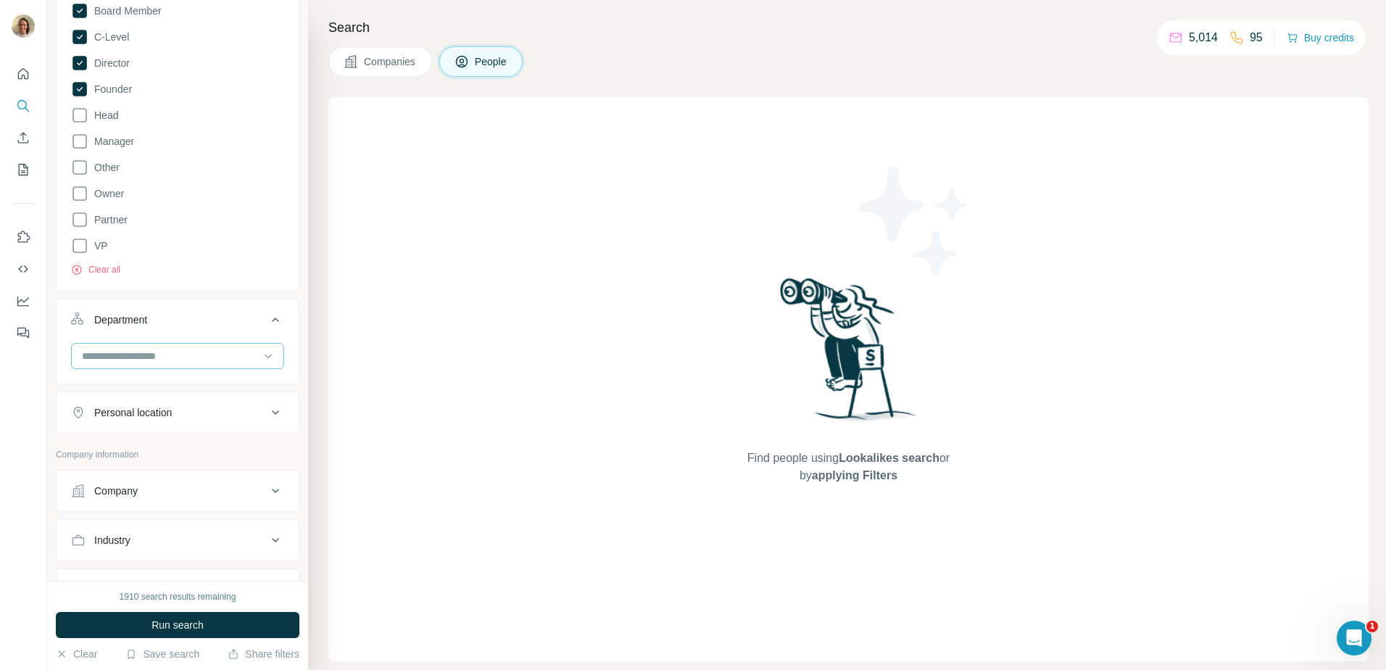
click at [148, 348] on input at bounding box center [169, 356] width 179 height 16
type input "********"
click at [155, 401] on div "Marketing and Advertising" at bounding box center [172, 388] width 195 height 26
click at [143, 470] on div "Personal location" at bounding box center [133, 464] width 78 height 14
click at [125, 496] on input "text" at bounding box center [177, 500] width 213 height 26
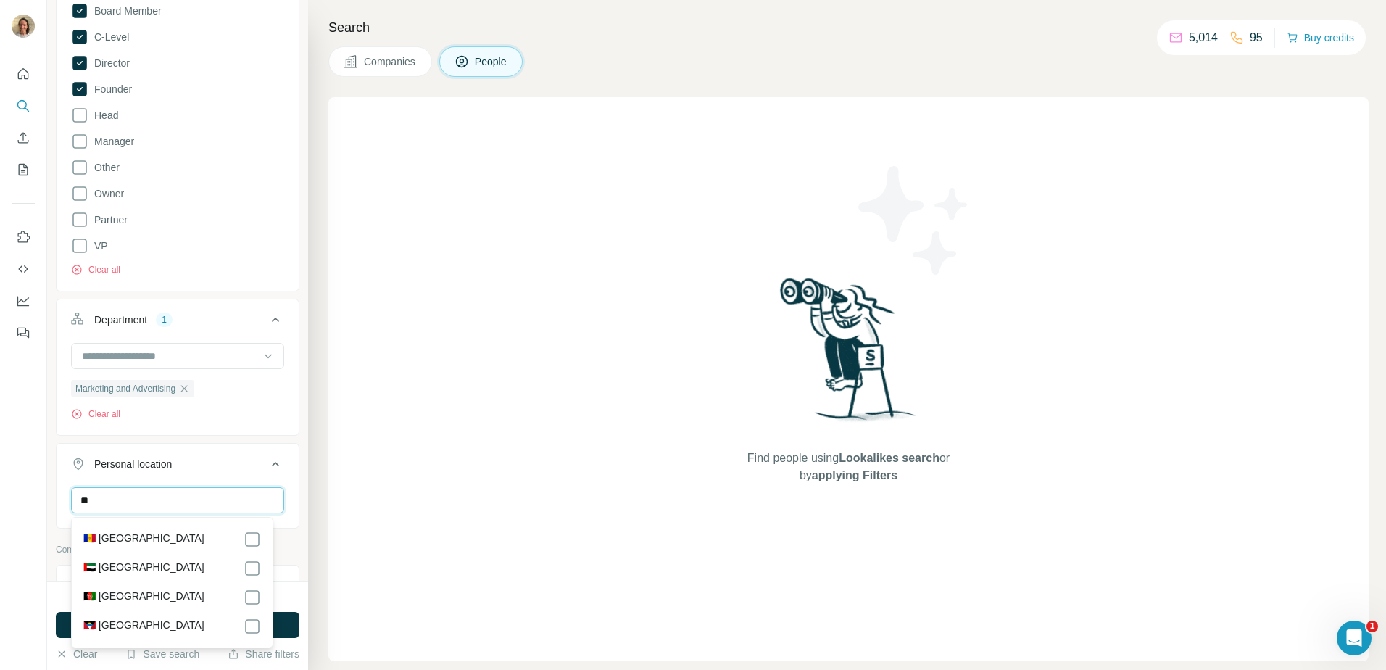
type input "*"
type input "******"
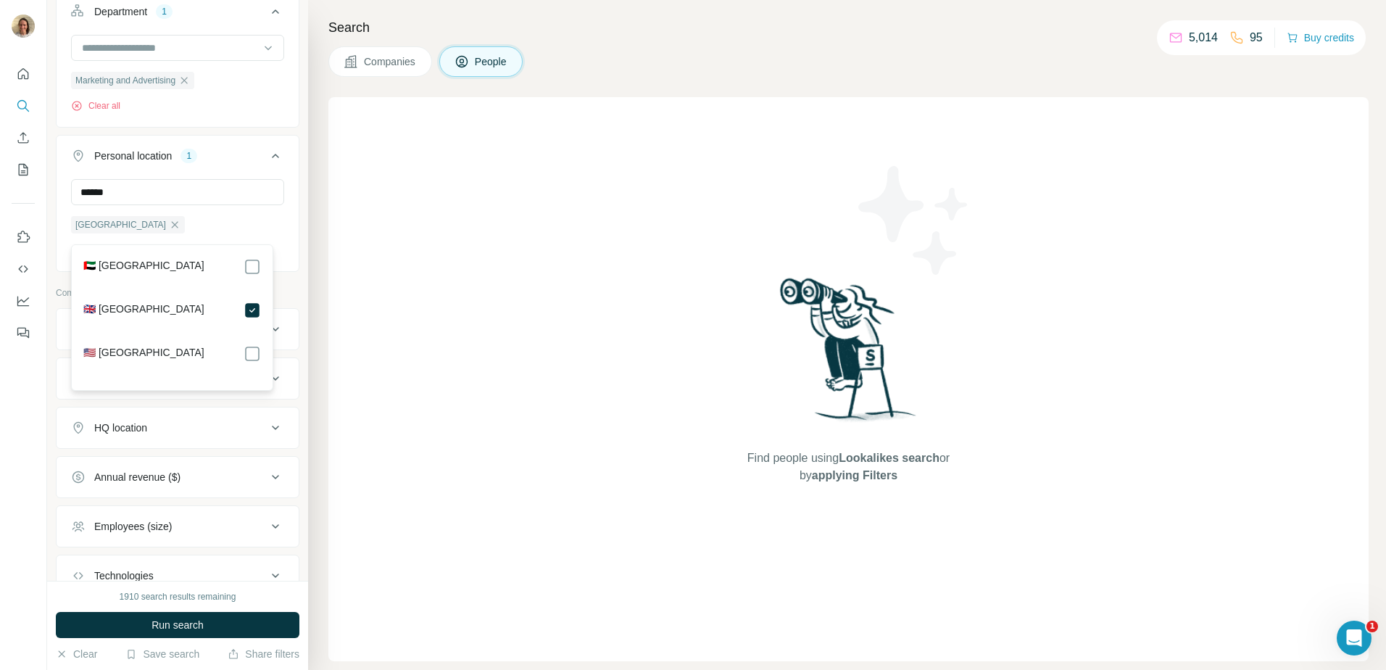
scroll to position [797, 0]
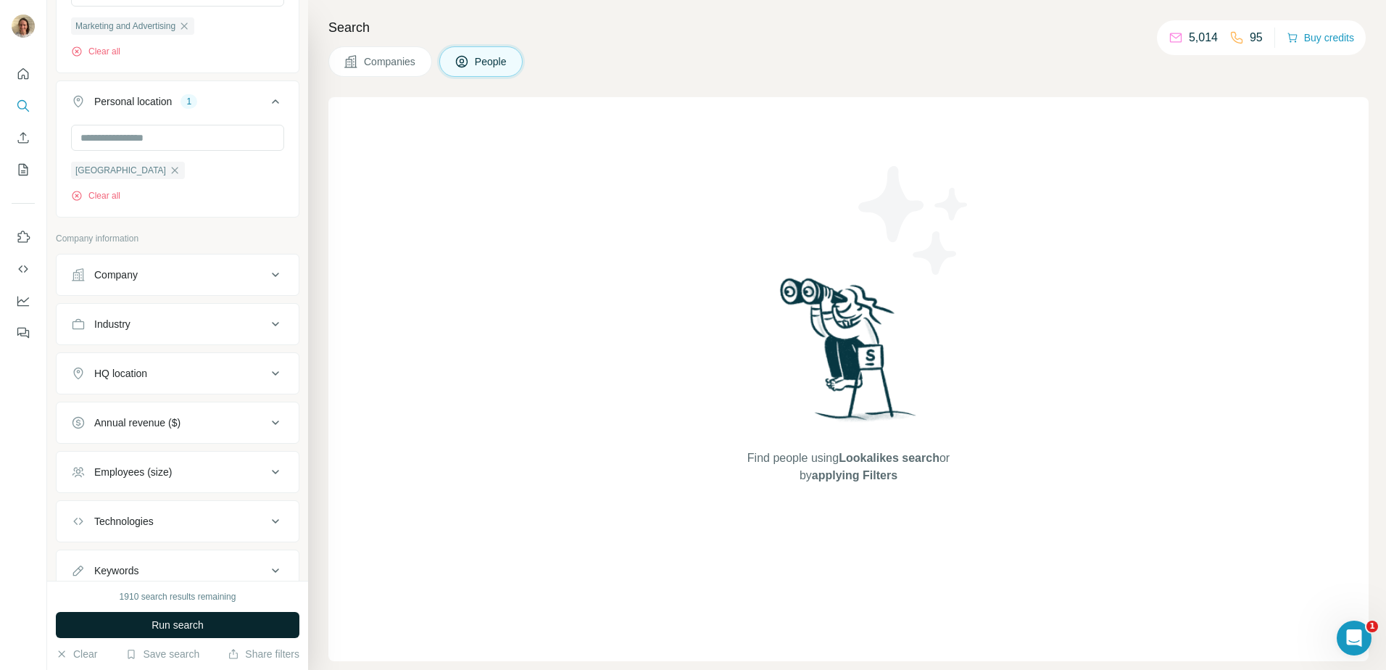
click at [185, 628] on span "Run search" at bounding box center [177, 624] width 52 height 14
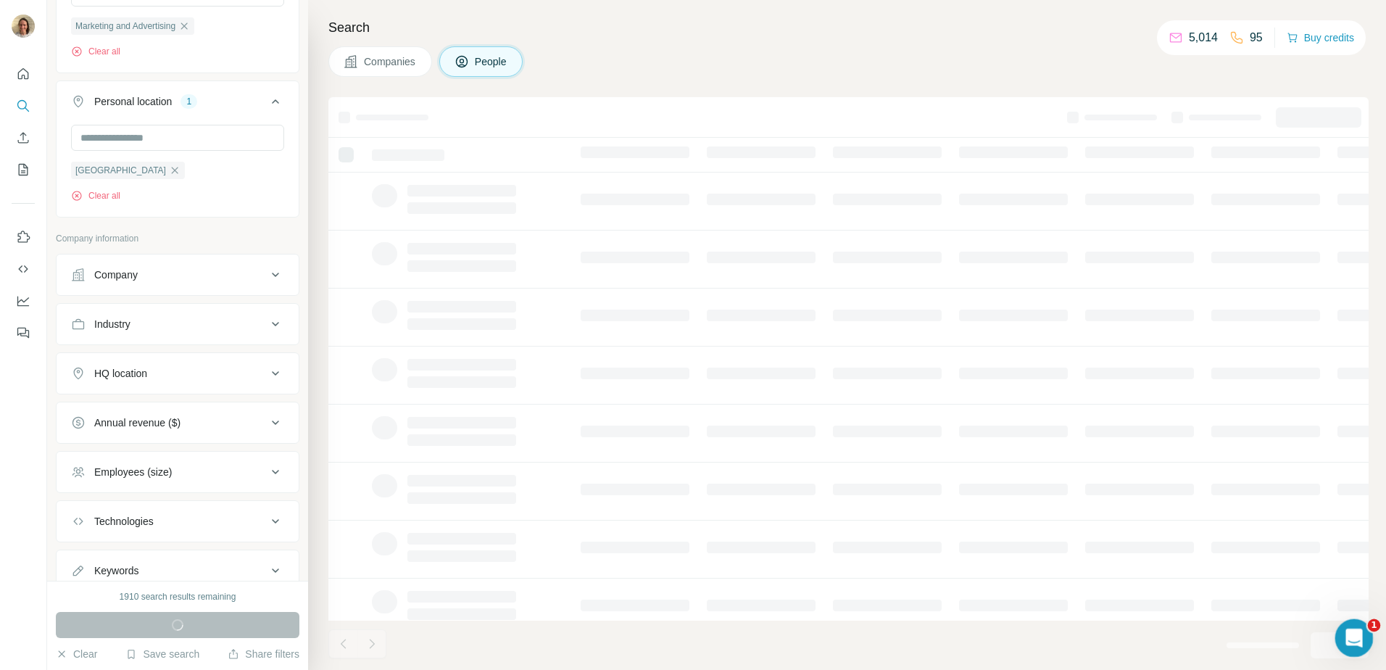
click at [1349, 647] on div "Open Intercom Messenger" at bounding box center [1352, 636] width 48 height 48
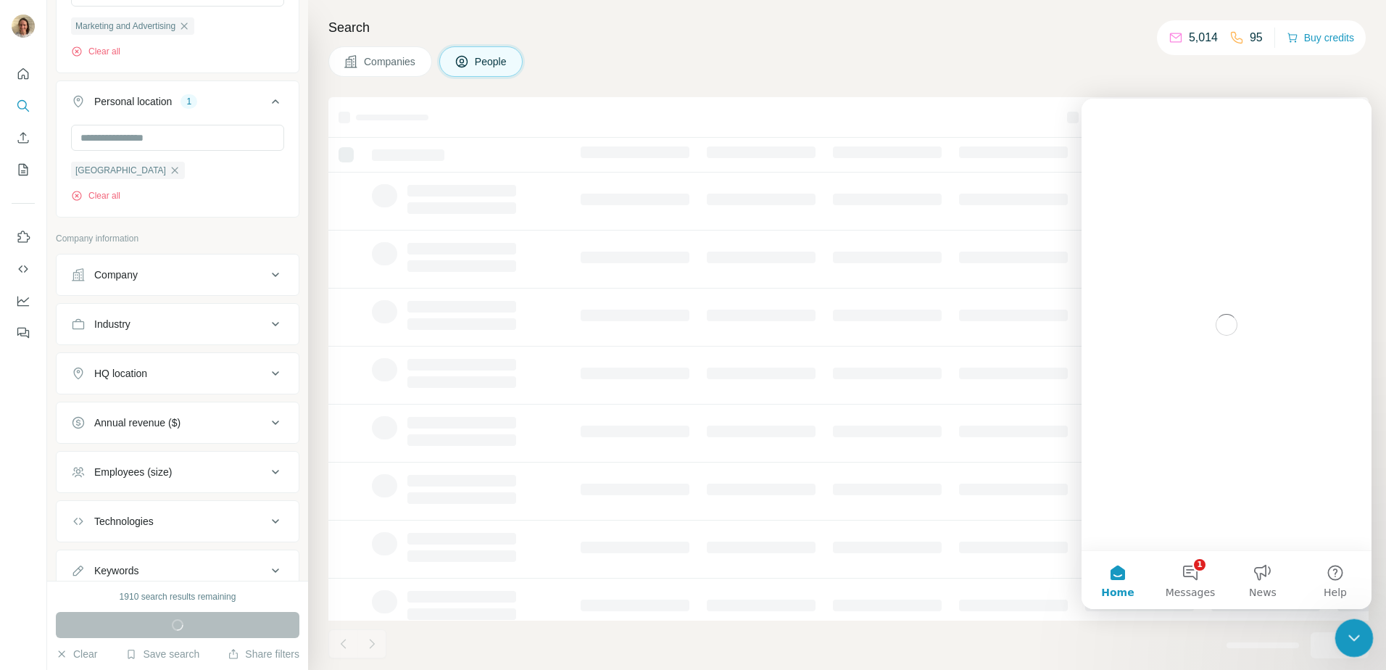
scroll to position [0, 0]
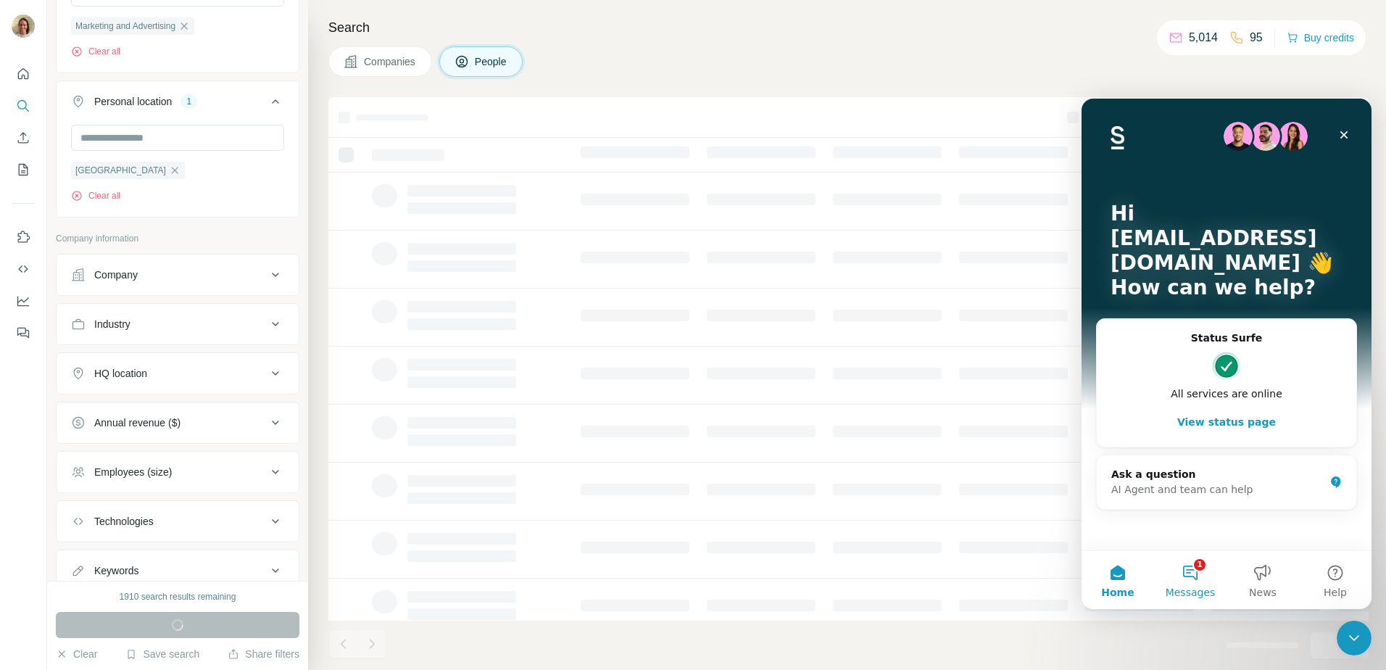
click at [1209, 576] on button "1 Messages" at bounding box center [1190, 580] width 72 height 58
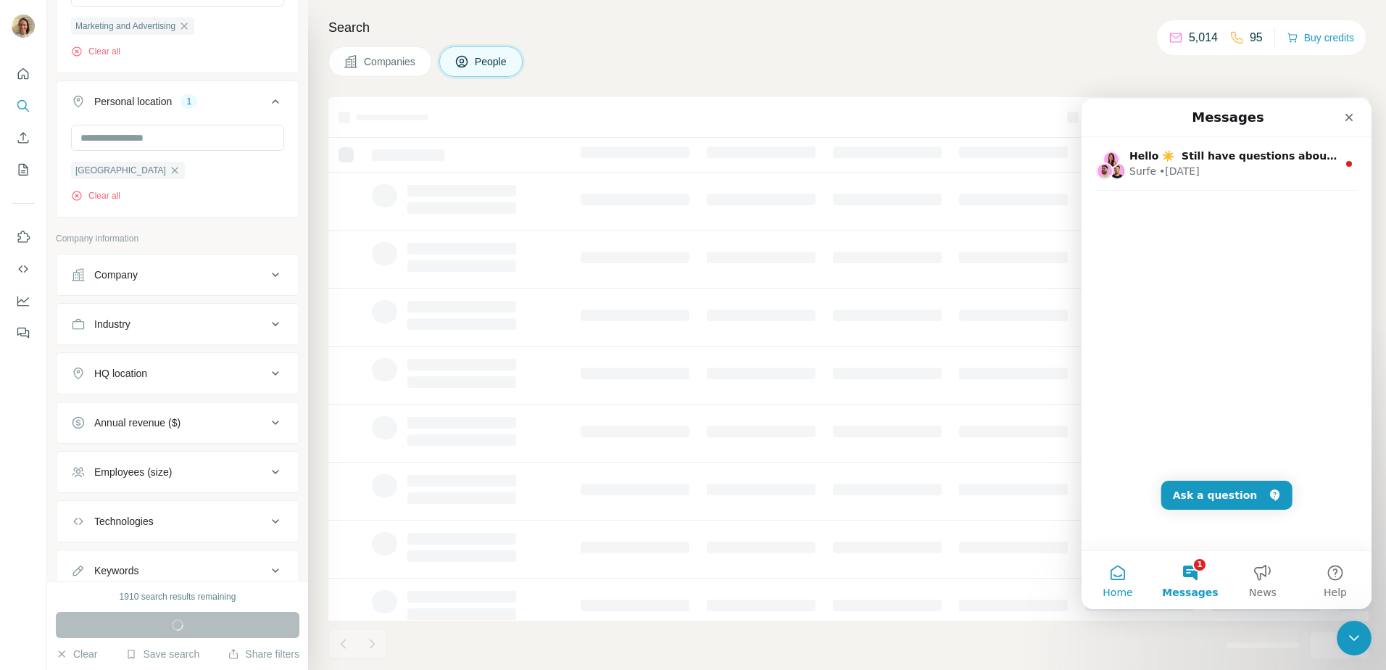
click at [1107, 575] on button "Home" at bounding box center [1117, 580] width 72 height 58
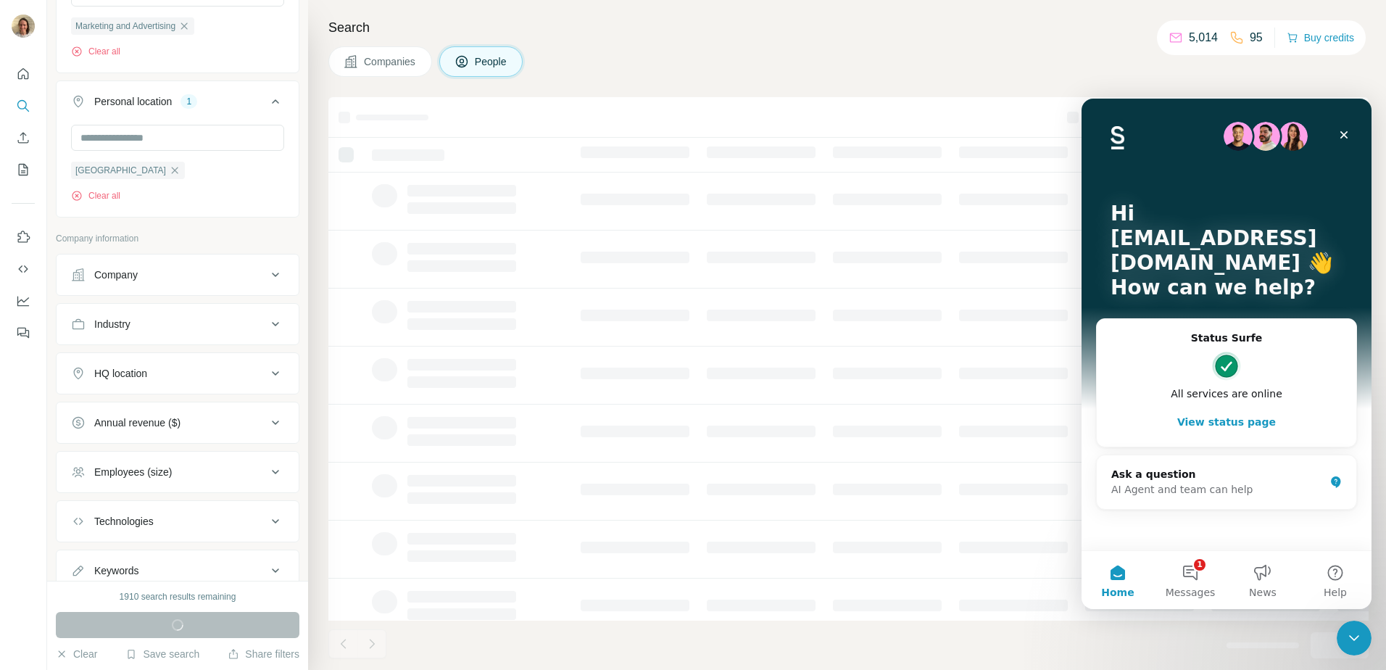
click at [1213, 417] on button "View status page" at bounding box center [1226, 421] width 230 height 29
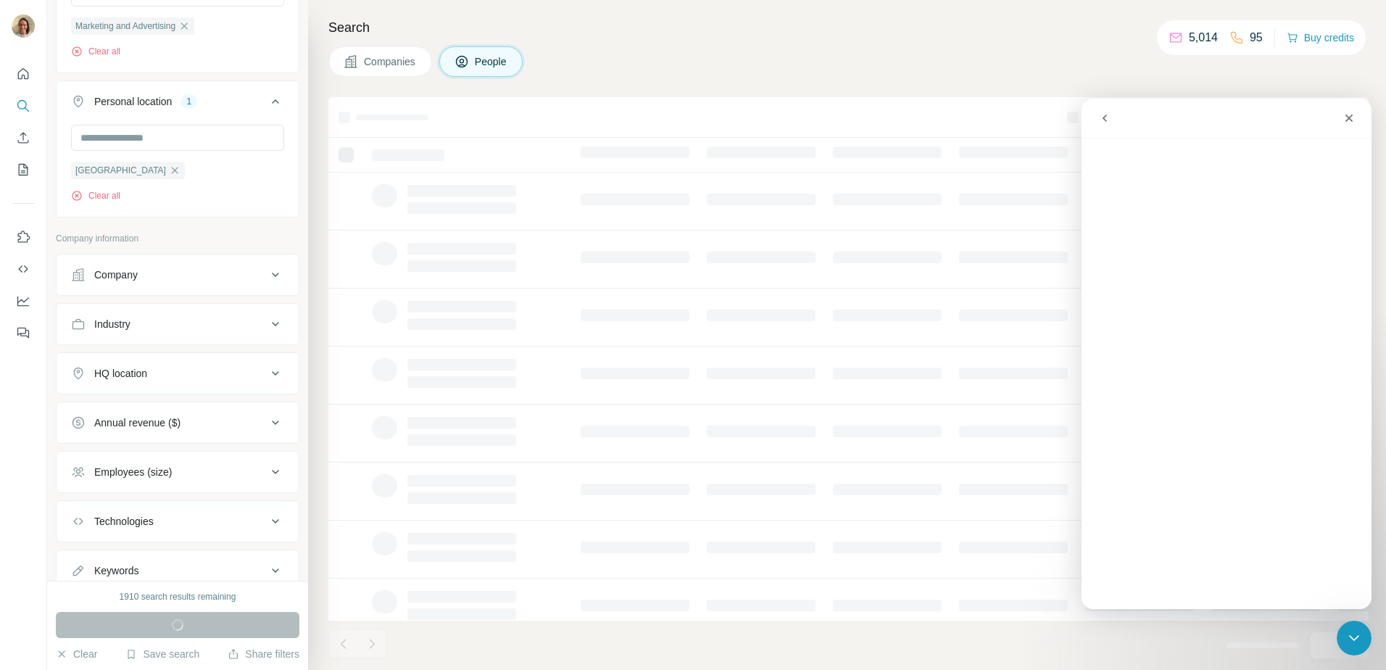
click at [1109, 117] on icon "go back" at bounding box center [1105, 118] width 12 height 12
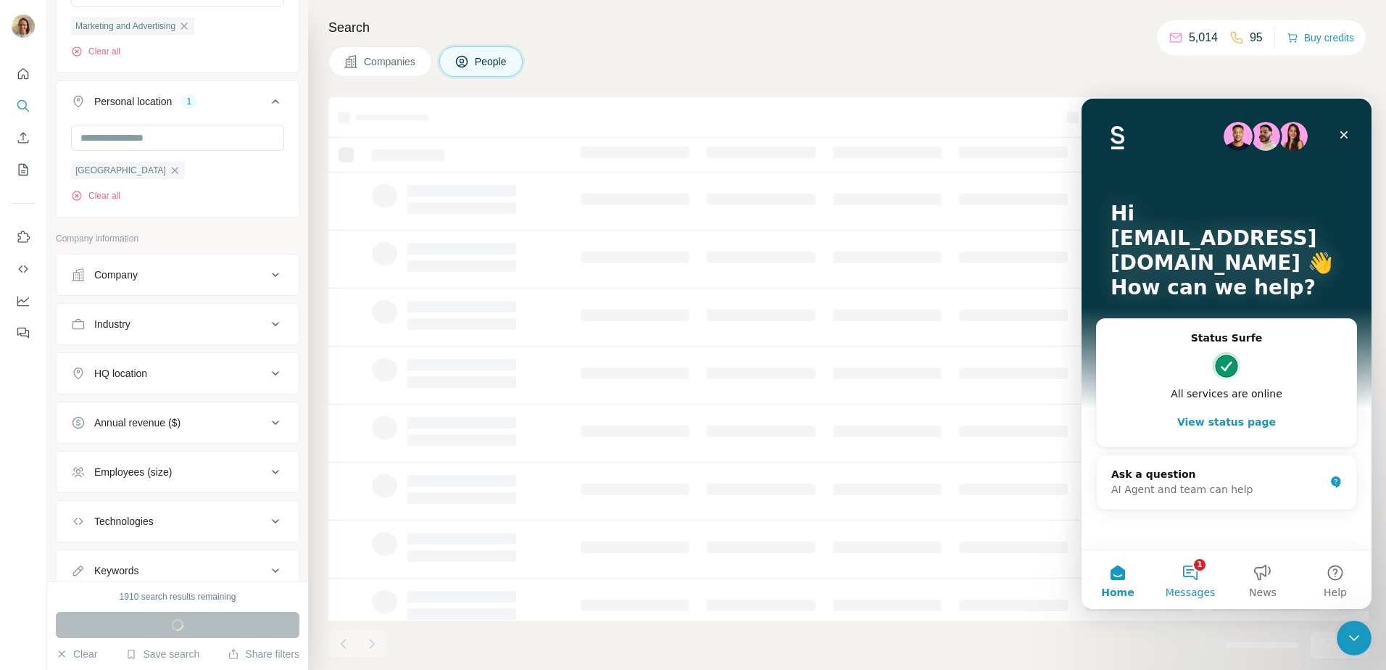
click at [1191, 581] on button "1 Messages" at bounding box center [1190, 580] width 72 height 58
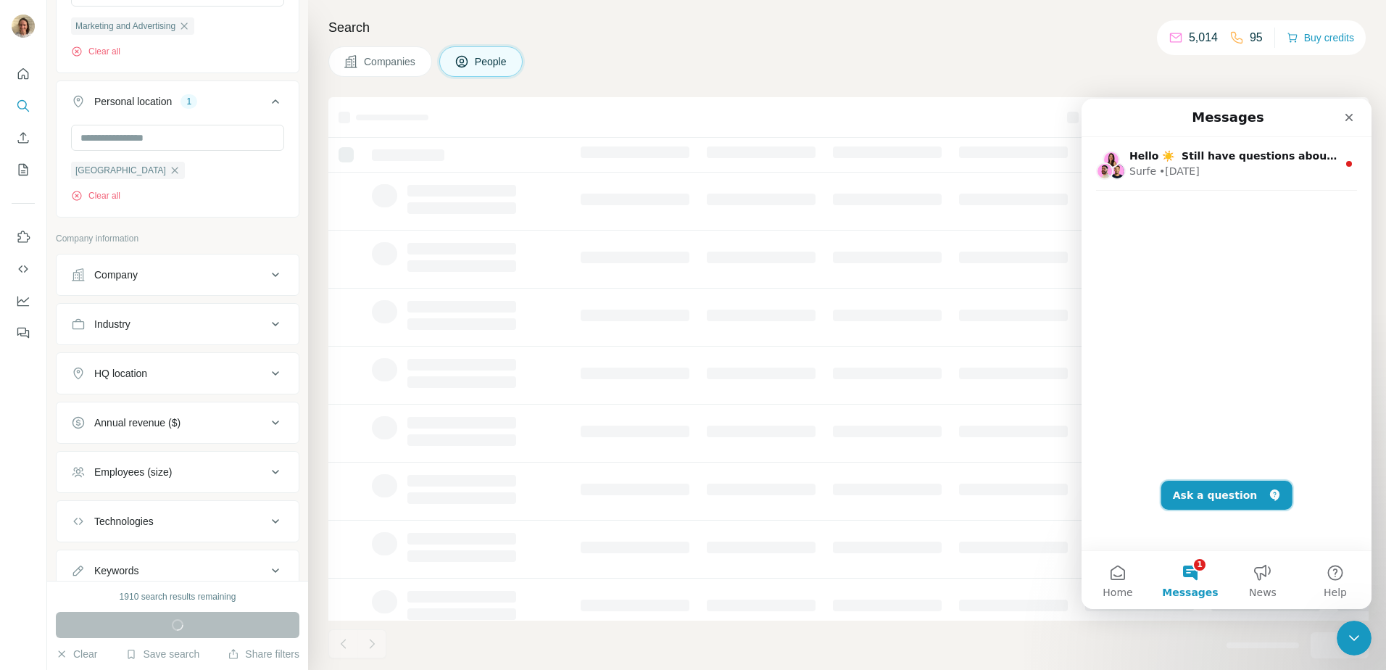
click at [1191, 504] on button "Ask a question" at bounding box center [1226, 494] width 131 height 29
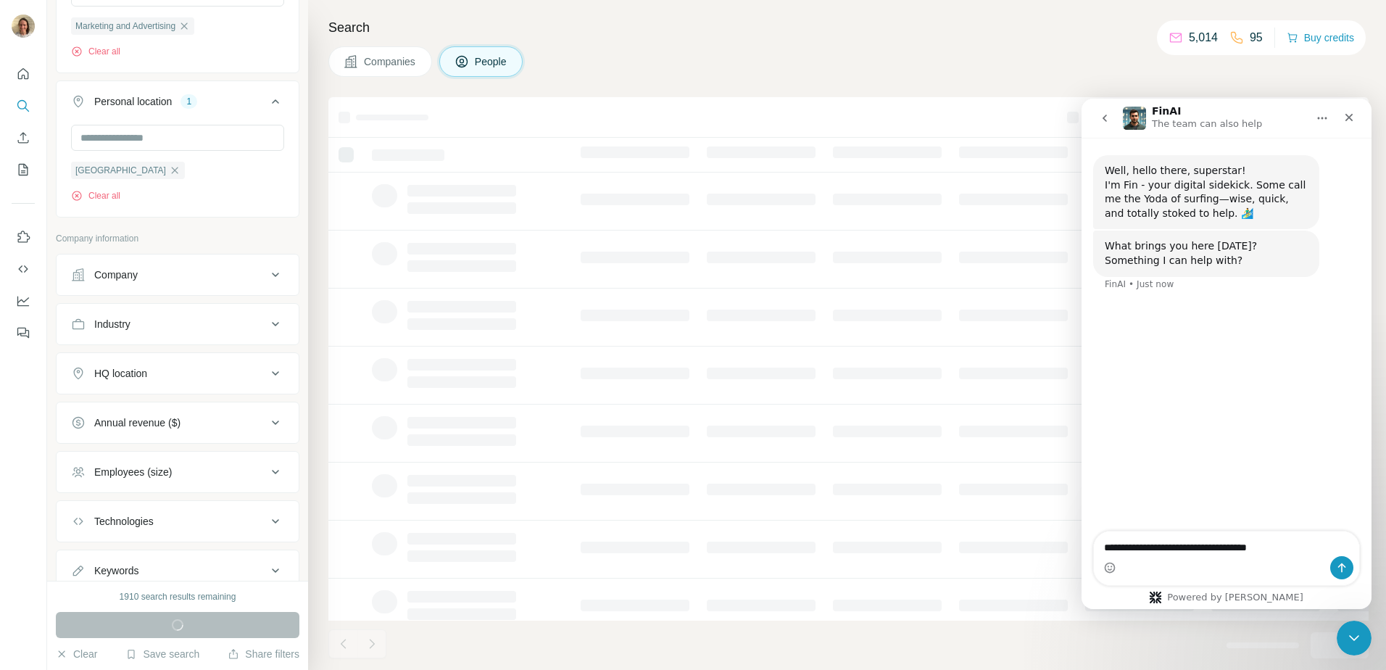
type textarea "**********"
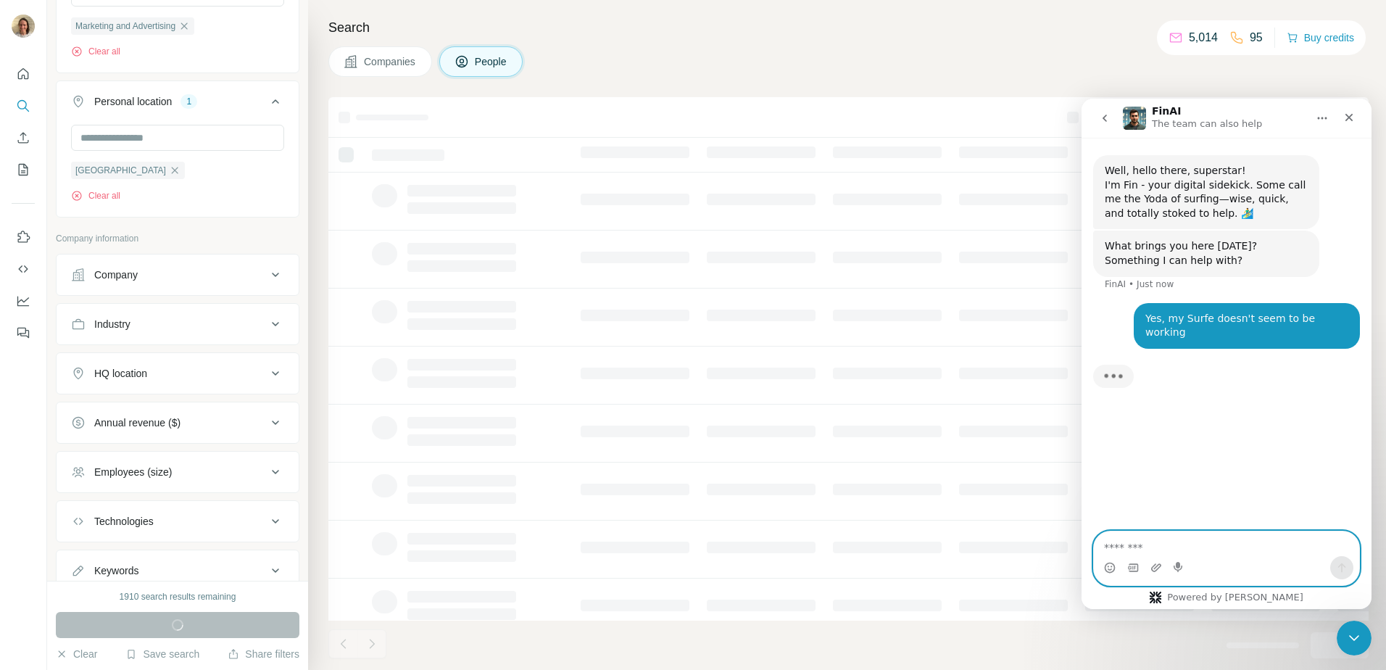
click at [1198, 549] on textarea "Message…" at bounding box center [1226, 543] width 265 height 25
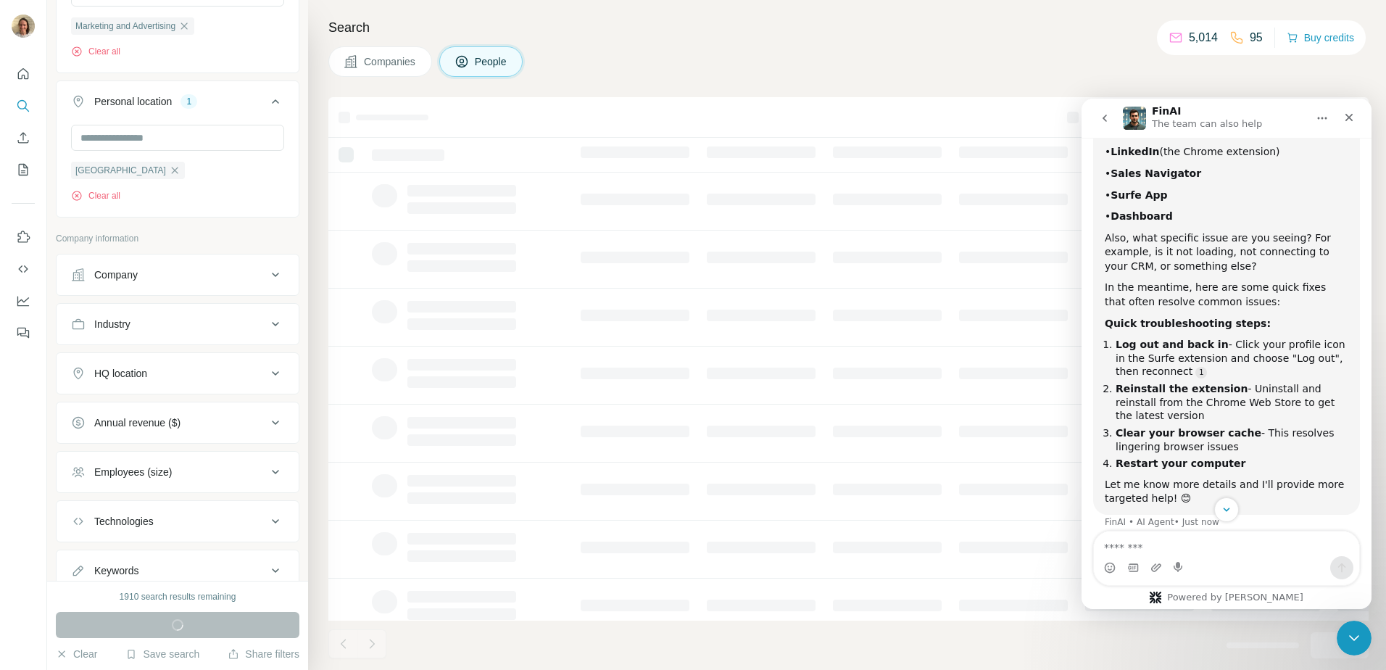
scroll to position [308, 0]
click at [1141, 552] on textarea "Message…" at bounding box center [1226, 543] width 265 height 25
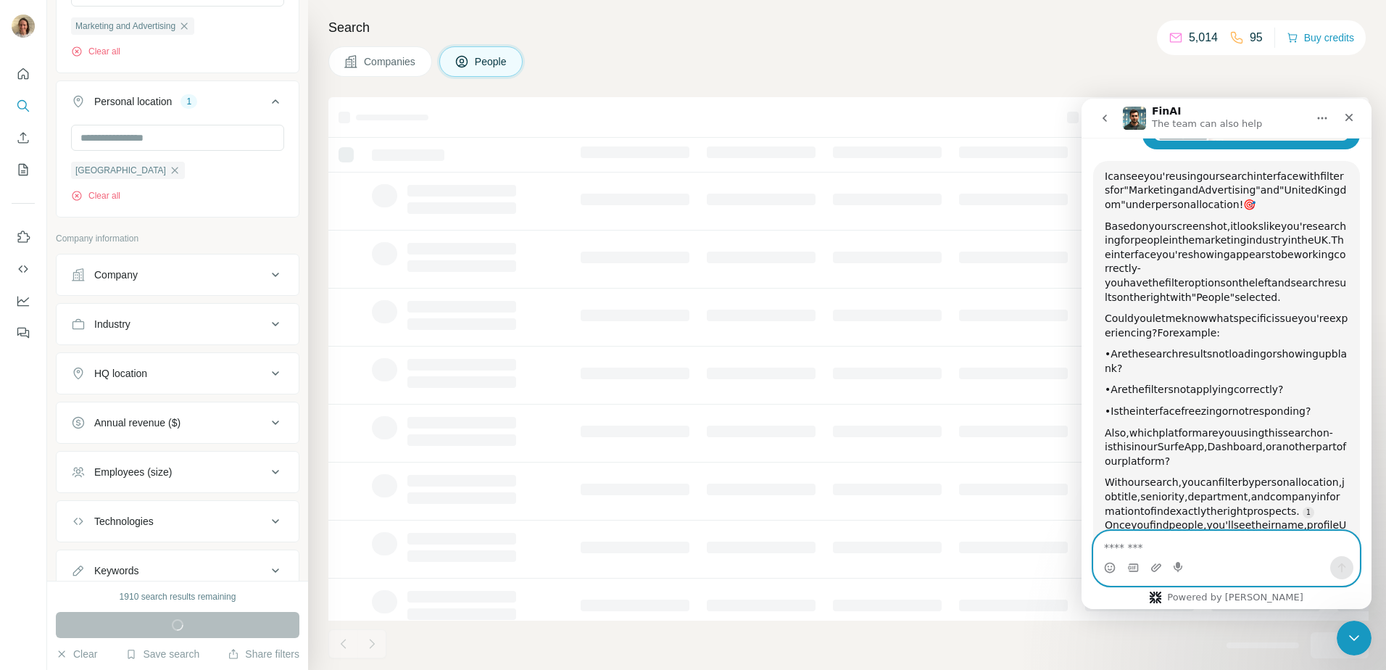
scroll to position [825, 0]
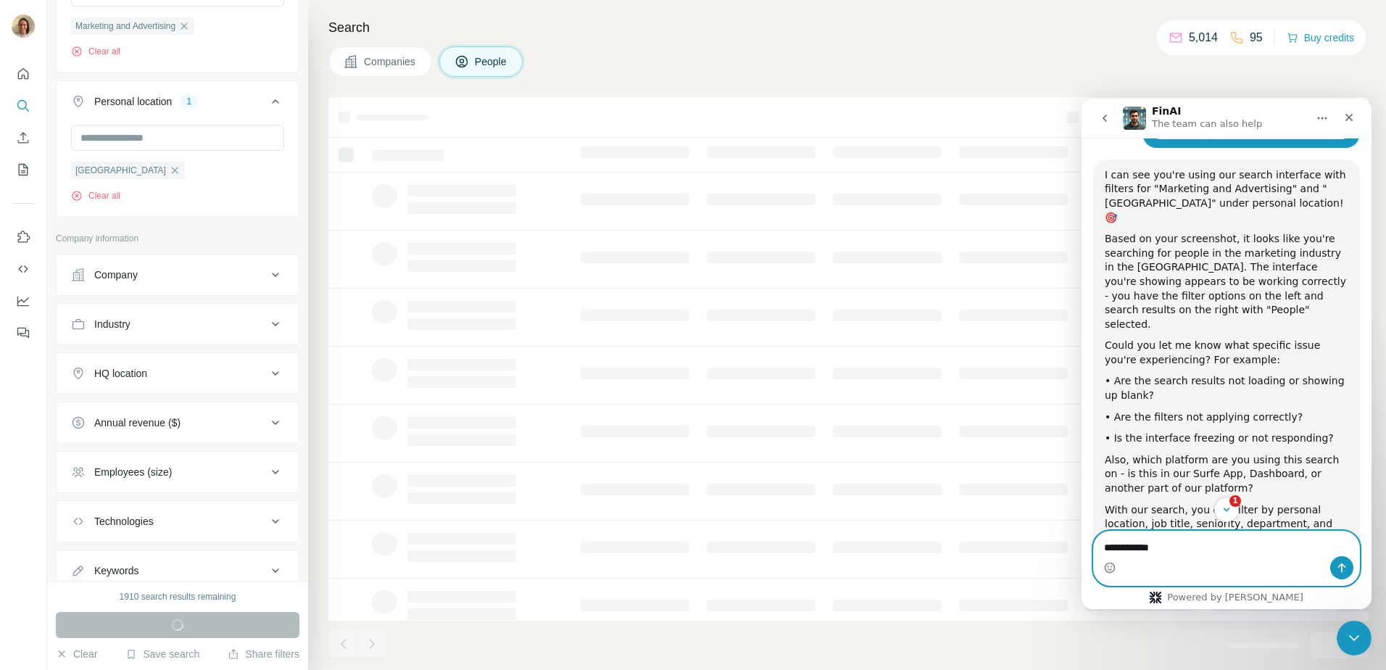
type textarea "**********"
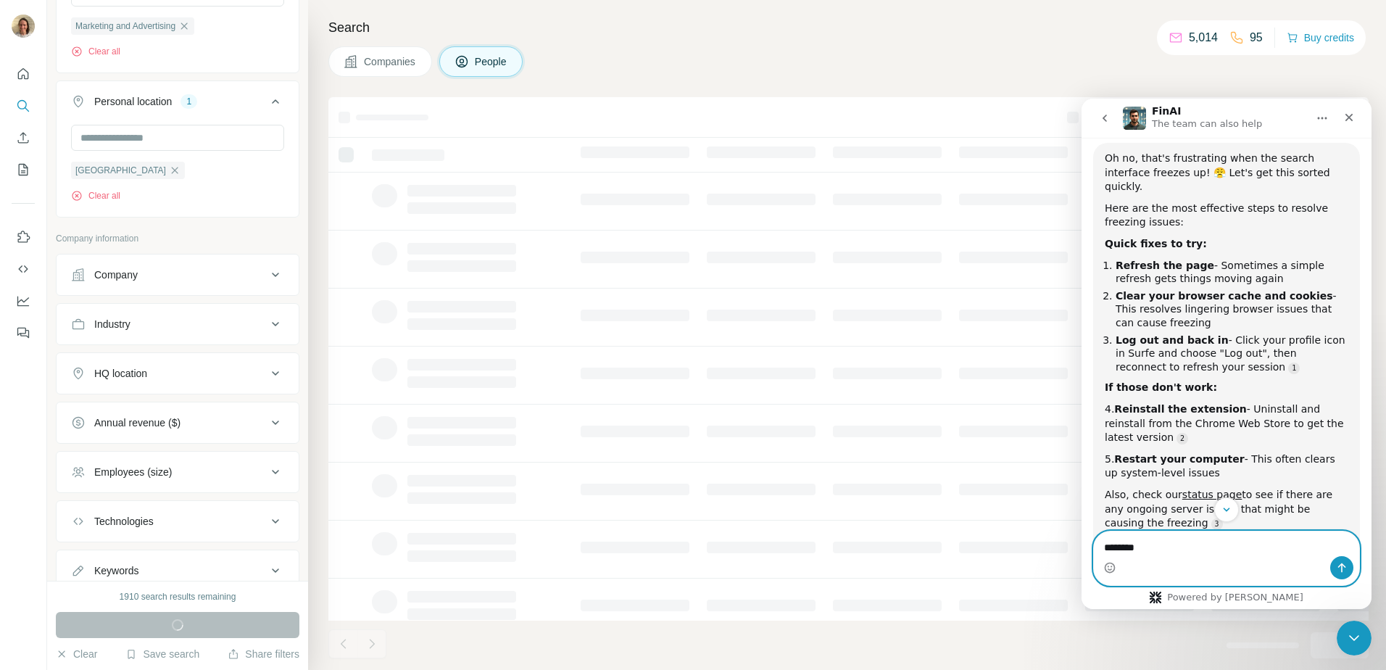
scroll to position [1431, 0]
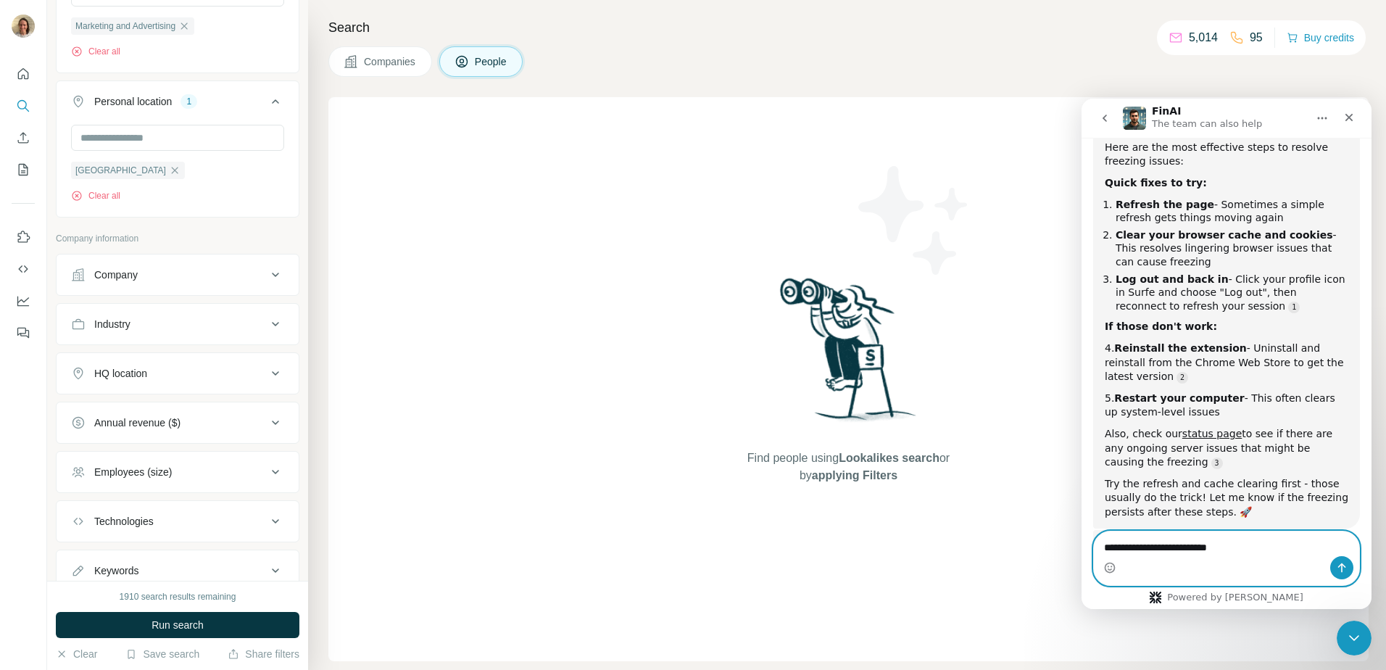
type textarea "**********"
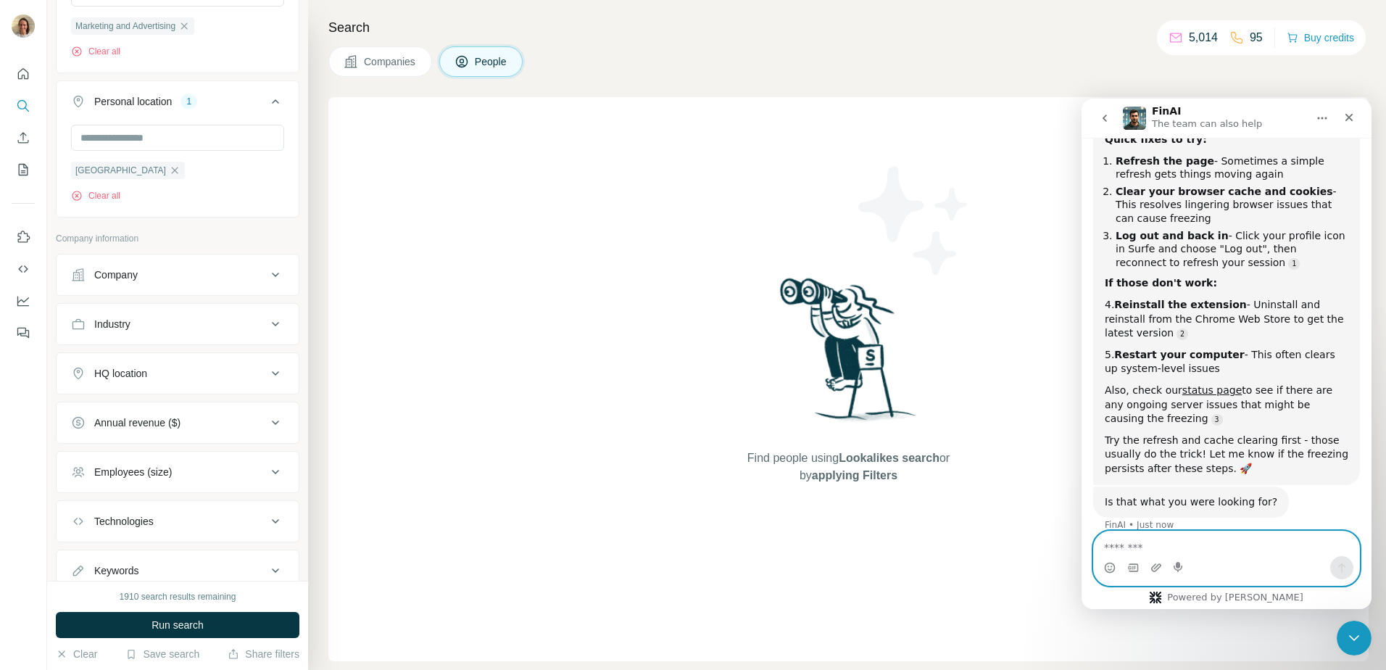
scroll to position [1521, 0]
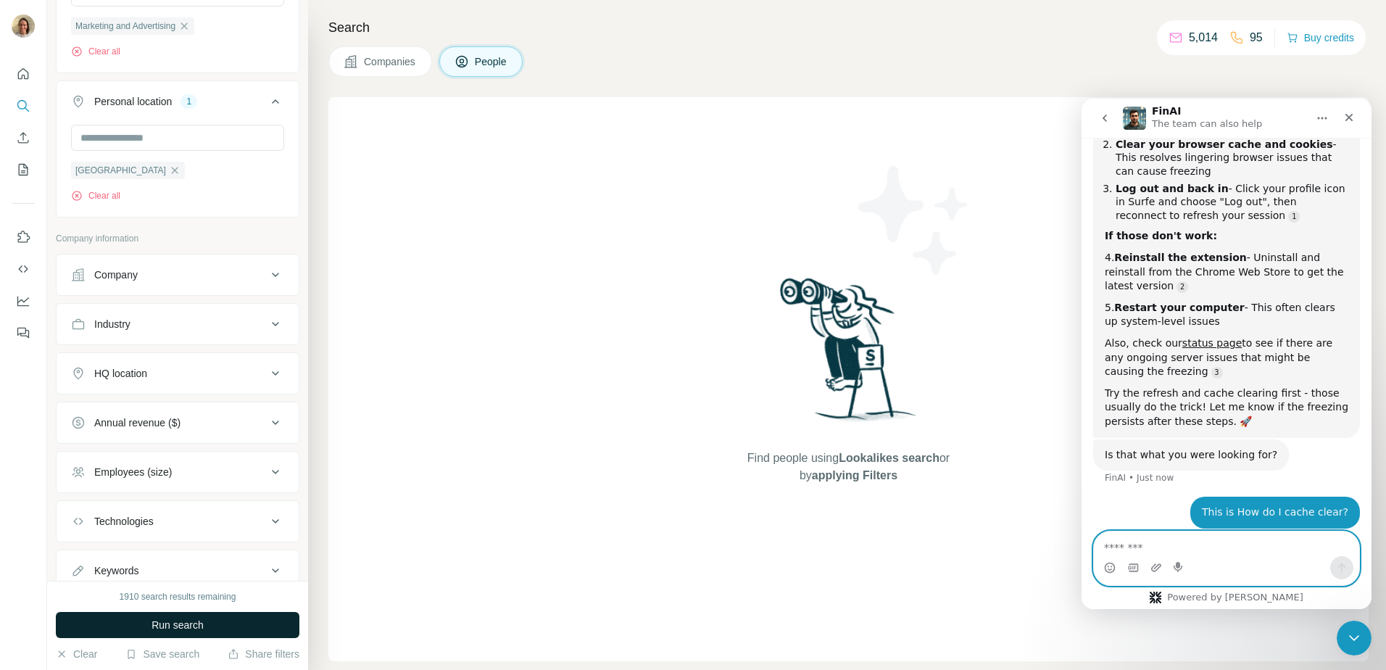
click at [158, 622] on button "Run search" at bounding box center [178, 625] width 244 height 26
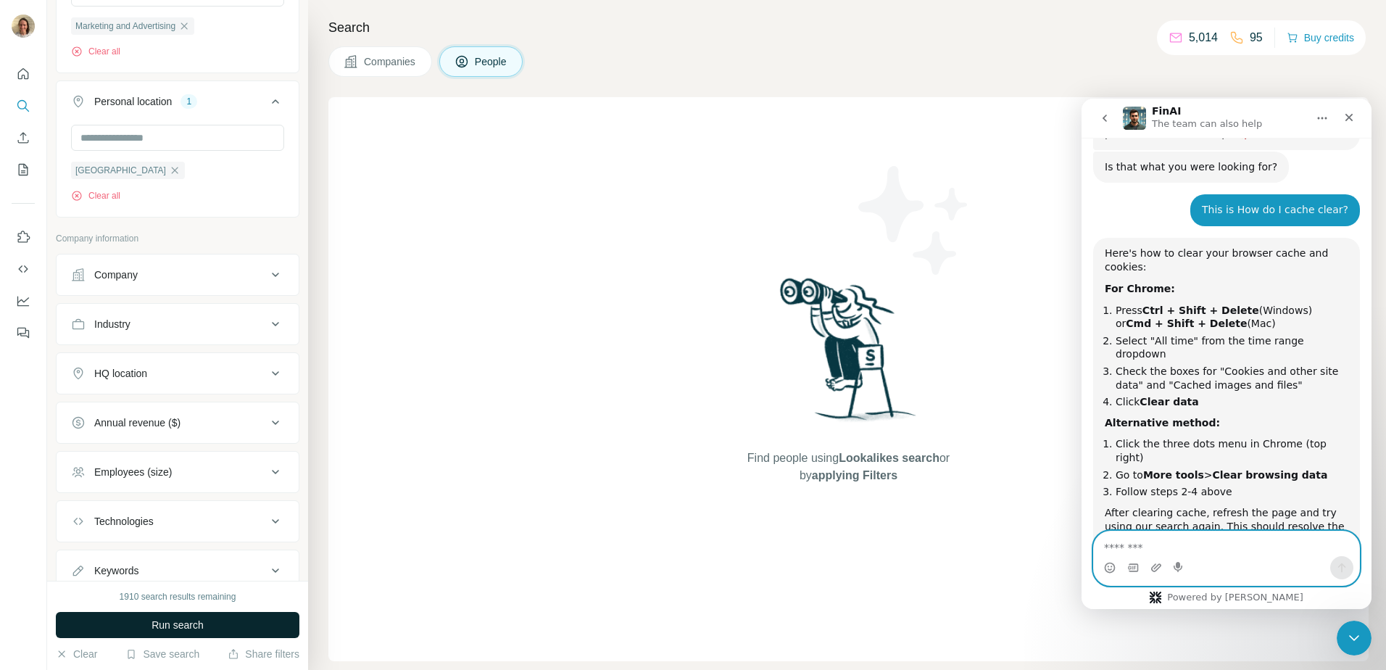
scroll to position [1833, 0]
